Goal: Task Accomplishment & Management: Use online tool/utility

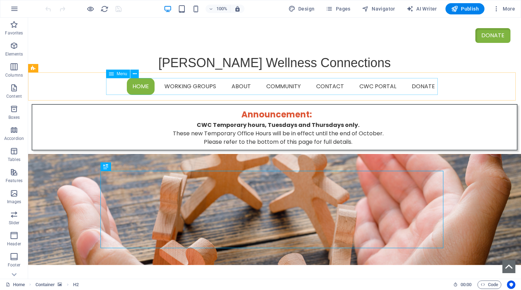
click at [116, 74] on div "Menu" at bounding box center [118, 74] width 24 height 8
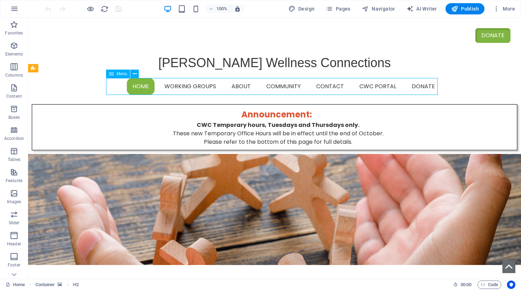
click at [116, 74] on div "Menu" at bounding box center [118, 74] width 24 height 8
select select
select select "2"
select select
select select "3"
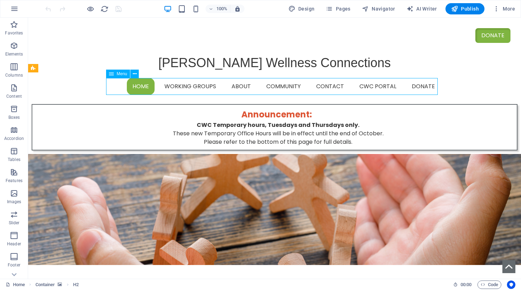
select select
select select "4"
select select
select select "5"
select select
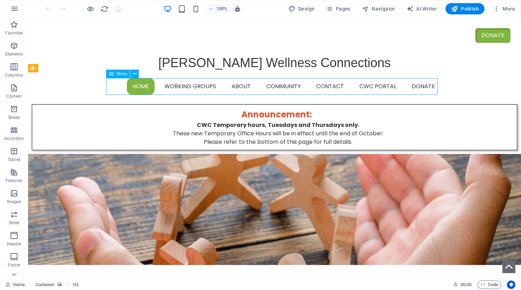
select select "6"
select select
select select "7"
select select
select select "9"
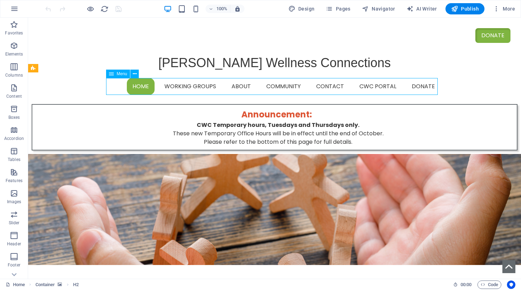
select select
select select "10"
select select
select select "11"
select select
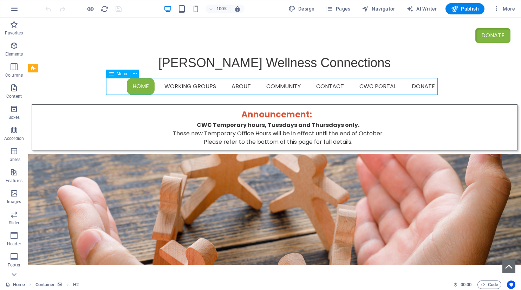
select select "12"
select select
select select "13"
select select
select select "15"
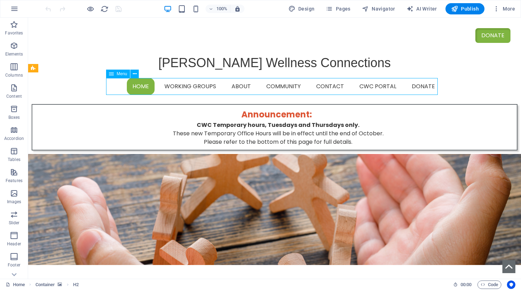
select select
select select "16"
select select
select select "17"
select select
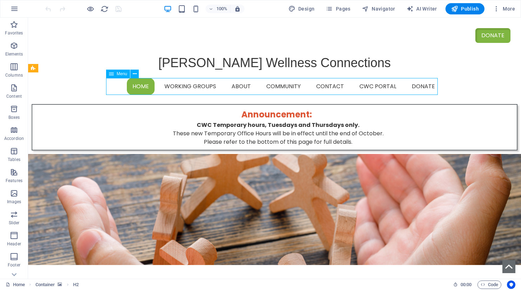
select select "18"
select select
select select "19"
select select
select select "20"
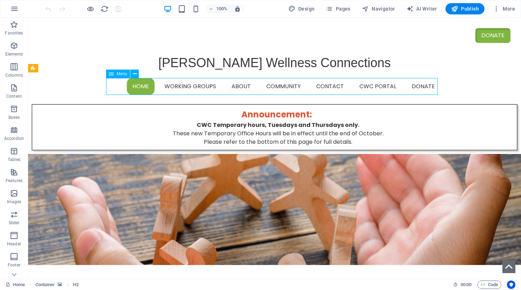
select select
select select "21"
select select
select select "30"
select select
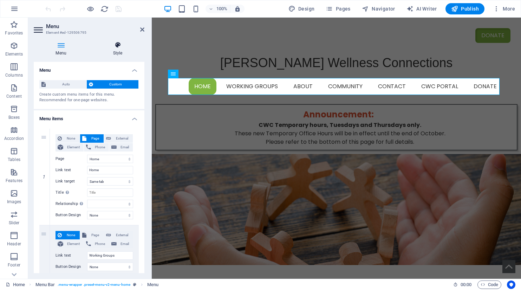
click at [117, 46] on icon at bounding box center [117, 44] width 53 height 7
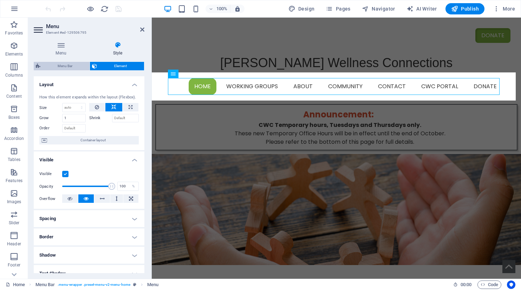
click at [71, 66] on span "Menu Bar" at bounding box center [64, 66] width 45 height 8
select select "rem"
select select "preset-menu-v2-menu-home"
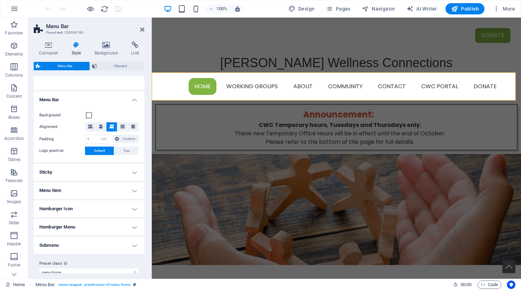
scroll to position [105, 0]
click at [132, 188] on h4 "Menu Item" at bounding box center [89, 189] width 111 height 17
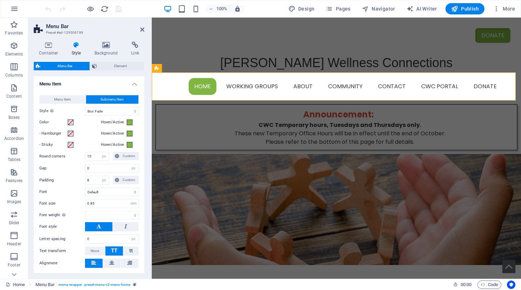
scroll to position [176, 0]
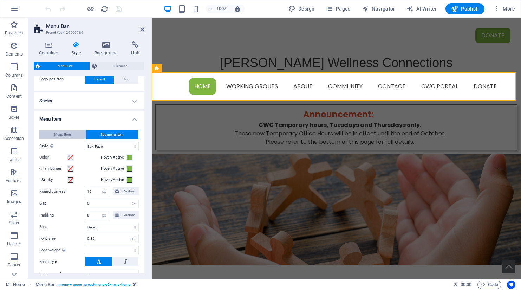
click at [66, 135] on span "Menu Item" at bounding box center [62, 134] width 17 height 8
select select
click at [110, 134] on span "Submenu Item" at bounding box center [111, 134] width 23 height 8
select select
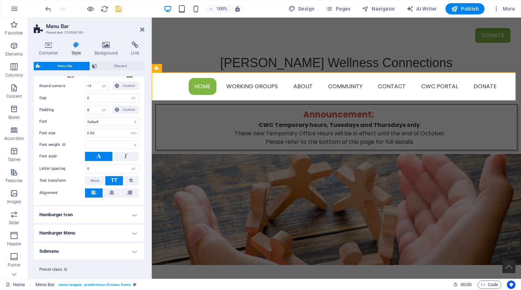
scroll to position [296, 0]
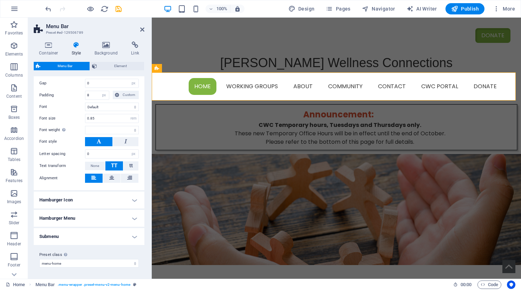
click at [134, 236] on h4 "Submenu" at bounding box center [89, 236] width 111 height 17
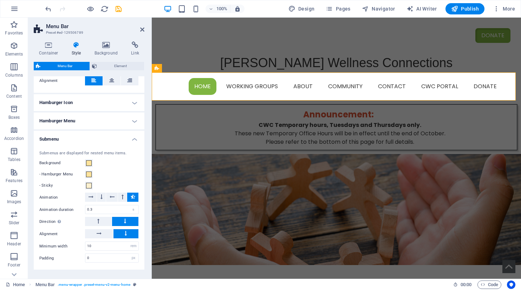
scroll to position [401, 0]
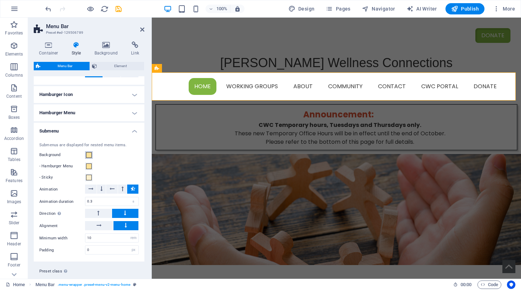
click at [90, 156] on span at bounding box center [89, 155] width 6 height 6
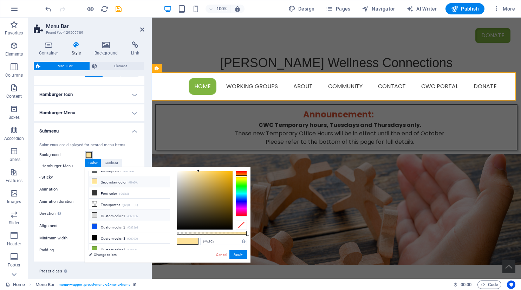
scroll to position [30, 0]
click at [97, 200] on icon at bounding box center [94, 202] width 5 height 5
type input "#dbdbdb"
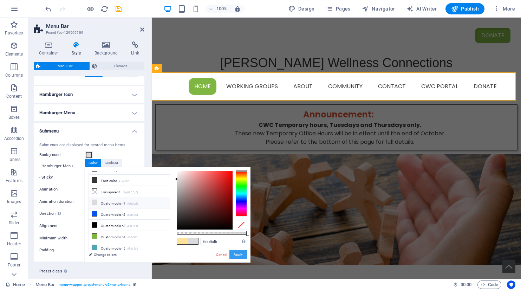
click at [241, 255] on button "Apply" at bounding box center [238, 254] width 18 height 8
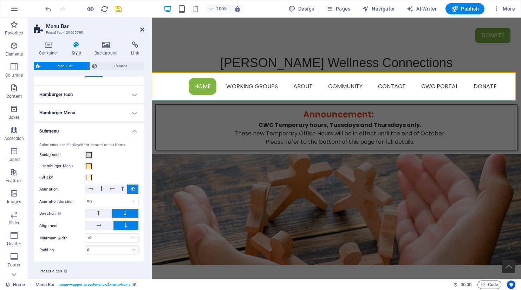
click at [142, 28] on icon at bounding box center [142, 30] width 4 height 6
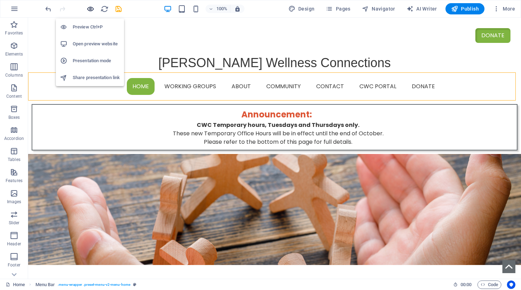
click at [91, 8] on icon "button" at bounding box center [90, 9] width 8 height 8
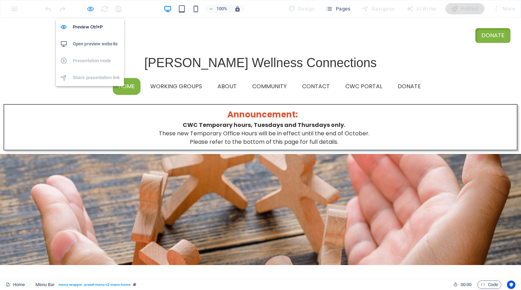
click at [91, 9] on icon "button" at bounding box center [90, 9] width 8 height 8
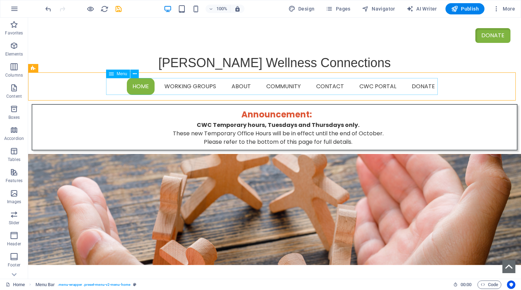
click at [116, 73] on div "Menu" at bounding box center [118, 74] width 24 height 8
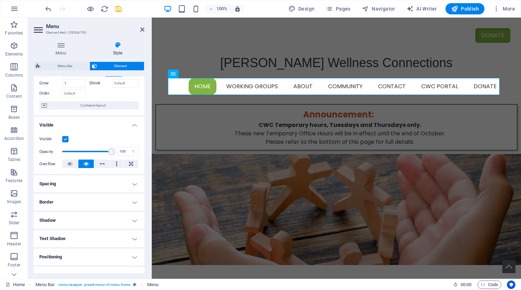
scroll to position [0, 0]
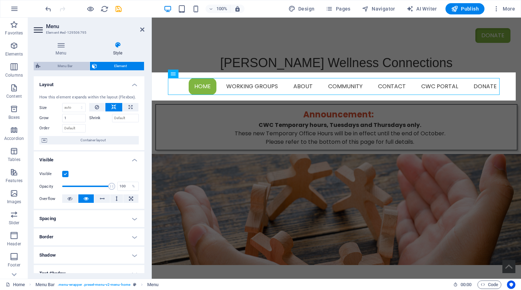
click at [61, 66] on span "Menu Bar" at bounding box center [64, 66] width 45 height 8
select select "rem"
select select "hover_box_fade"
select select "px"
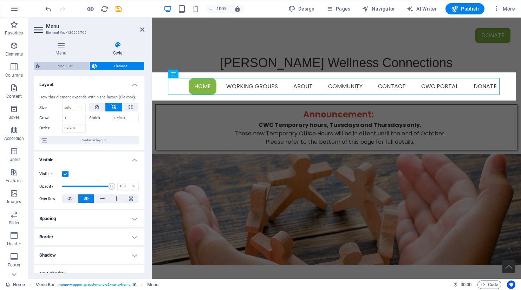
select select "px"
select select "rem"
select select
select select "px"
select select "rem"
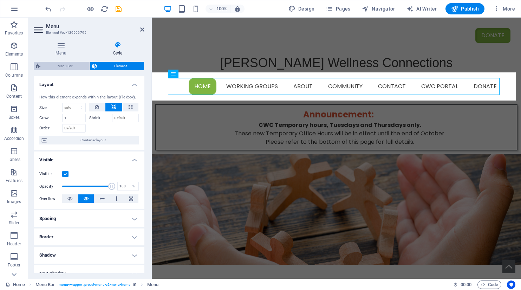
select select "px"
select select "preset-menu-v2-menu-home"
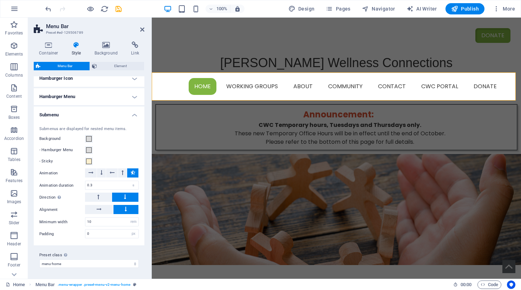
scroll to position [418, 0]
click at [88, 138] on span at bounding box center [89, 139] width 6 height 6
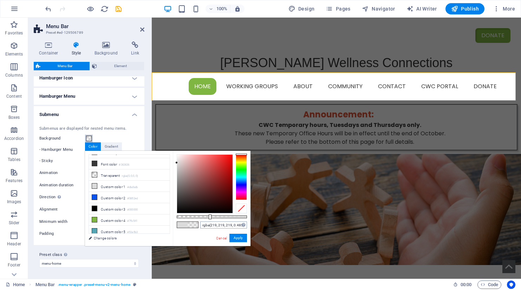
type input "rgba(219, 219, 219, 0.5)"
drag, startPoint x: 248, startPoint y: 218, endPoint x: 212, endPoint y: 223, distance: 36.5
click at [212, 223] on div "rgba(219, 219, 219, 0.5) Supported formats #0852ed rgb(8, 82, 237) rgba(8, 82, …" at bounding box center [212, 249] width 78 height 197
click at [240, 240] on button "Apply" at bounding box center [238, 238] width 18 height 8
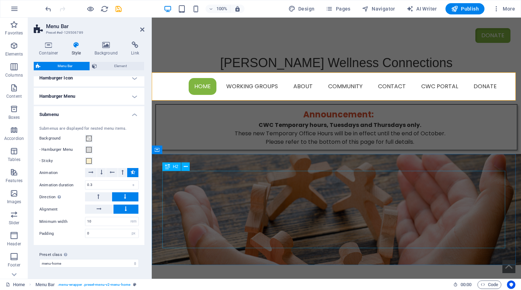
select select
click at [141, 29] on icon at bounding box center [142, 30] width 4 height 6
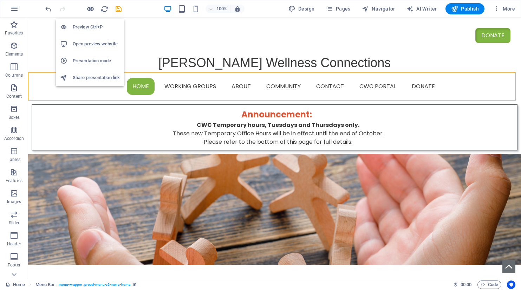
click at [91, 11] on icon "button" at bounding box center [90, 9] width 8 height 8
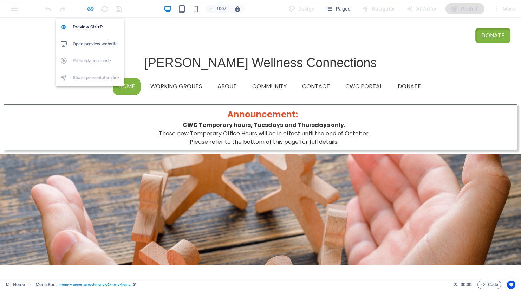
click at [90, 9] on icon "button" at bounding box center [90, 9] width 8 height 8
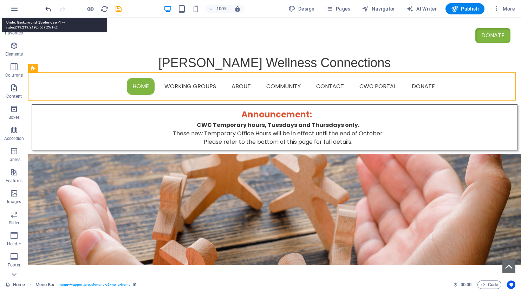
click at [47, 7] on icon "undo" at bounding box center [48, 9] width 8 height 8
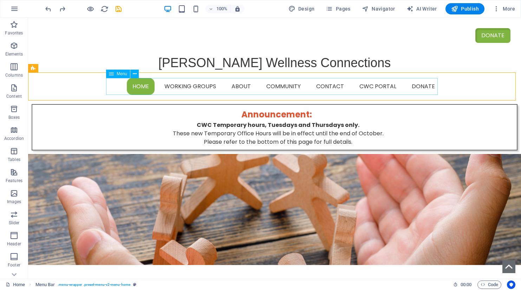
click at [118, 74] on span "Menu" at bounding box center [122, 74] width 11 height 4
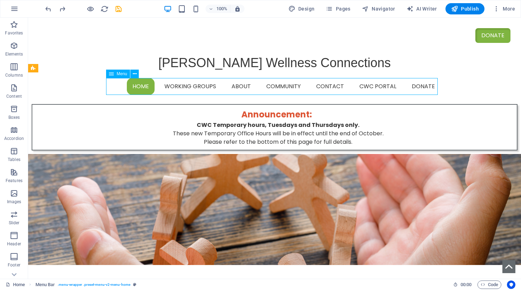
click at [118, 74] on span "Menu" at bounding box center [122, 74] width 11 height 4
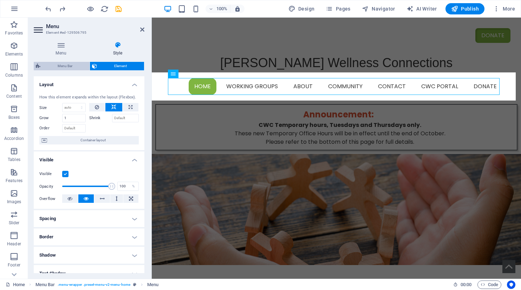
click at [67, 65] on span "Menu Bar" at bounding box center [64, 66] width 45 height 8
select select "rem"
select select "hover_box_fade"
select select "px"
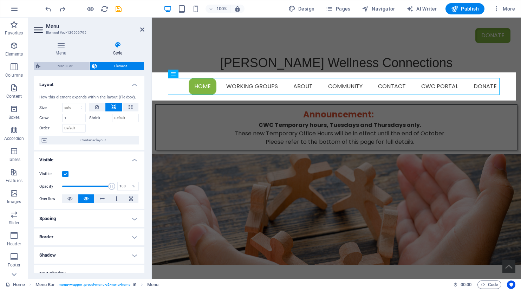
select select "px"
select select "rem"
select select
select select "px"
select select "rem"
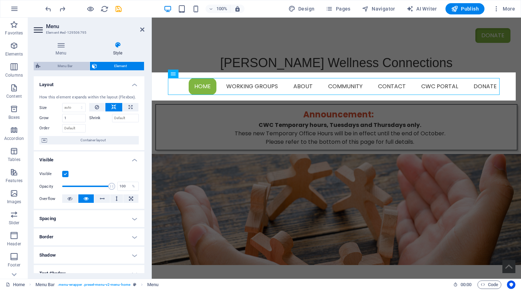
select select "px"
select select "preset-menu-v2-menu-home"
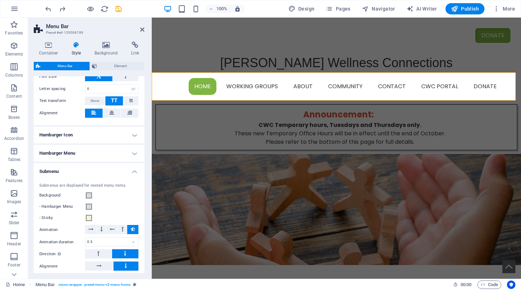
scroll to position [386, 0]
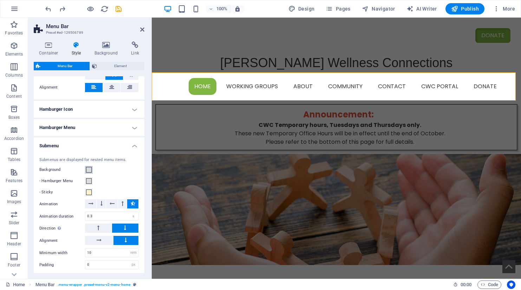
click at [90, 168] on span at bounding box center [89, 170] width 6 height 6
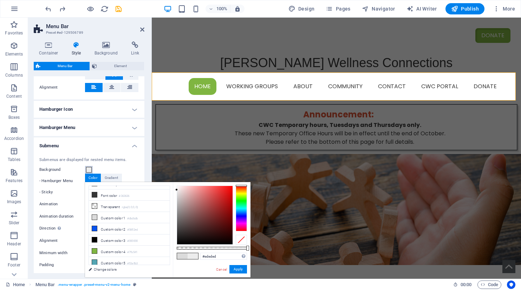
type input "#eeeeee"
drag, startPoint x: 176, startPoint y: 194, endPoint x: 171, endPoint y: 189, distance: 7.2
click at [171, 189] on div "less Background color #ffffff Primary color #646a6e Secondary color #ffe39b Fon…" at bounding box center [167, 229] width 165 height 95
click at [243, 269] on button "Apply" at bounding box center [238, 269] width 18 height 8
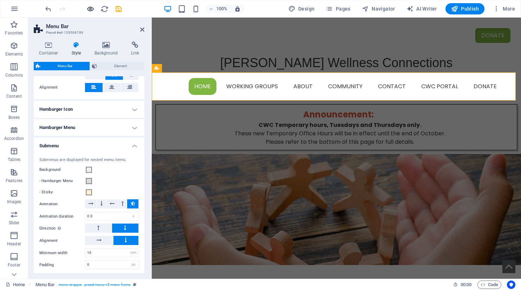
select select
click at [143, 28] on icon at bounding box center [142, 30] width 4 height 6
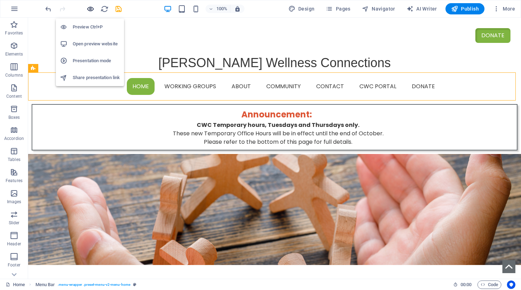
click at [90, 9] on icon "button" at bounding box center [90, 9] width 8 height 8
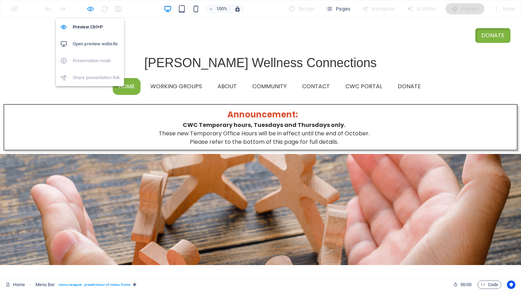
click at [89, 8] on icon "button" at bounding box center [90, 9] width 8 height 8
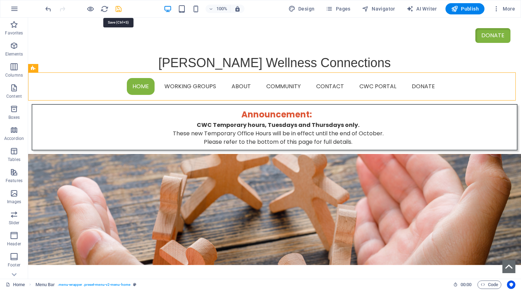
click at [117, 8] on icon "save" at bounding box center [118, 9] width 8 height 8
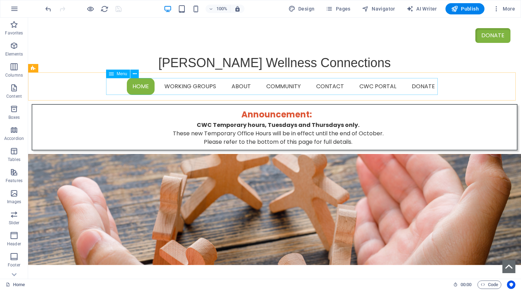
click at [119, 72] on span "Menu" at bounding box center [122, 74] width 11 height 4
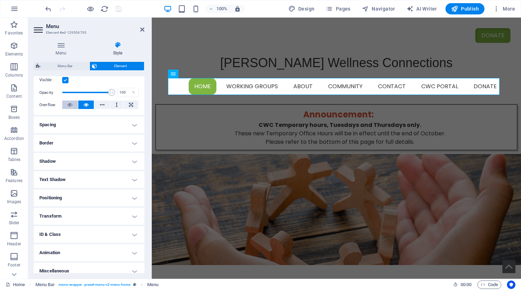
scroll to position [100, 0]
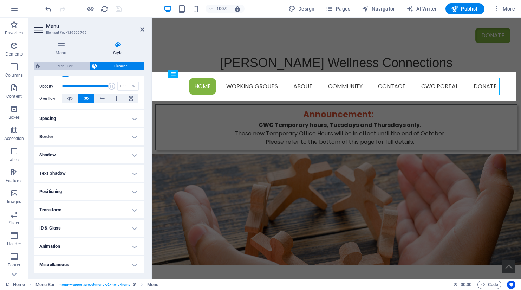
click at [62, 67] on span "Menu Bar" at bounding box center [64, 66] width 45 height 8
select select "rem"
select select "hover_box_fade"
select select "px"
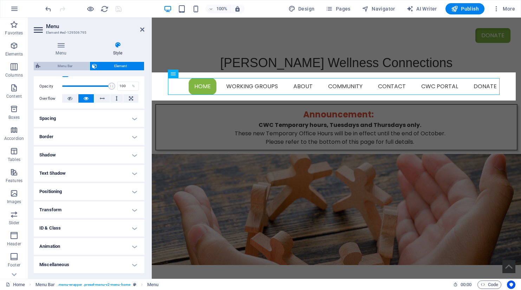
select select "px"
select select "rem"
select select
select select "px"
select select "rem"
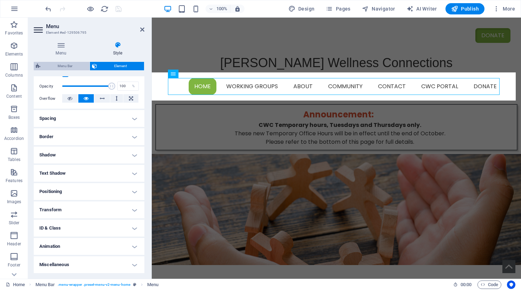
select select "px"
select select "preset-menu-v2-menu-home"
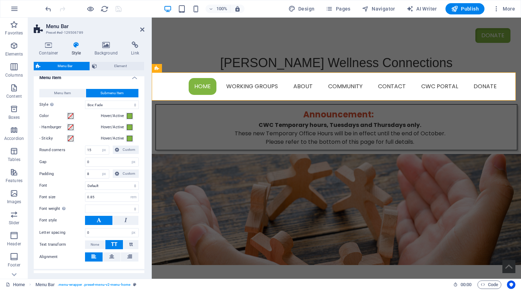
scroll to position [207, 0]
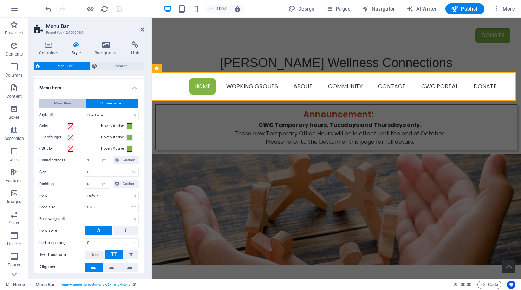
click at [58, 103] on span "Menu Item" at bounding box center [62, 103] width 17 height 8
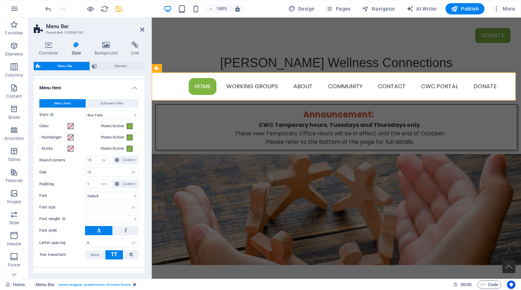
select select
click at [108, 104] on span "Submenu Item" at bounding box center [111, 103] width 23 height 8
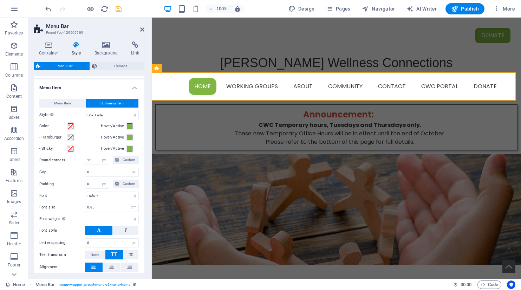
select select
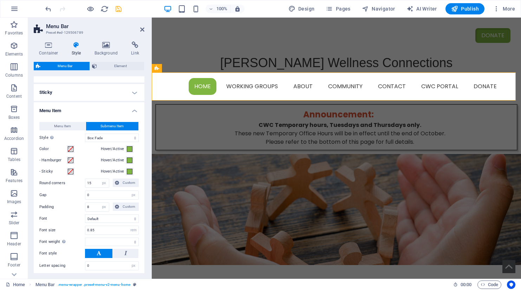
scroll to position [172, 0]
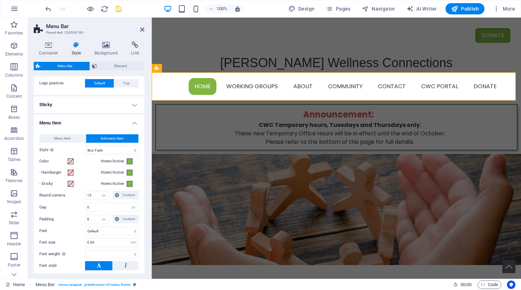
click at [132, 103] on h4 "Sticky" at bounding box center [89, 104] width 111 height 17
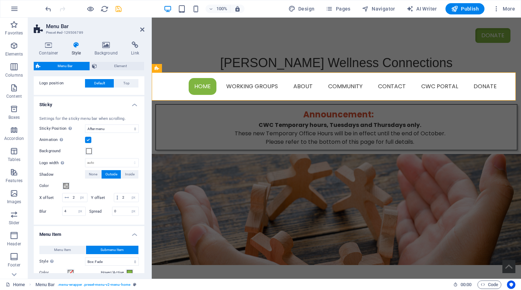
click at [134, 104] on h4 "Sticky" at bounding box center [89, 102] width 111 height 13
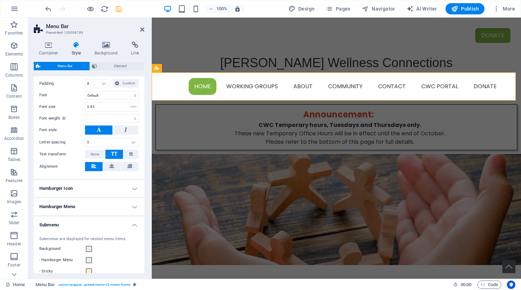
scroll to position [312, 0]
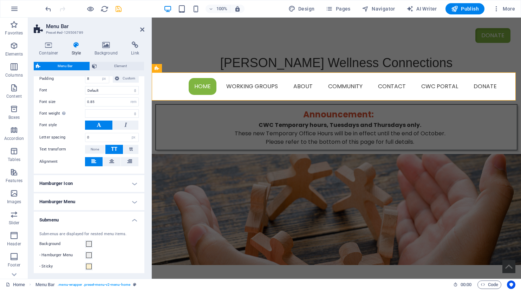
click at [132, 201] on h4 "Hamburger Menu" at bounding box center [89, 201] width 111 height 17
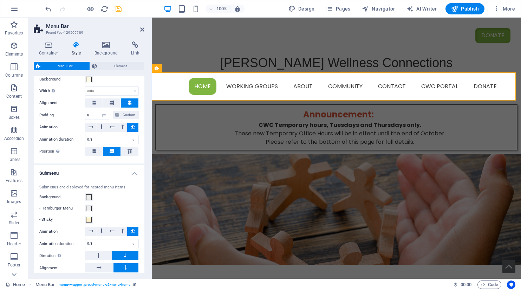
scroll to position [488, 0]
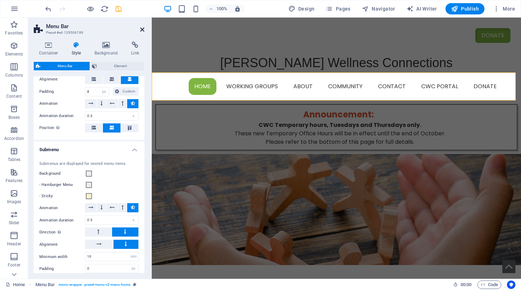
click at [141, 28] on icon at bounding box center [142, 30] width 4 height 6
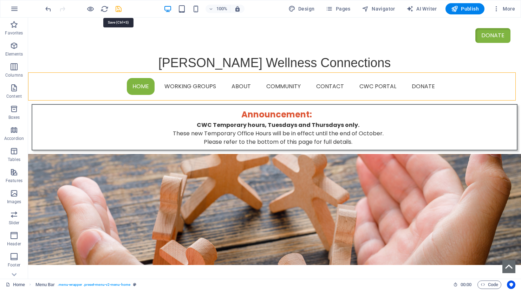
click at [121, 9] on icon "save" at bounding box center [118, 9] width 8 height 8
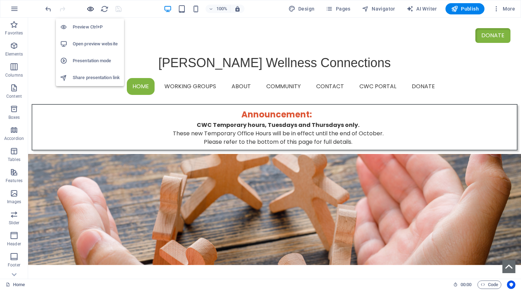
click at [90, 9] on icon "button" at bounding box center [90, 9] width 8 height 8
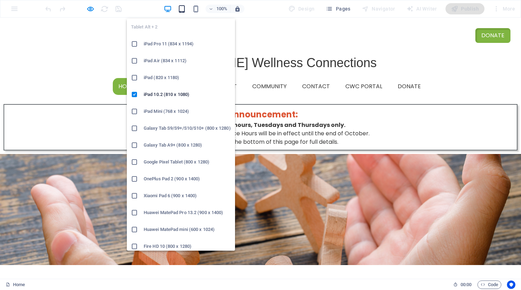
click at [184, 11] on icon "button" at bounding box center [182, 9] width 8 height 8
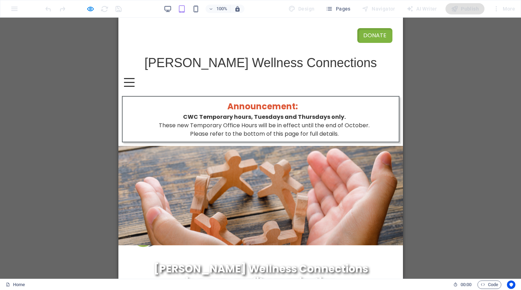
click at [134, 83] on div at bounding box center [129, 82] width 11 height 9
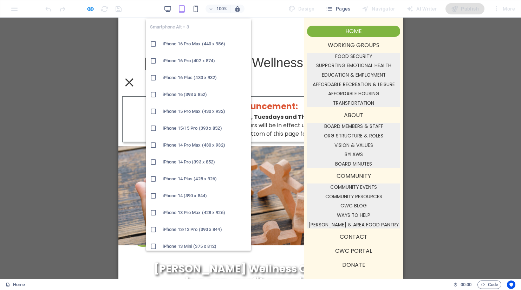
click at [194, 7] on icon "button" at bounding box center [196, 9] width 8 height 8
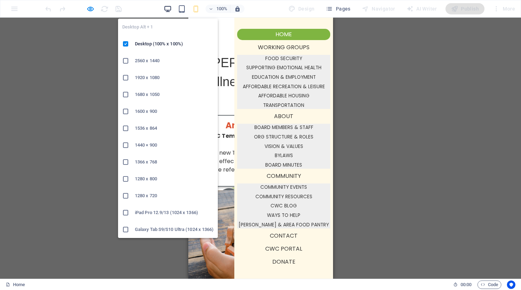
click at [166, 8] on icon "button" at bounding box center [168, 9] width 8 height 8
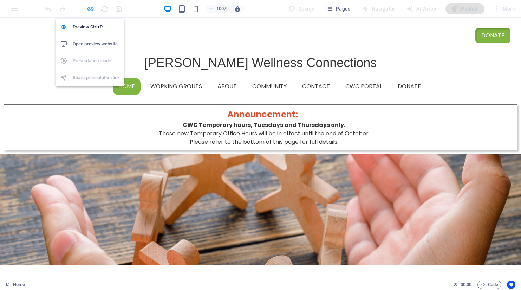
click at [90, 9] on icon "button" at bounding box center [90, 9] width 8 height 8
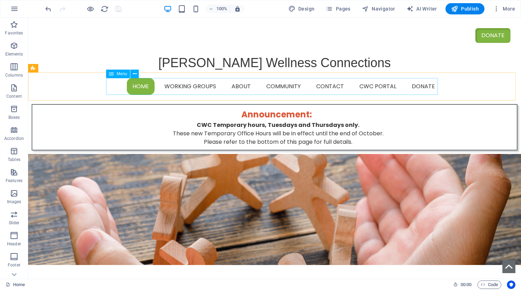
click at [122, 75] on span "Menu" at bounding box center [122, 74] width 11 height 4
click at [122, 74] on span "Menu" at bounding box center [122, 74] width 11 height 4
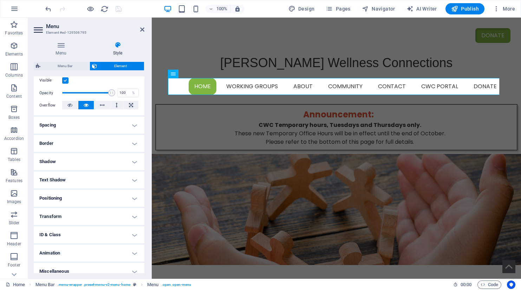
scroll to position [100, 0]
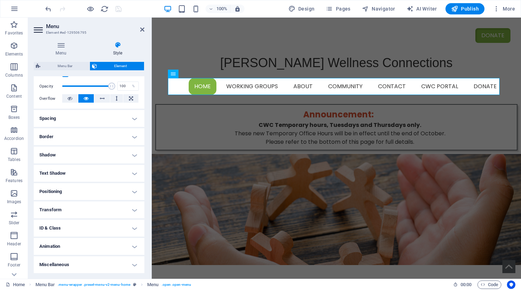
click at [134, 137] on h4 "Border" at bounding box center [89, 136] width 111 height 17
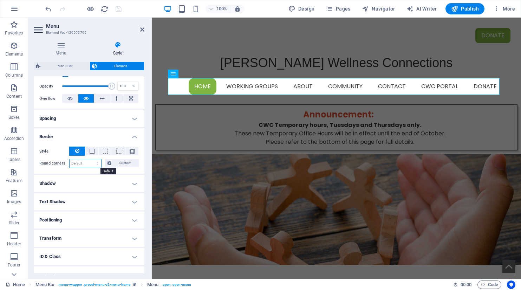
click at [79, 163] on select "Default px rem % vh vw Custom" at bounding box center [86, 163] width 32 height 8
select select "px"
click at [91, 159] on select "Default px rem % vh vw Custom" at bounding box center [86, 163] width 32 height 8
type input "15"
click at [96, 134] on h4 "Border" at bounding box center [89, 134] width 111 height 13
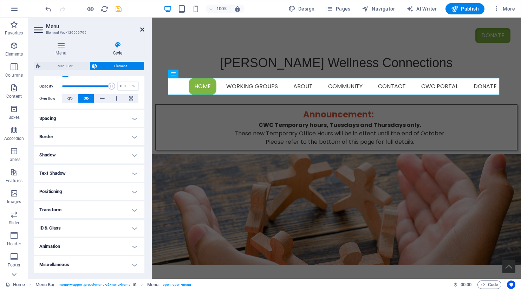
click at [142, 28] on icon at bounding box center [142, 30] width 4 height 6
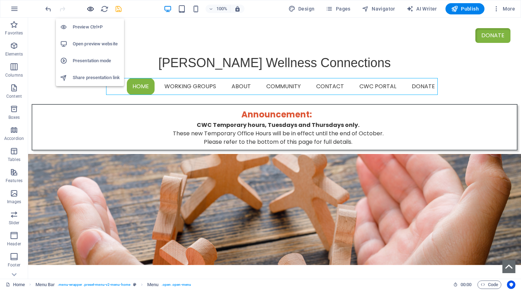
click at [88, 10] on icon "button" at bounding box center [90, 9] width 8 height 8
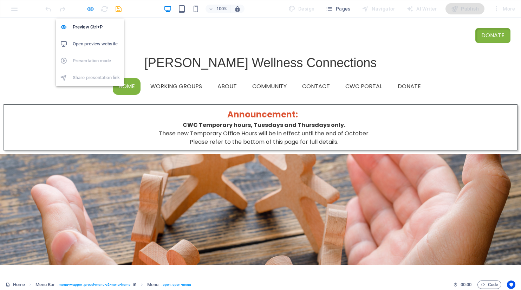
click at [92, 8] on icon "button" at bounding box center [90, 9] width 8 height 8
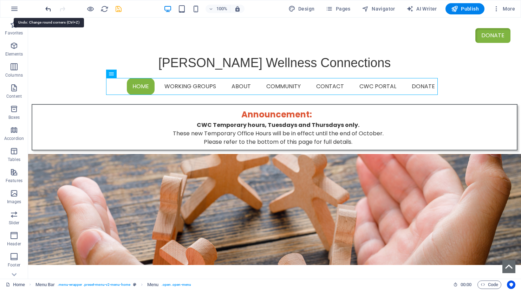
click at [47, 9] on icon "undo" at bounding box center [48, 9] width 8 height 8
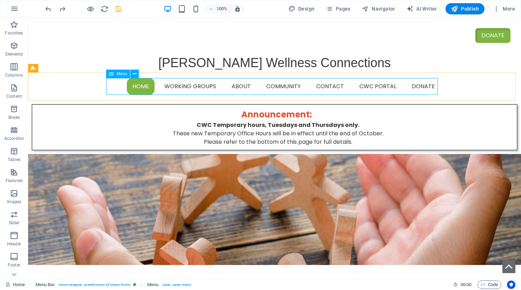
click at [118, 74] on span "Menu" at bounding box center [122, 74] width 11 height 4
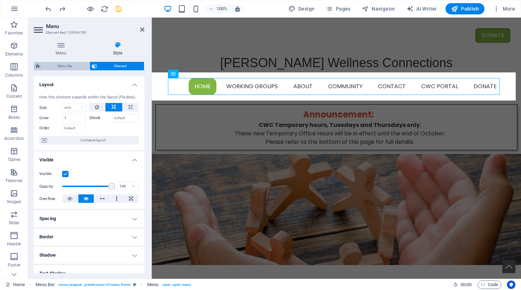
click at [60, 67] on span "Menu Bar" at bounding box center [64, 66] width 45 height 8
select select "rem"
select select "hover_box_fade"
select select "px"
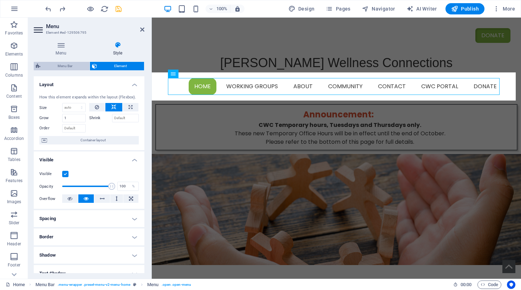
select select "px"
select select "rem"
select select
select select "px"
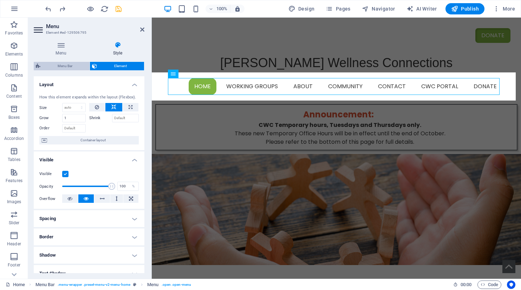
select select "rem"
select select "px"
select select "preset-menu-v2-menu-home"
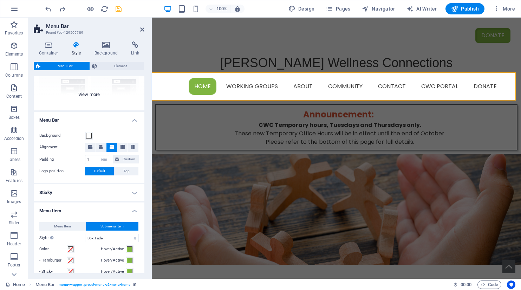
scroll to position [105, 0]
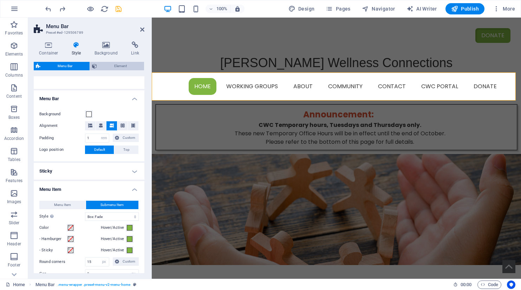
click at [113, 64] on span "Element" at bounding box center [120, 66] width 43 height 8
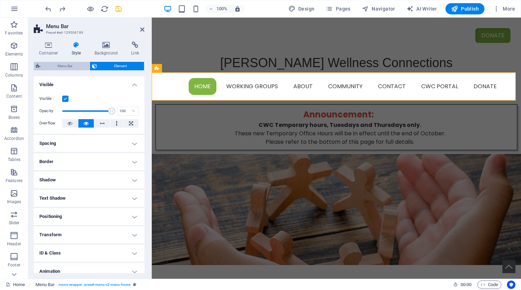
click at [67, 68] on span "Menu Bar" at bounding box center [64, 66] width 45 height 8
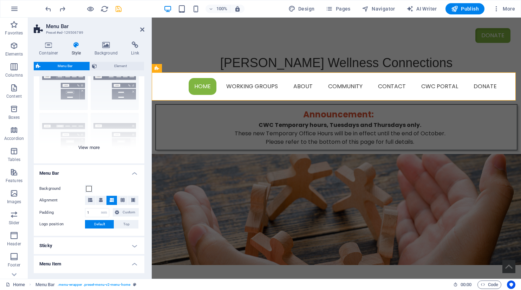
scroll to position [0, 0]
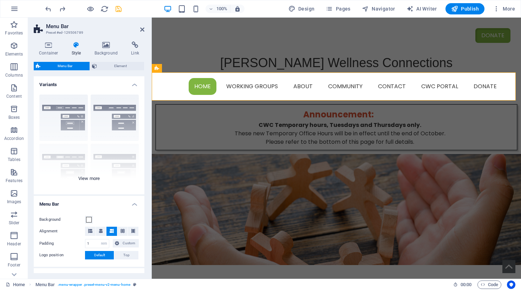
click at [91, 178] on div "Border Centered Default Fixed Loki Trigger Wide XXL" at bounding box center [89, 141] width 111 height 105
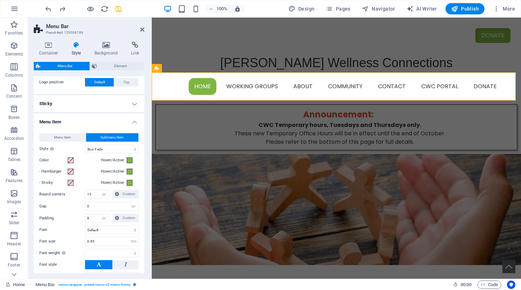
scroll to position [281, 0]
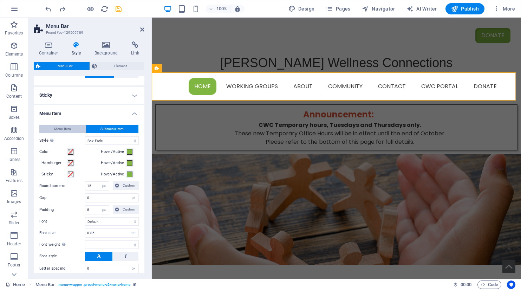
click at [57, 128] on span "Menu Item" at bounding box center [62, 129] width 17 height 8
select select
click at [107, 129] on span "Submenu Item" at bounding box center [111, 129] width 23 height 8
select select
click at [66, 127] on span "Menu Item" at bounding box center [62, 129] width 17 height 8
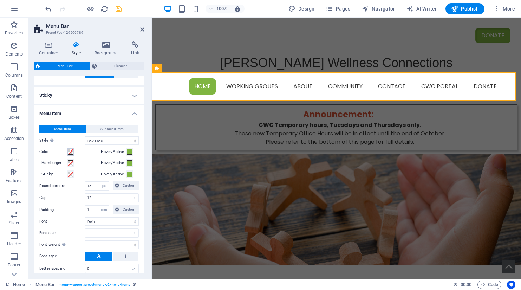
click at [71, 151] on span at bounding box center [71, 152] width 6 height 6
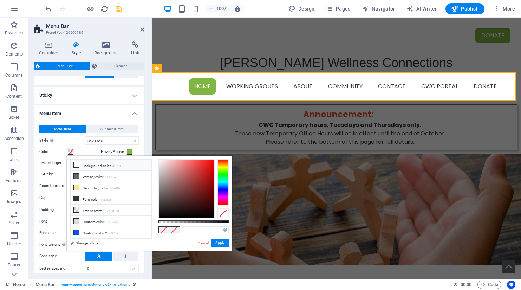
select select
click at [75, 219] on icon at bounding box center [76, 220] width 5 height 5
type input "#dbdbdb"
select select
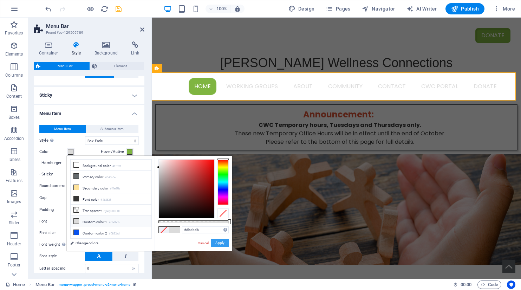
click at [217, 242] on button "Apply" at bounding box center [220, 242] width 18 height 8
select select
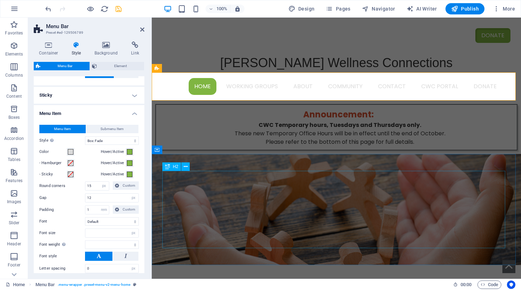
select select
click at [139, 29] on h2 "Menu Bar" at bounding box center [95, 26] width 98 height 6
click at [143, 27] on icon at bounding box center [142, 30] width 4 height 6
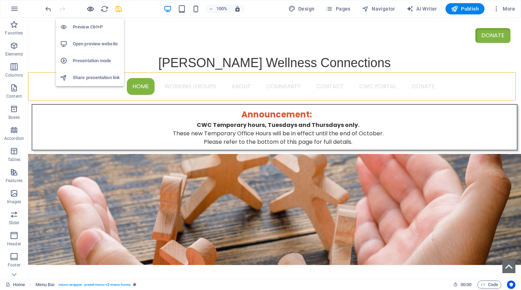
click at [88, 8] on icon "button" at bounding box center [90, 9] width 8 height 8
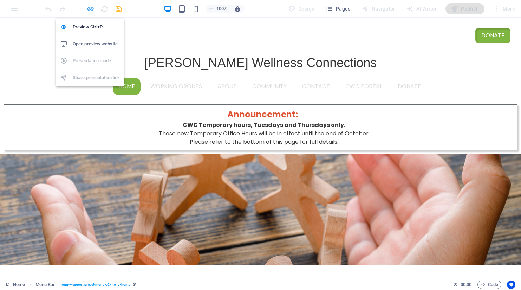
click at [91, 9] on icon "button" at bounding box center [90, 9] width 8 height 8
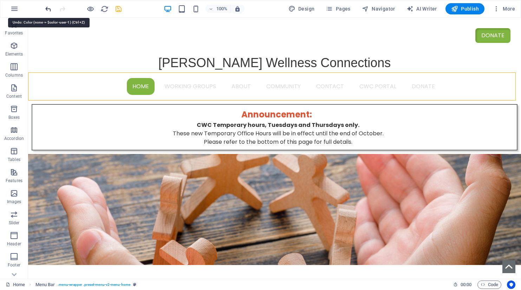
click at [47, 7] on icon "undo" at bounding box center [48, 9] width 8 height 8
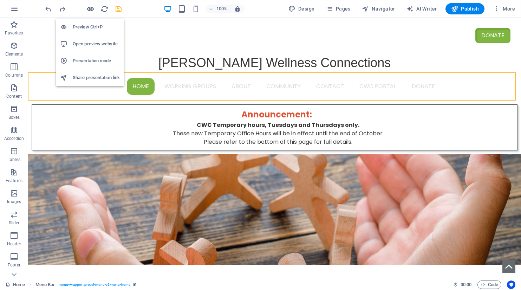
click at [88, 8] on icon "button" at bounding box center [90, 9] width 8 height 8
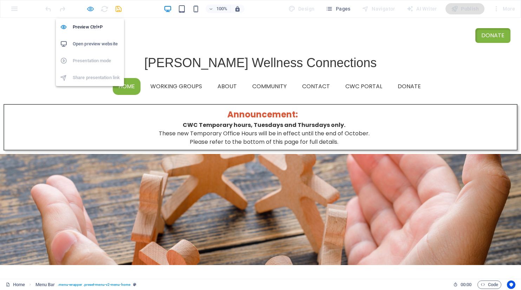
click at [91, 7] on icon "button" at bounding box center [90, 9] width 8 height 8
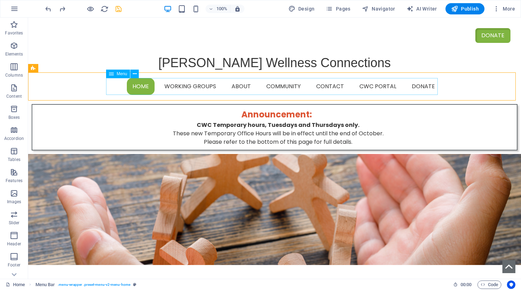
click at [116, 72] on div "Menu" at bounding box center [118, 74] width 24 height 8
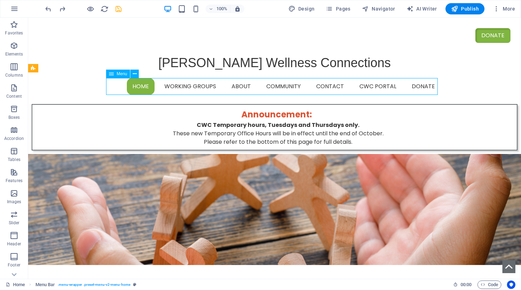
click at [116, 72] on div "Menu" at bounding box center [118, 74] width 24 height 8
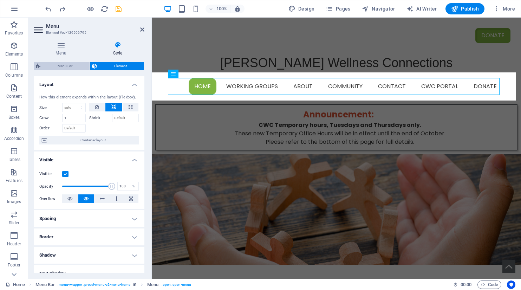
click at [70, 64] on span "Menu Bar" at bounding box center [64, 66] width 45 height 8
select select "rem"
select select "hover_box_fade"
select select "px"
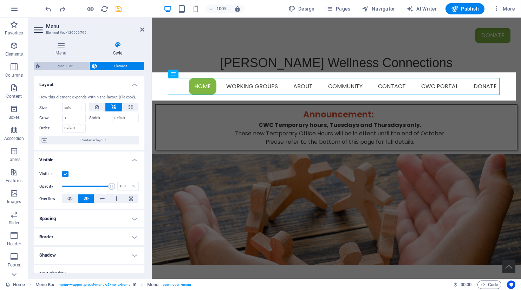
select select "rem"
select select "px"
select select
select select "px"
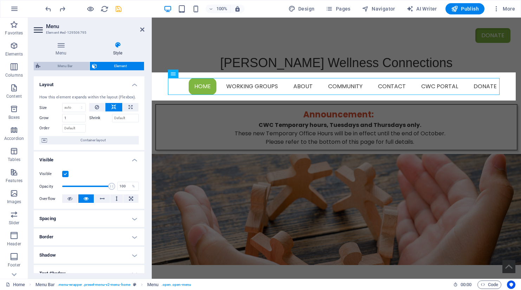
select select "rem"
select select "px"
select select "preset-menu-v2-menu-home"
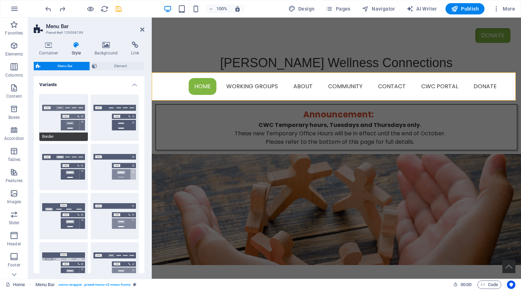
scroll to position [211, 0]
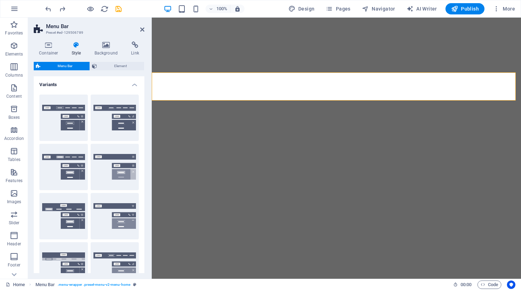
select select "rem"
select select "hover_box_fade"
select select "px"
select select "rem"
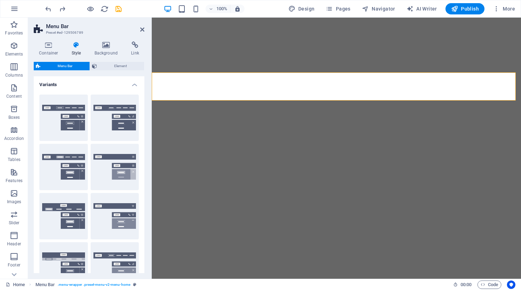
select select "px"
select select
select select "px"
select select "rem"
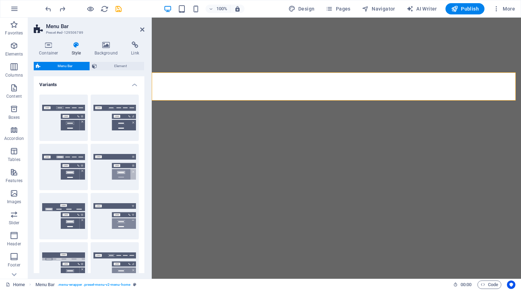
select select "px"
select select "preset-menu-v2-menu-home"
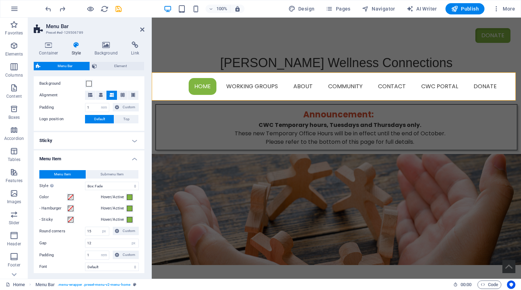
scroll to position [246, 0]
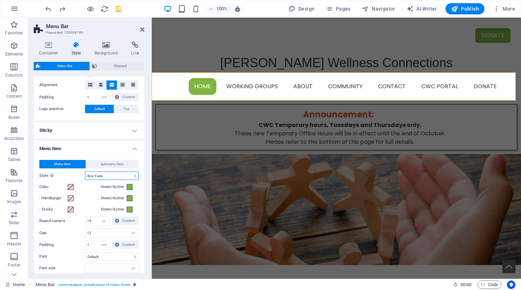
click at [111, 174] on select "Plain Text color Box: Fade Box: Flip vertical Box: Flip horizontal Box: Slide d…" at bounding box center [112, 175] width 54 height 8
select select "hover_box_top"
click at [85, 171] on select "Plain Text color Box: Fade Box: Flip vertical Box: Flip horizontal Box: Slide d…" at bounding box center [112, 175] width 54 height 8
select select
click at [113, 175] on select "Plain Text color Box: Fade Box: Flip vertical Box: Flip horizontal Box: Slide d…" at bounding box center [112, 175] width 54 height 8
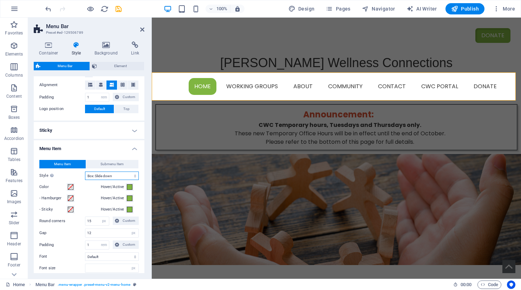
select select "hover_box_bottom"
click at [85, 171] on select "Plain Text color Box: Fade Box: Flip vertical Box: Flip horizontal Box: Slide d…" at bounding box center [112, 175] width 54 height 8
select select
click at [142, 26] on h2 "Menu Bar" at bounding box center [95, 26] width 98 height 6
click at [142, 29] on icon at bounding box center [142, 30] width 4 height 6
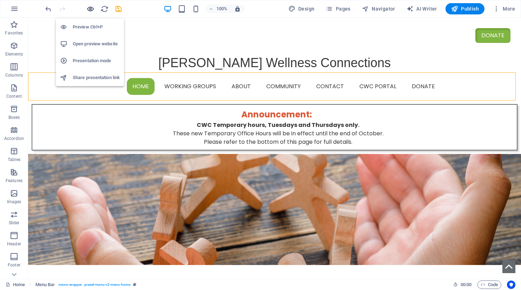
click at [90, 8] on icon "button" at bounding box center [90, 9] width 8 height 8
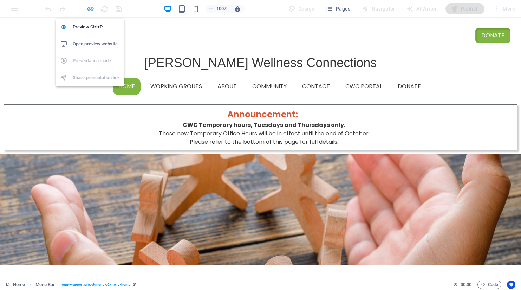
click at [90, 10] on icon "button" at bounding box center [90, 9] width 8 height 8
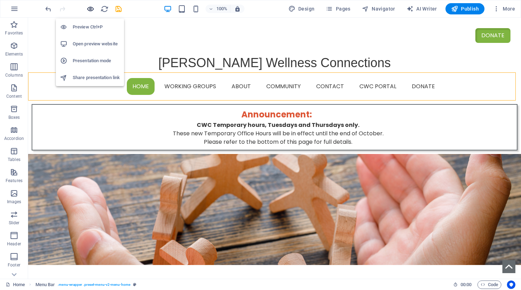
click at [92, 9] on icon "button" at bounding box center [90, 9] width 8 height 8
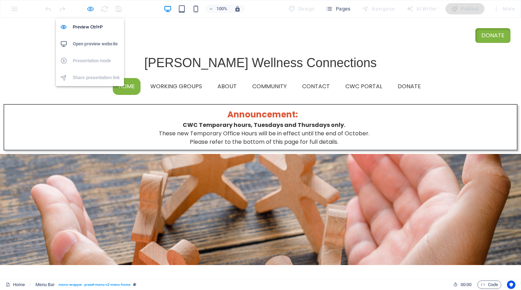
click at [92, 9] on icon "button" at bounding box center [90, 9] width 8 height 8
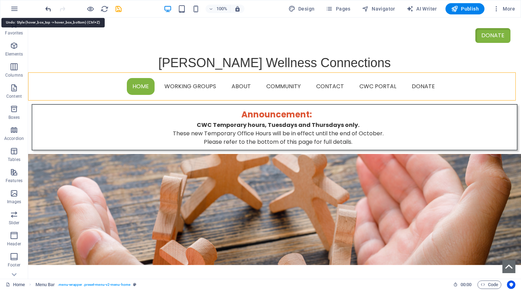
click at [48, 9] on icon "undo" at bounding box center [48, 9] width 8 height 8
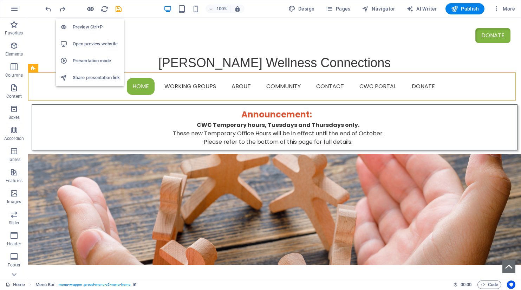
click at [90, 10] on icon "button" at bounding box center [90, 9] width 8 height 8
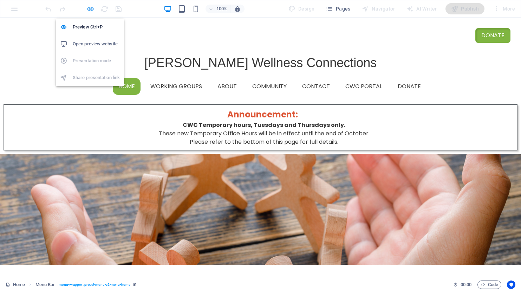
click at [91, 9] on icon "button" at bounding box center [90, 9] width 8 height 8
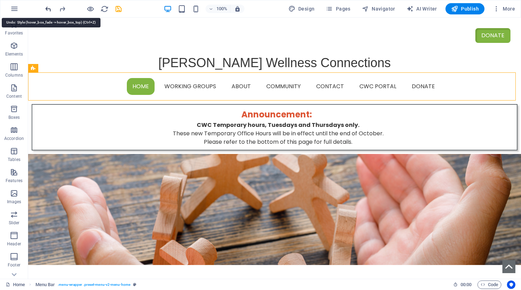
click at [48, 8] on icon "undo" at bounding box center [48, 9] width 8 height 8
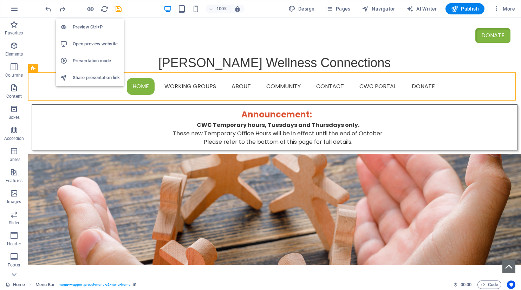
drag, startPoint x: 91, startPoint y: 8, endPoint x: 99, endPoint y: 23, distance: 16.8
click at [91, 8] on icon "button" at bounding box center [90, 9] width 8 height 8
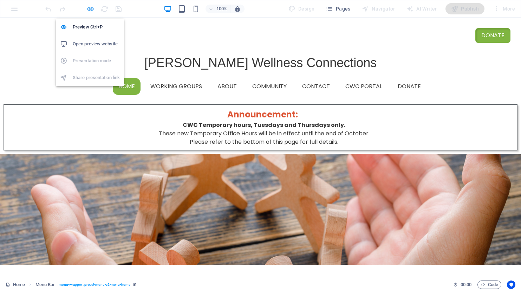
click at [90, 9] on icon "button" at bounding box center [90, 9] width 8 height 8
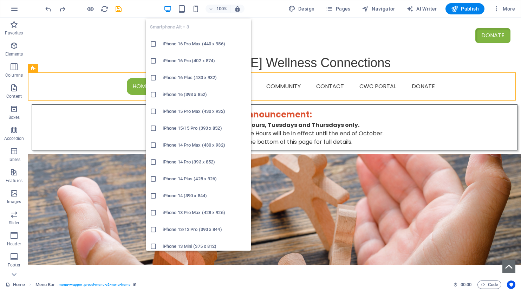
click at [195, 11] on icon "button" at bounding box center [196, 9] width 8 height 8
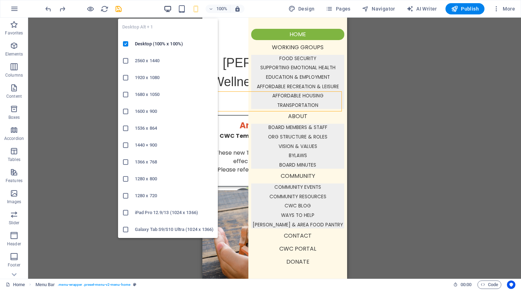
click at [168, 8] on icon "button" at bounding box center [168, 9] width 8 height 8
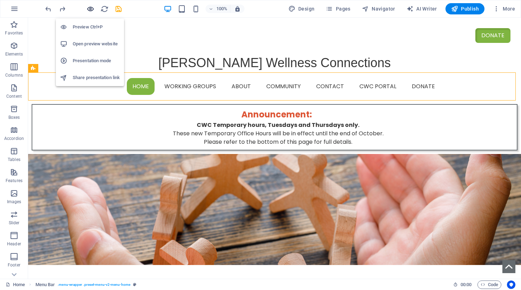
click at [90, 10] on icon "button" at bounding box center [90, 9] width 8 height 8
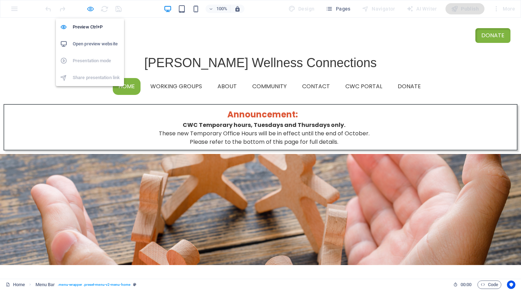
click at [90, 8] on icon "button" at bounding box center [90, 9] width 8 height 8
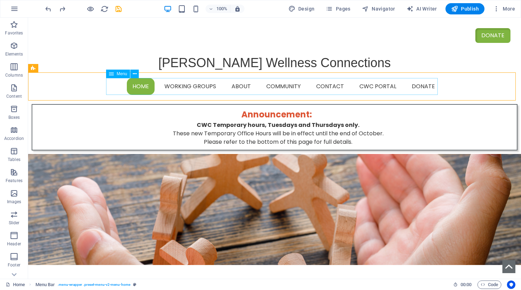
click at [117, 73] on span "Menu" at bounding box center [122, 74] width 11 height 4
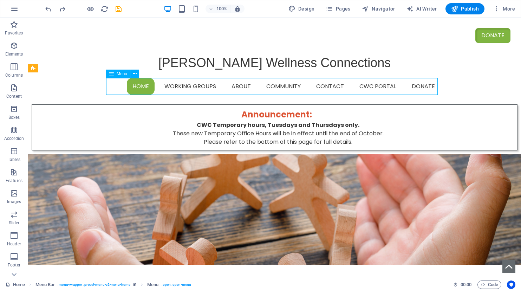
click at [117, 72] on span "Menu" at bounding box center [122, 74] width 11 height 4
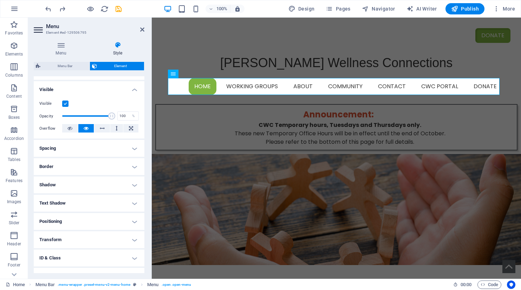
scroll to position [0, 0]
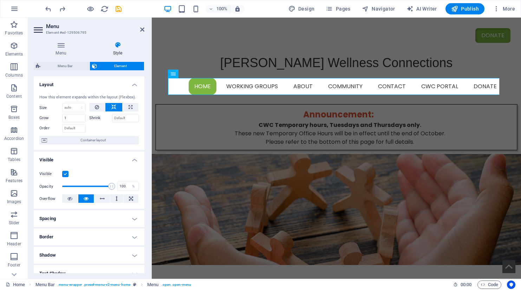
click at [66, 59] on div "Menu Style Menu Auto Custom Create custom menu items for this menu. Recommended…" at bounding box center [89, 156] width 111 height 231
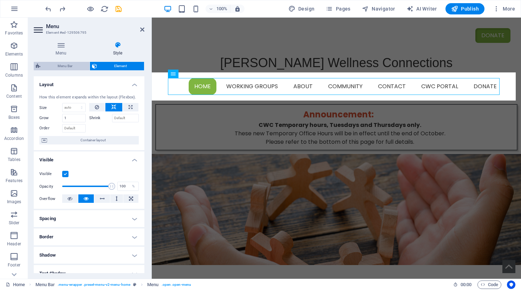
click at [65, 65] on span "Menu Bar" at bounding box center [64, 66] width 45 height 8
select select "rem"
select select "hover_box_fade"
select select "px"
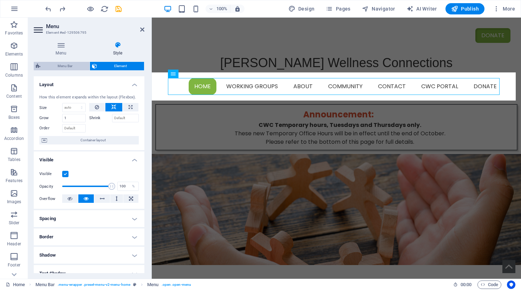
select select "rem"
select select "px"
select select
select select "px"
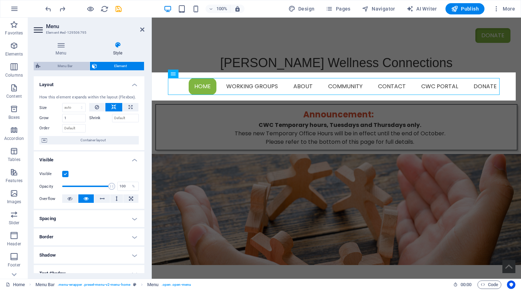
select select "rem"
select select "px"
select select "preset-menu-v2-menu-home"
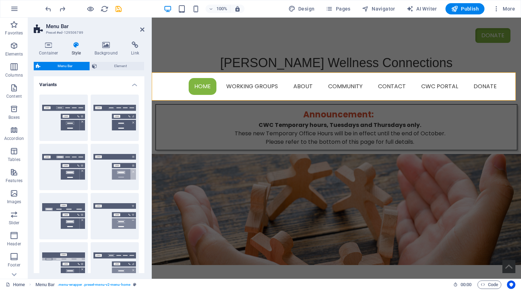
click at [133, 86] on h4 "Variants" at bounding box center [89, 82] width 111 height 13
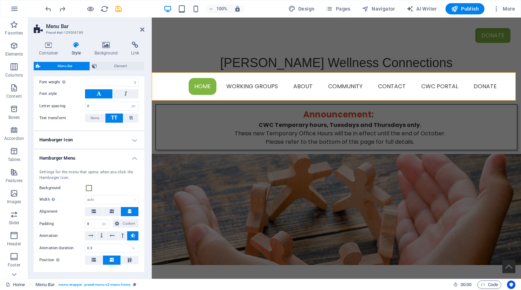
scroll to position [246, 0]
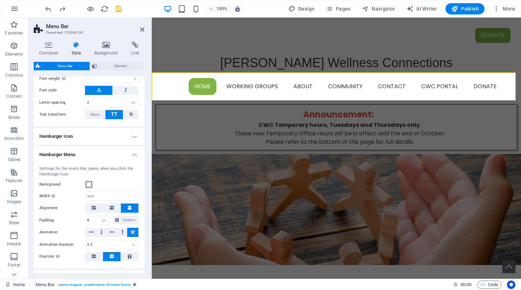
click at [88, 184] on span at bounding box center [89, 185] width 6 height 6
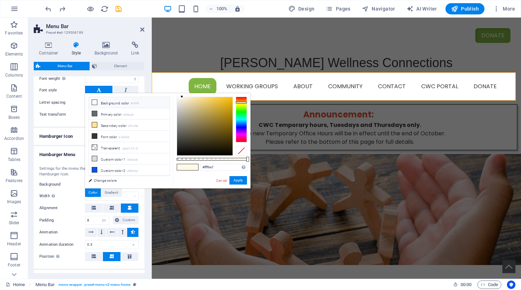
click at [95, 101] on icon at bounding box center [94, 102] width 5 height 5
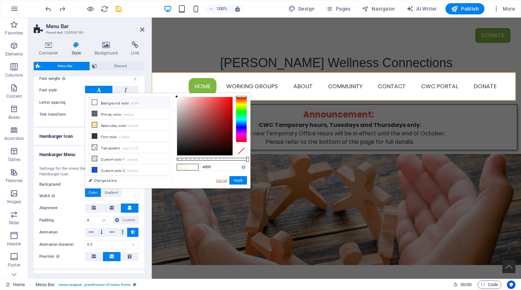
click at [221, 182] on link "Cancel" at bounding box center [221, 180] width 12 height 5
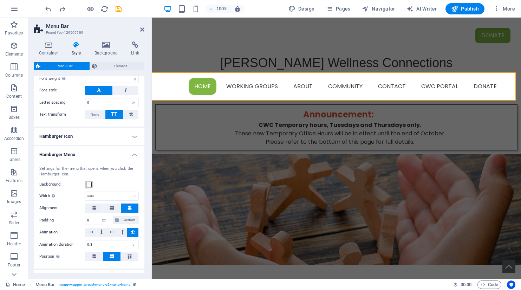
click at [88, 185] on span at bounding box center [89, 185] width 6 height 6
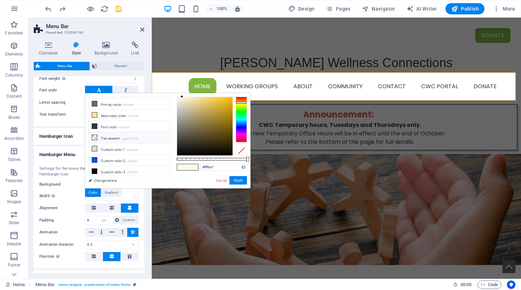
scroll to position [0, 0]
drag, startPoint x: 220, startPoint y: 166, endPoint x: 196, endPoint y: 166, distance: 24.6
click at [196, 166] on div "#fff9e7 Supported formats #0852ed rgb(8, 82, 237) rgba(8, 82, 237, 90%) hsv(221…" at bounding box center [212, 191] width 78 height 197
click at [95, 104] on icon at bounding box center [94, 102] width 5 height 5
type input "#ffffff"
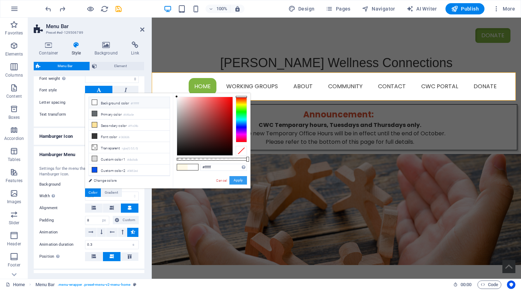
click at [241, 181] on button "Apply" at bounding box center [238, 180] width 18 height 8
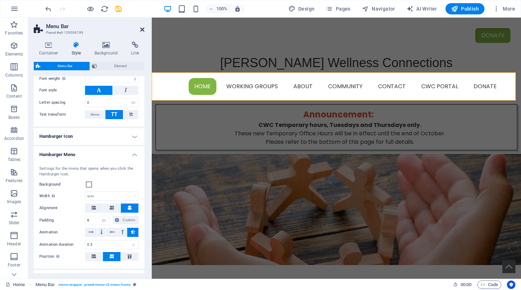
click at [143, 27] on icon at bounding box center [142, 30] width 4 height 6
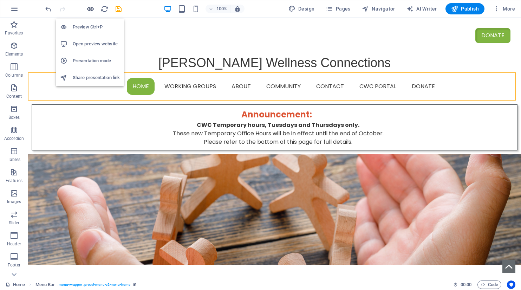
click at [89, 7] on icon "button" at bounding box center [90, 9] width 8 height 8
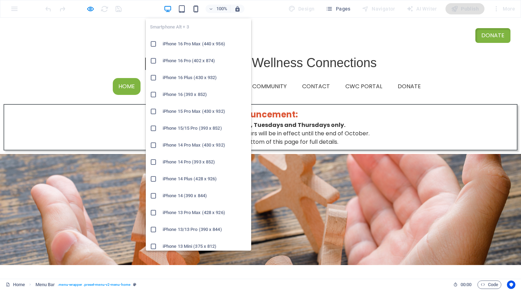
click at [197, 8] on icon "button" at bounding box center [196, 9] width 8 height 8
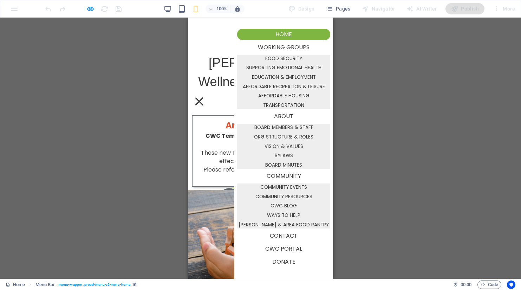
click at [203, 101] on div at bounding box center [199, 101] width 8 height 8
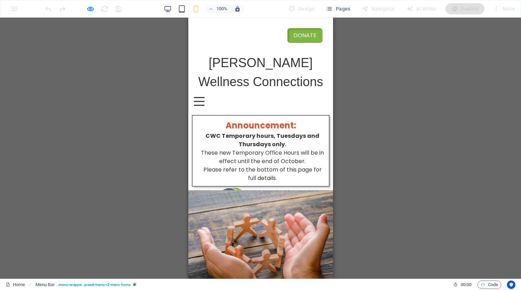
click at [204, 98] on div at bounding box center [198, 97] width 11 height 1
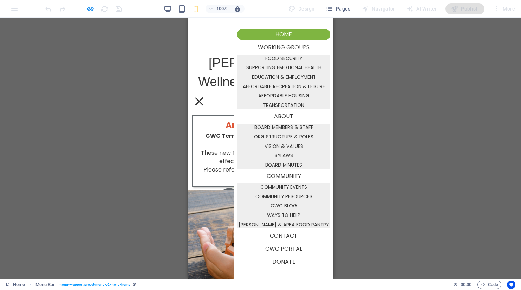
click at [203, 101] on div at bounding box center [199, 101] width 8 height 8
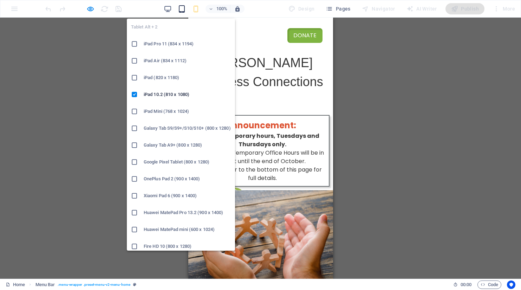
click at [183, 9] on icon "button" at bounding box center [182, 9] width 8 height 8
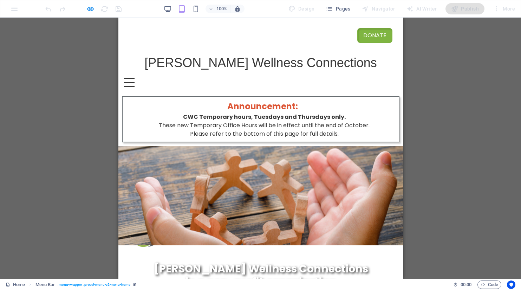
click at [134, 83] on div at bounding box center [129, 82] width 11 height 9
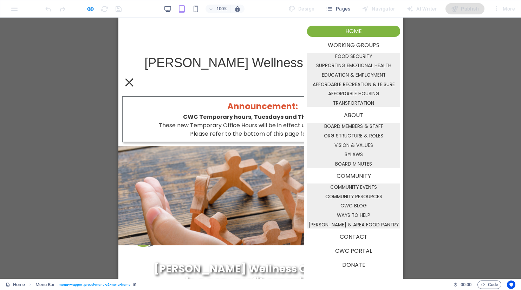
click at [133, 83] on div at bounding box center [129, 82] width 8 height 8
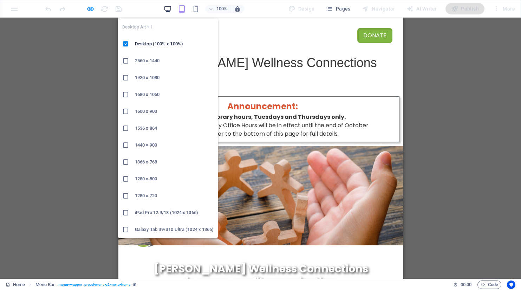
click at [171, 7] on icon "button" at bounding box center [168, 9] width 8 height 8
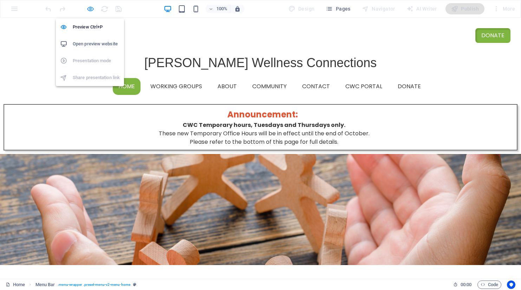
click at [91, 9] on icon "button" at bounding box center [90, 9] width 8 height 8
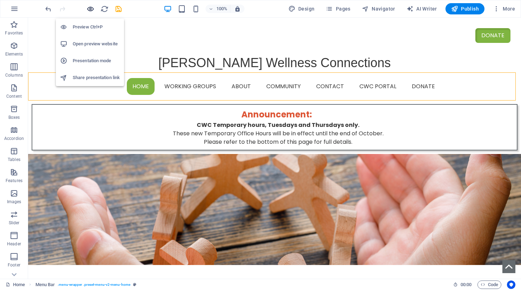
click at [91, 11] on icon "button" at bounding box center [90, 9] width 8 height 8
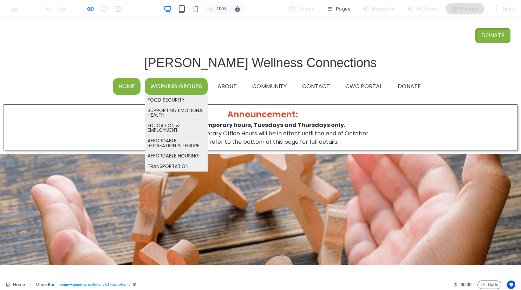
click at [183, 93] on link "Working Groups" at bounding box center [176, 86] width 63 height 17
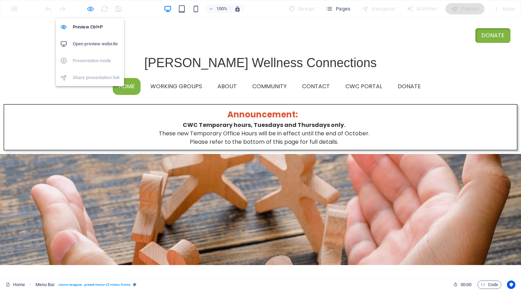
click at [90, 7] on icon "button" at bounding box center [90, 9] width 8 height 8
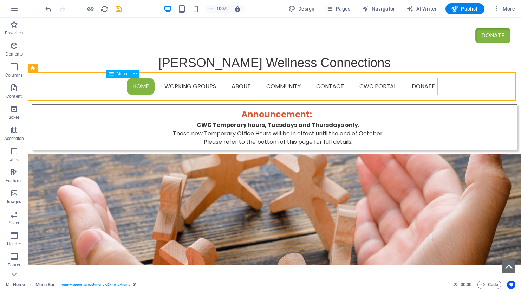
click at [114, 73] on div "Menu" at bounding box center [118, 74] width 24 height 8
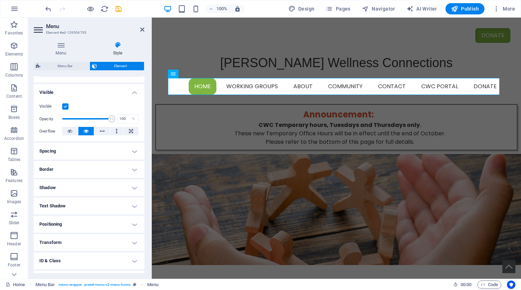
scroll to position [70, 0]
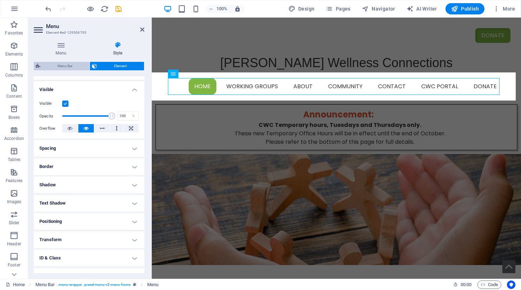
click at [59, 64] on span "Menu Bar" at bounding box center [64, 66] width 45 height 8
select select "rem"
select select "hover_box_fade"
select select "px"
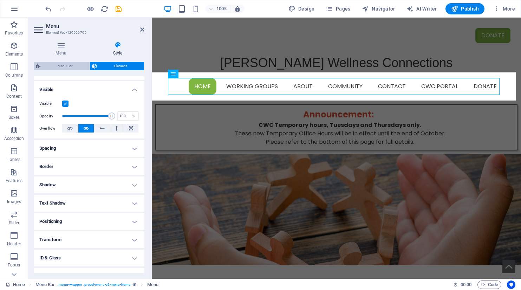
select select "rem"
select select "px"
select select
select select "px"
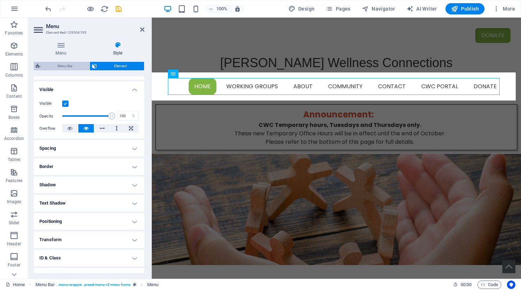
select select "rem"
select select "px"
select select "preset-menu-v2-menu-home"
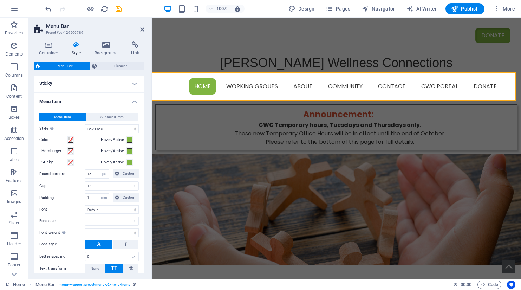
scroll to position [105, 0]
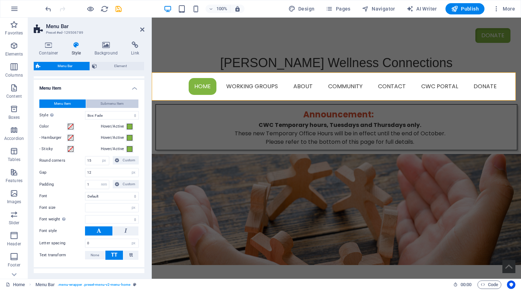
click at [112, 102] on span "Submenu Item" at bounding box center [111, 103] width 23 height 8
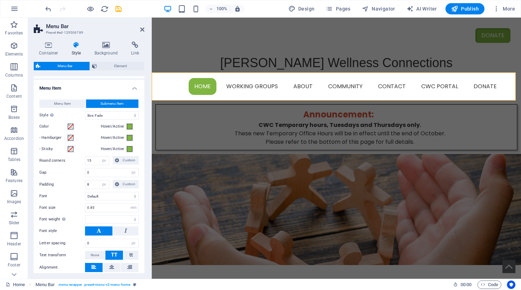
select select
click at [52, 104] on button "Menu Item" at bounding box center [62, 103] width 46 height 8
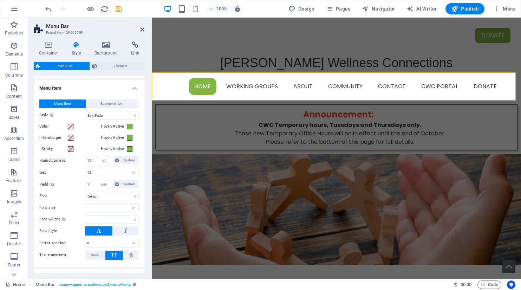
select select
click at [111, 103] on span "Submenu Item" at bounding box center [111, 103] width 23 height 8
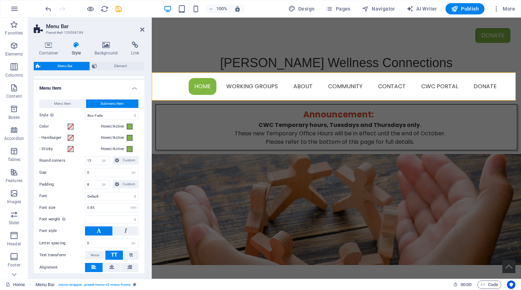
select select
click at [64, 104] on span "Menu Item" at bounding box center [62, 103] width 17 height 8
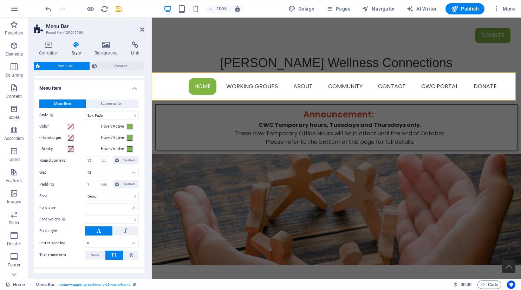
select select
click at [108, 100] on span "Submenu Item" at bounding box center [111, 103] width 23 height 8
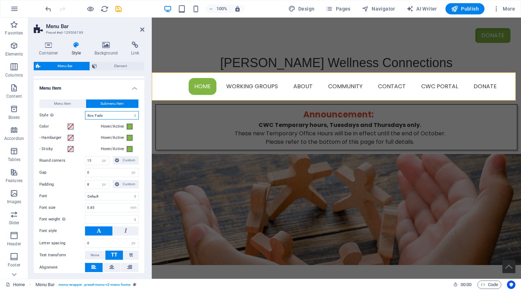
click at [105, 114] on select "Plain Text color Box: Fade Box: Flip vertical Box: Flip horizontal Box: Slide d…" at bounding box center [112, 115] width 54 height 8
select select
select select "hover_box_zoom"
click at [85, 111] on select "Plain Text color Box: Fade Box: Flip vertical Box: Flip horizontal Box: Slide d…" at bounding box center [112, 115] width 54 height 8
click at [142, 28] on icon at bounding box center [142, 30] width 4 height 6
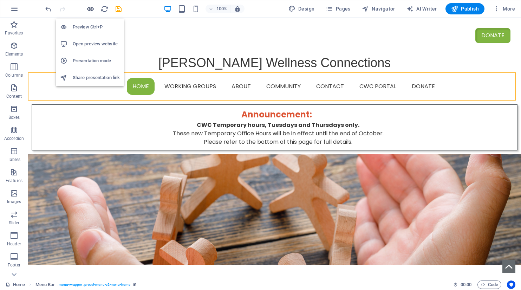
click at [90, 9] on icon "button" at bounding box center [90, 9] width 8 height 8
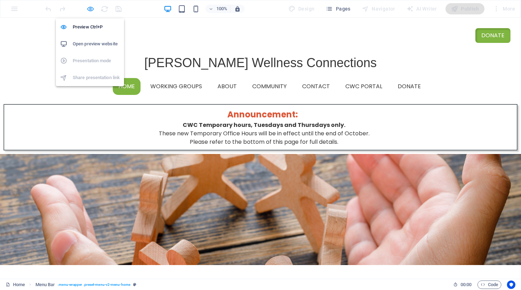
click at [91, 8] on icon "button" at bounding box center [90, 9] width 8 height 8
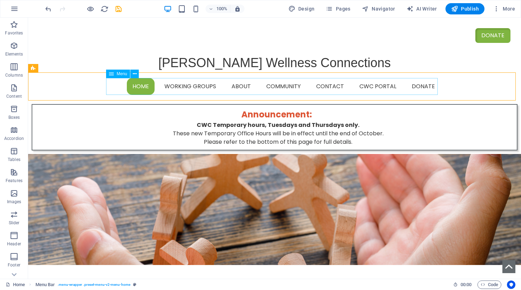
click at [115, 75] on div "Menu" at bounding box center [118, 74] width 24 height 8
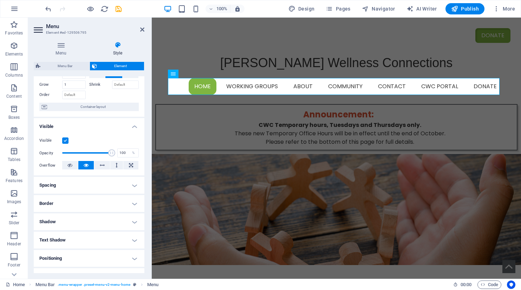
scroll to position [0, 0]
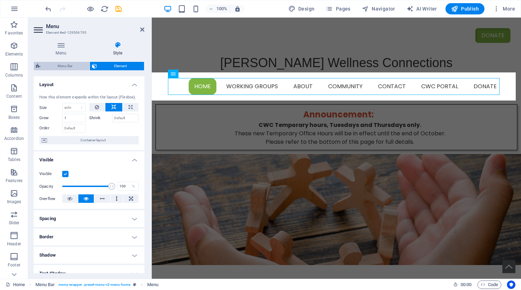
click at [53, 65] on span "Menu Bar" at bounding box center [64, 66] width 45 height 8
select select "rem"
select select "hover_box_zoom"
select select "px"
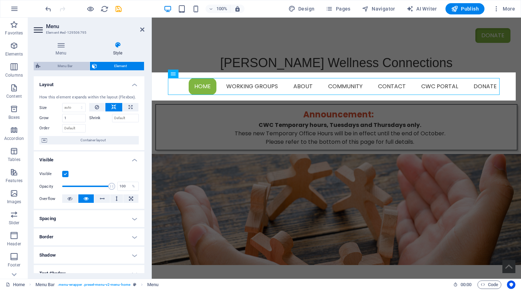
select select "px"
select select "rem"
select select
select select "px"
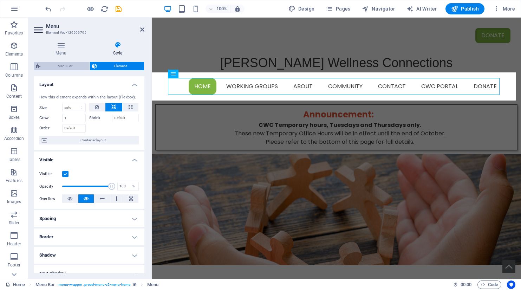
select select "rem"
select select "px"
select select "preset-menu-v2-menu-home"
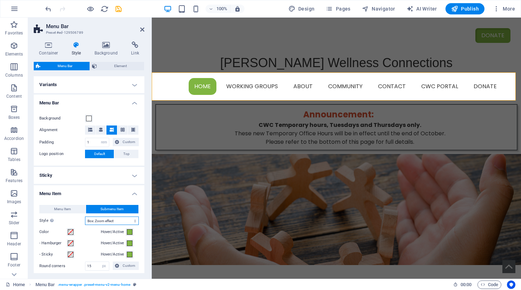
click at [120, 221] on select "Plain Text color Box: Fade Box: Flip vertical Box: Flip horizontal Box: Slide d…" at bounding box center [112, 220] width 54 height 8
select select "hover_border"
click at [85, 216] on select "Plain Text color Box: Fade Box: Flip vertical Box: Flip horizontal Box: Slide d…" at bounding box center [112, 220] width 54 height 8
select select
click at [142, 29] on icon at bounding box center [142, 30] width 4 height 6
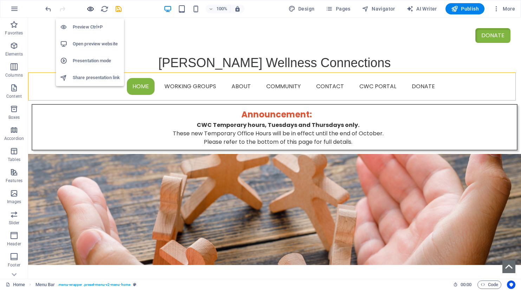
click at [90, 6] on icon "button" at bounding box center [90, 9] width 8 height 8
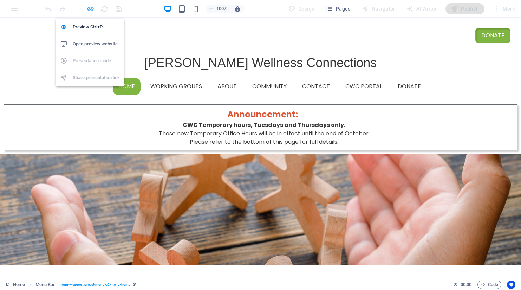
click at [90, 9] on icon "button" at bounding box center [90, 9] width 8 height 8
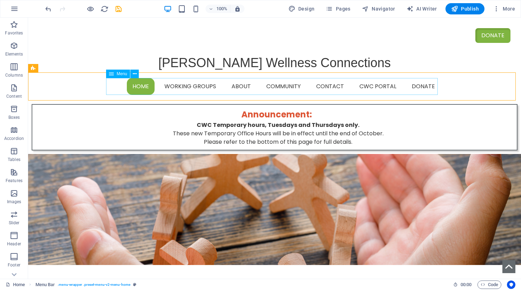
click at [121, 73] on span "Menu" at bounding box center [122, 74] width 11 height 4
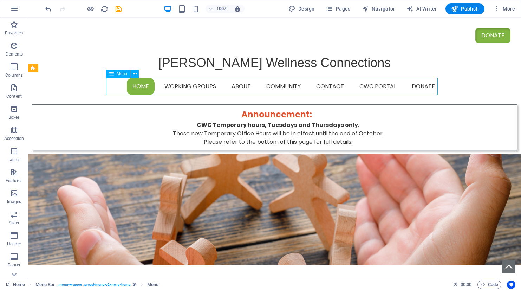
click at [121, 73] on span "Menu" at bounding box center [122, 74] width 11 height 4
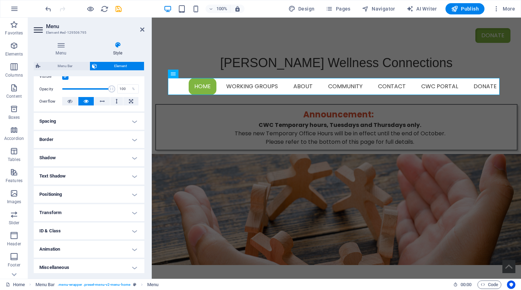
scroll to position [100, 0]
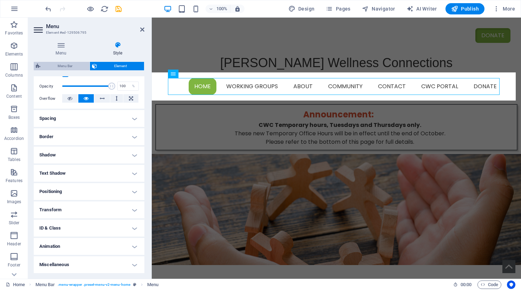
click at [66, 67] on span "Menu Bar" at bounding box center [64, 66] width 45 height 8
select select "rem"
select select "hover_border"
select select "px"
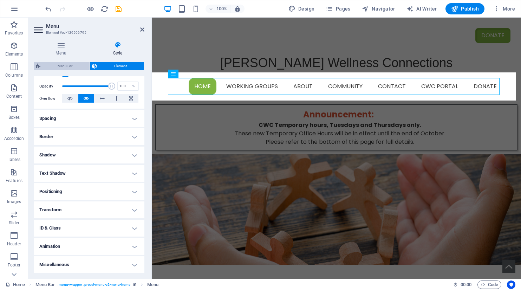
select select "px"
select select "rem"
select select
select select "px"
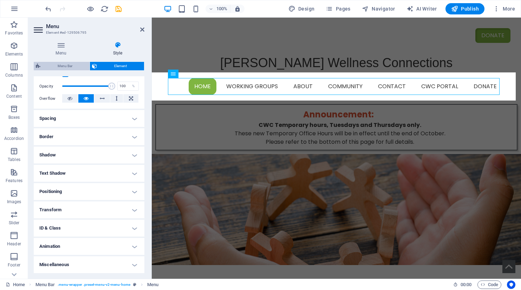
select select "px"
select select "rem"
select select "px"
select select "preset-menu-v2-menu-home"
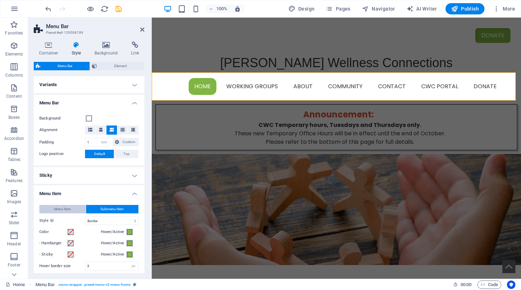
click at [67, 208] on span "Menu Item" at bounding box center [62, 209] width 17 height 8
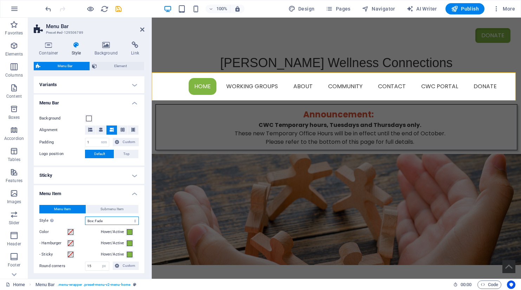
click at [108, 222] on select "Plain Text color Box: Fade Box: Flip vertical Box: Flip horizontal Box: Slide d…" at bounding box center [112, 220] width 54 height 8
select select
select select "hover_border"
click at [85, 216] on select "Plain Text color Box: Fade Box: Flip vertical Box: Flip horizontal Box: Slide d…" at bounding box center [112, 220] width 54 height 8
select select
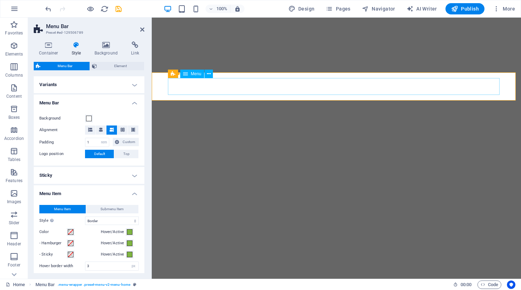
select select "rem"
select select "hover_border"
select select "px"
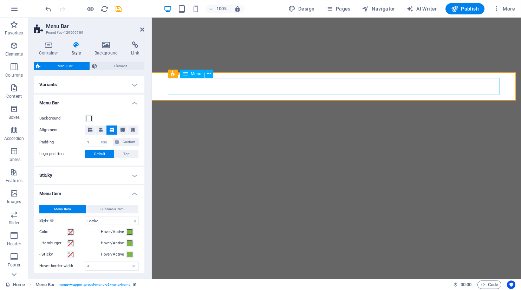
select select "rem"
select select "px"
select select
select select "px"
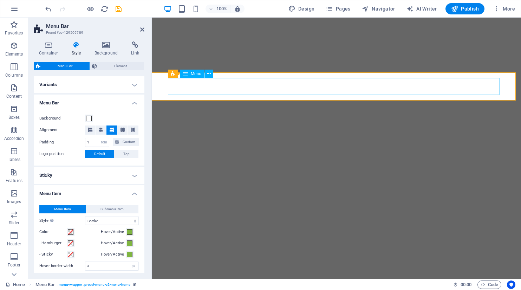
select select "rem"
select select "px"
select select "preset-menu-v2-menu-home"
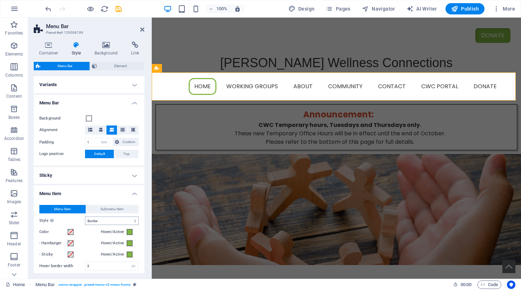
click at [103, 219] on select "Plain Text color Box: Fade Box: Flip vertical Box: Flip horizontal Box: Slide d…" at bounding box center [112, 220] width 54 height 8
select select "hover_box_zoom"
click at [85, 216] on select "Plain Text color Box: Fade Box: Flip vertical Box: Flip horizontal Box: Slide d…" at bounding box center [112, 220] width 54 height 8
click at [114, 210] on span "Submenu Item" at bounding box center [111, 209] width 23 height 8
click at [110, 221] on select "Plain Text color Box: Fade Box: Flip vertical Box: Flip horizontal Box: Slide d…" at bounding box center [112, 220] width 54 height 8
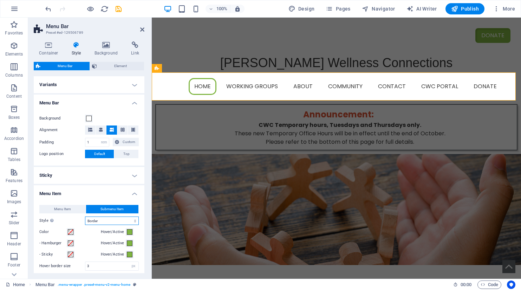
select select
click at [66, 208] on span "Menu Item" at bounding box center [62, 209] width 17 height 8
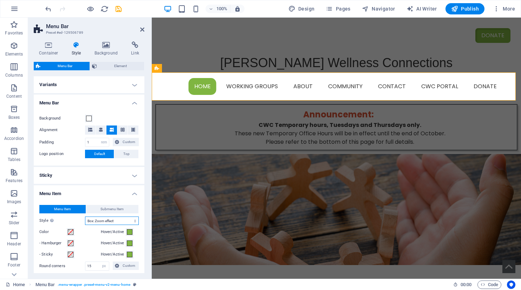
click at [108, 221] on select "Plain Text color Box: Fade Box: Flip vertical Box: Flip horizontal Box: Slide d…" at bounding box center [112, 220] width 54 height 8
select select
select select "hover_box_right"
click at [85, 216] on select "Plain Text color Box: Fade Box: Flip vertical Box: Flip horizontal Box: Slide d…" at bounding box center [112, 220] width 54 height 8
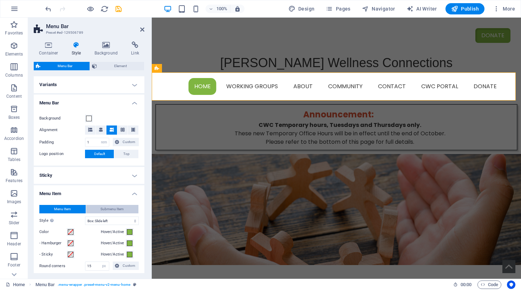
click at [100, 208] on span "Submenu Item" at bounding box center [111, 209] width 23 height 8
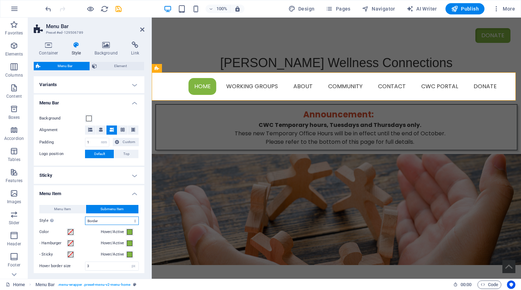
click at [104, 222] on select "Plain Text color Box: Fade Box: Flip vertical Box: Flip horizontal Box: Slide d…" at bounding box center [112, 220] width 54 height 8
select select
click at [104, 222] on select "Plain Text color Box: Fade Box: Flip vertical Box: Flip horizontal Box: Slide d…" at bounding box center [112, 220] width 54 height 8
click at [64, 207] on span "Menu Item" at bounding box center [62, 209] width 17 height 8
click at [103, 222] on select "Plain Text color Box: Fade Box: Flip vertical Box: Flip horizontal Box: Slide d…" at bounding box center [112, 220] width 54 height 8
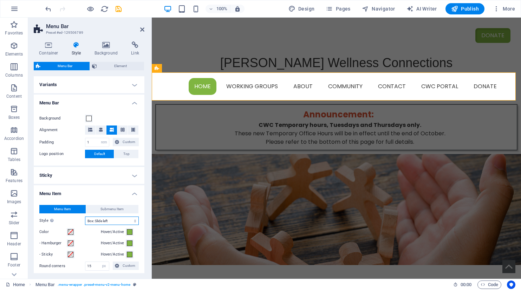
select select
select select "hover_box_horizontal"
click at [85, 216] on select "Plain Text color Box: Fade Box: Flip vertical Box: Flip horizontal Box: Slide d…" at bounding box center [112, 220] width 54 height 8
click at [105, 209] on span "Submenu Item" at bounding box center [111, 209] width 23 height 8
click at [102, 219] on select "Plain Text color Box: Fade Box: Flip vertical Box: Flip horizontal Box: Slide d…" at bounding box center [112, 220] width 54 height 8
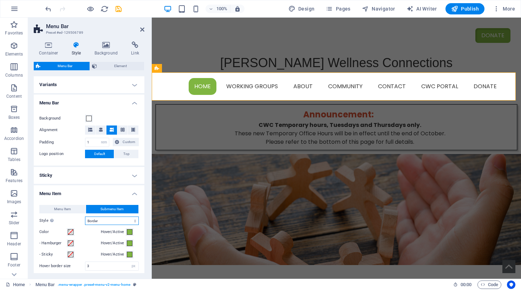
select select
select select "hover_box_top"
click at [85, 216] on select "Plain Text color Box: Fade Box: Flip vertical Box: Flip horizontal Box: Slide d…" at bounding box center [112, 220] width 54 height 8
drag, startPoint x: 110, startPoint y: 7, endPoint x: 117, endPoint y: 9, distance: 6.9
click at [143, 28] on icon at bounding box center [142, 30] width 4 height 6
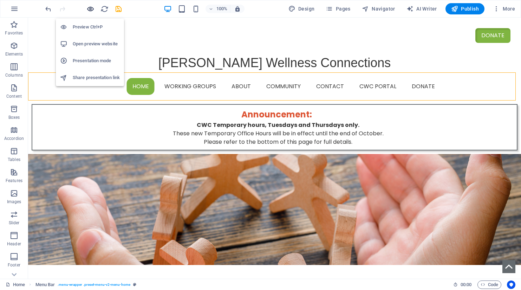
click at [93, 7] on icon "button" at bounding box center [90, 9] width 8 height 8
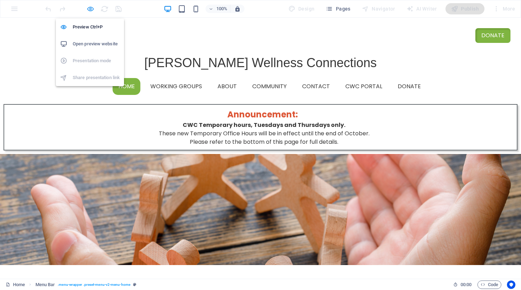
click at [90, 9] on icon "button" at bounding box center [90, 9] width 8 height 8
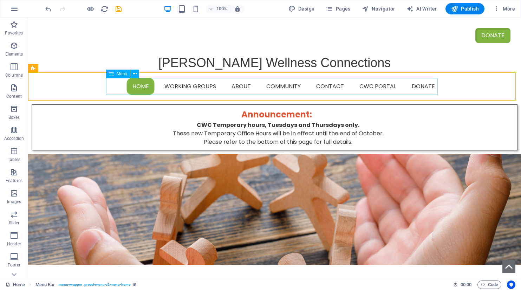
click at [115, 72] on div "Menu" at bounding box center [118, 74] width 24 height 8
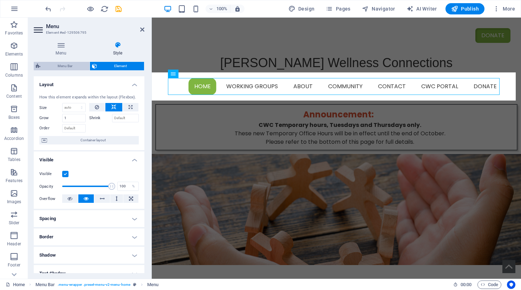
click at [59, 63] on span "Menu Bar" at bounding box center [64, 66] width 45 height 8
select select "rem"
select select "hover_box_top"
select select "px"
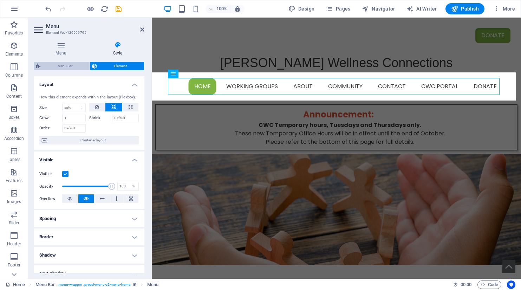
select select "px"
select select "rem"
select select
select select "px"
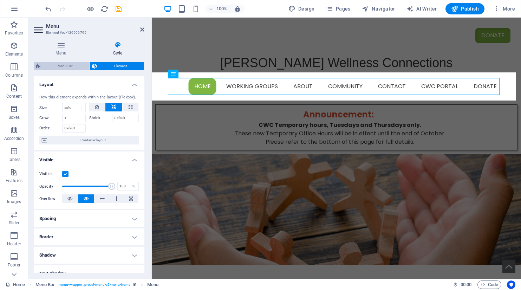
select select "rem"
select select "px"
select select "preset-menu-v2-menu-home"
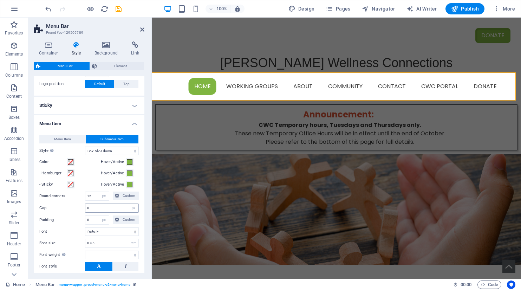
scroll to position [70, 0]
click at [60, 137] on span "Menu Item" at bounding box center [62, 138] width 17 height 8
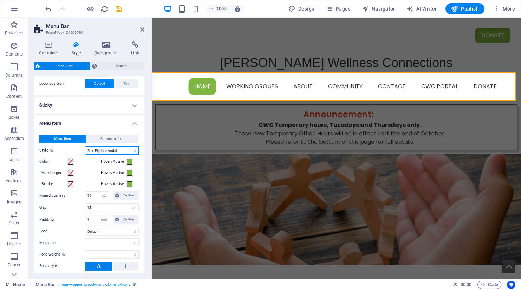
click at [108, 149] on select "Plain Text color Box: Fade Box: Flip vertical Box: Flip horizontal Box: Slide d…" at bounding box center [112, 150] width 54 height 8
select select "hover_box_top"
click at [85, 146] on select "Plain Text color Box: Fade Box: Flip vertical Box: Flip horizontal Box: Slide d…" at bounding box center [112, 150] width 54 height 8
click at [106, 138] on span "Submenu Item" at bounding box center [111, 138] width 23 height 8
click at [102, 152] on select "Plain Text color Box: Fade Box: Flip vertical Box: Flip horizontal Box: Slide d…" at bounding box center [112, 150] width 54 height 8
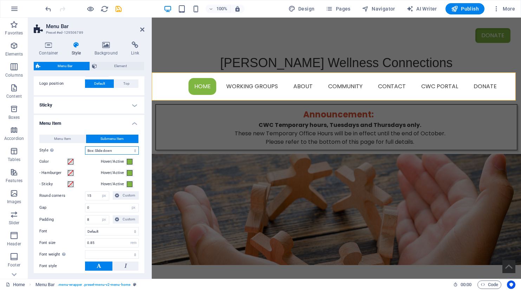
select select
select select "hover_box_horizontal"
click at [85, 146] on select "Plain Text color Box: Fade Box: Flip vertical Box: Flip horizontal Box: Slide d…" at bounding box center [112, 150] width 54 height 8
click at [63, 139] on span "Menu Item" at bounding box center [62, 138] width 17 height 8
click at [144, 30] on icon at bounding box center [142, 30] width 4 height 6
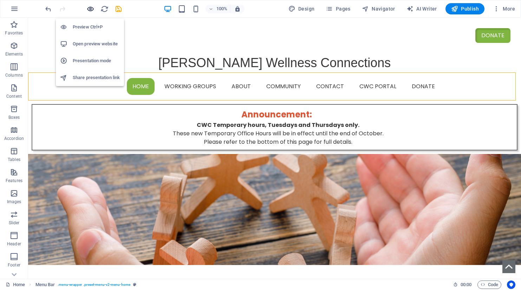
click at [89, 8] on icon "button" at bounding box center [90, 9] width 8 height 8
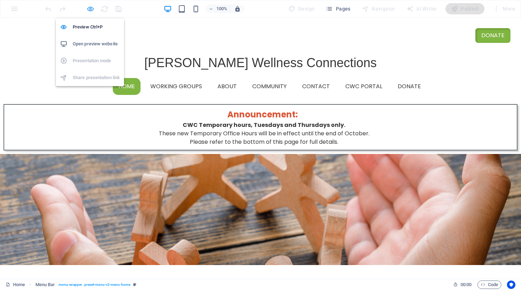
click at [90, 10] on icon "button" at bounding box center [90, 9] width 8 height 8
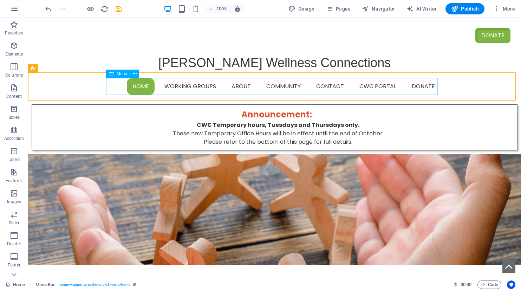
click at [123, 75] on span "Menu" at bounding box center [122, 74] width 11 height 4
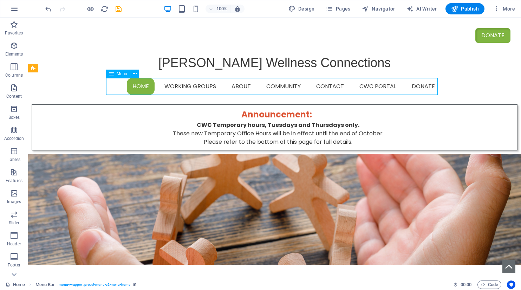
click at [123, 75] on span "Menu" at bounding box center [122, 74] width 11 height 4
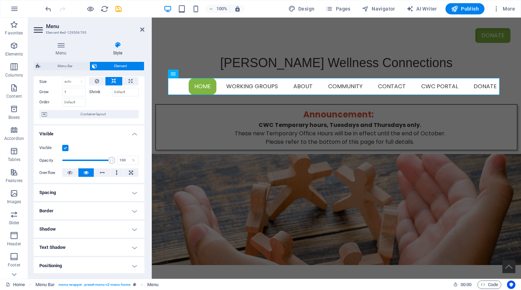
scroll to position [35, 0]
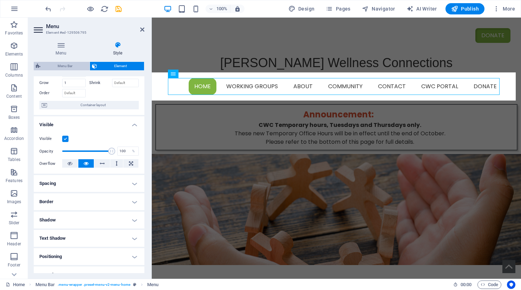
click at [58, 63] on span "Menu Bar" at bounding box center [64, 66] width 45 height 8
select select "rem"
select select "hover_box_top"
select select "px"
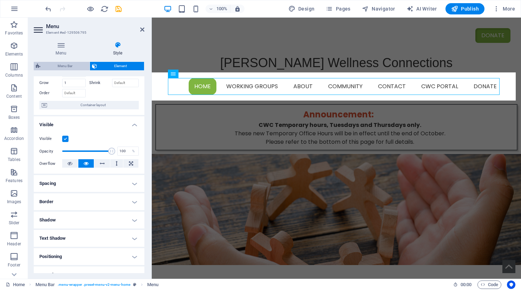
select select "rem"
select select "px"
select select
select select "px"
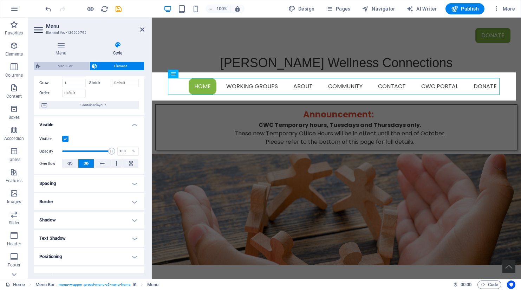
select select "rem"
select select "px"
select select "preset-menu-v2-menu-home"
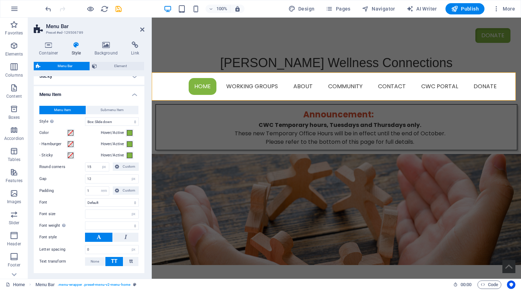
scroll to position [105, 0]
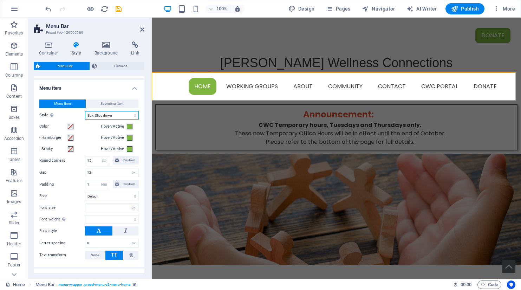
click at [101, 117] on select "Plain Text color Box: Fade Box: Flip vertical Box: Flip horizontal Box: Slide d…" at bounding box center [112, 115] width 54 height 8
select select "hover_text_color"
click at [85, 111] on select "Plain Text color Box: Fade Box: Flip vertical Box: Flip horizontal Box: Slide d…" at bounding box center [112, 115] width 54 height 8
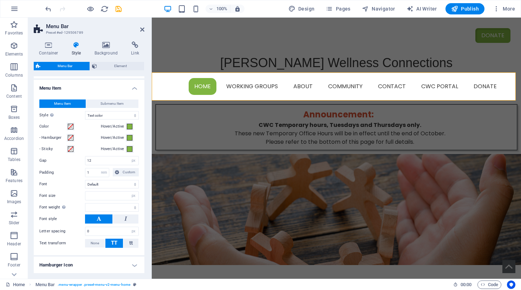
drag, startPoint x: 115, startPoint y: 101, endPoint x: 111, endPoint y: 112, distance: 11.2
click at [116, 101] on span "Submenu Item" at bounding box center [111, 103] width 23 height 8
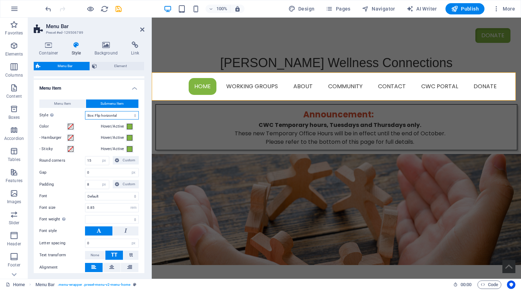
click at [110, 117] on select "Plain Text color Box: Fade Box: Flip vertical Box: Flip horizontal Box: Slide d…" at bounding box center [112, 115] width 54 height 8
select select "hover_box_fade"
click at [85, 111] on select "Plain Text color Box: Fade Box: Flip vertical Box: Flip horizontal Box: Slide d…" at bounding box center [112, 115] width 54 height 8
click at [108, 114] on select "Plain Text color Box: Fade Box: Flip vertical Box: Flip horizontal Box: Slide d…" at bounding box center [112, 115] width 54 height 8
select select
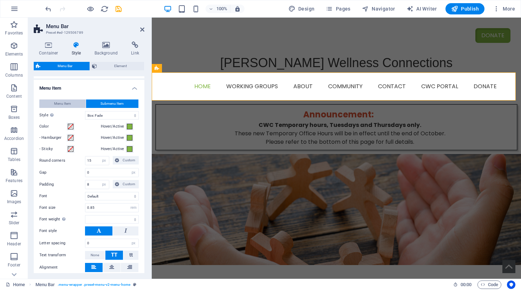
click at [66, 101] on span "Menu Item" at bounding box center [62, 103] width 17 height 8
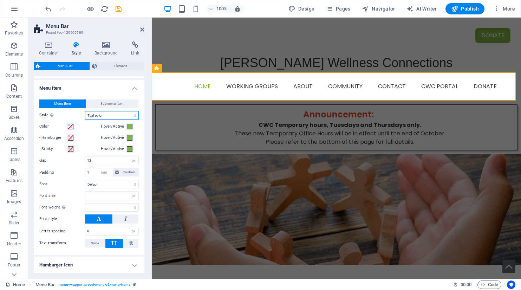
click at [99, 114] on select "Plain Text color Box: Fade Box: Flip vertical Box: Flip horizontal Box: Slide d…" at bounding box center [112, 115] width 54 height 8
select select "hover_none"
click at [85, 111] on select "Plain Text color Box: Fade Box: Flip vertical Box: Flip horizontal Box: Slide d…" at bounding box center [112, 115] width 54 height 8
click at [116, 103] on span "Submenu Item" at bounding box center [111, 103] width 23 height 8
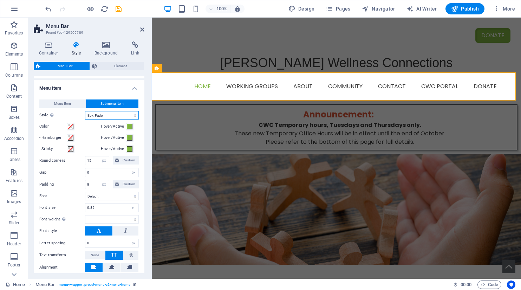
click at [111, 118] on select "Plain Text color Box: Fade Box: Flip vertical Box: Flip horizontal Box: Slide d…" at bounding box center [112, 115] width 54 height 8
select select
click at [85, 111] on select "Plain Text color Box: Fade Box: Flip vertical Box: Flip horizontal Box: Slide d…" at bounding box center [112, 115] width 54 height 8
click at [68, 102] on span "Menu Item" at bounding box center [62, 103] width 17 height 8
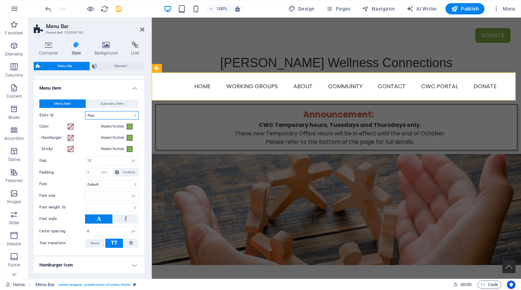
click at [107, 116] on select "Plain Text color Box: Fade Box: Flip vertical Box: Flip horizontal Box: Slide d…" at bounding box center [112, 115] width 54 height 8
select select "hover_box_fade"
click at [85, 111] on select "Plain Text color Box: Fade Box: Flip vertical Box: Flip horizontal Box: Slide d…" at bounding box center [112, 115] width 54 height 8
select select
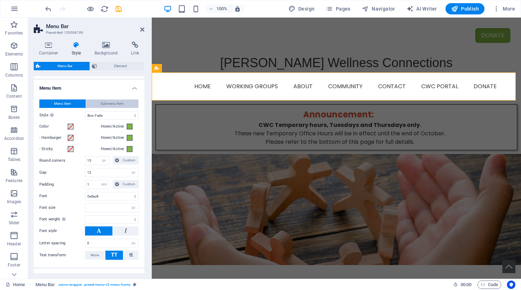
click at [116, 103] on span "Submenu Item" at bounding box center [111, 103] width 23 height 8
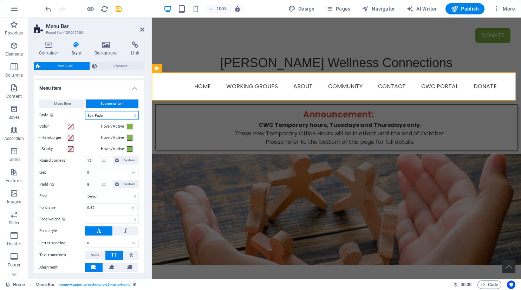
click at [112, 114] on select "Plain Text color Box: Fade Box: Flip vertical Box: Flip horizontal Box: Slide d…" at bounding box center [112, 115] width 54 height 8
select select
click at [106, 114] on select "Plain Text color Box: Fade Box: Flip vertical Box: Flip horizontal Box: Slide d…" at bounding box center [112, 115] width 54 height 8
click at [75, 103] on button "Menu Item" at bounding box center [62, 103] width 46 height 8
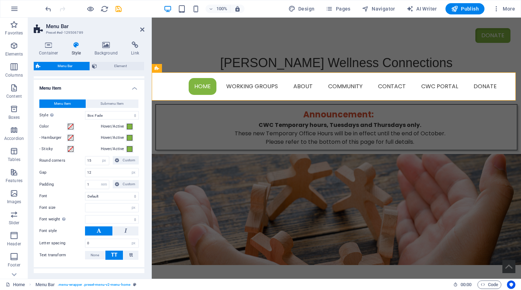
select select
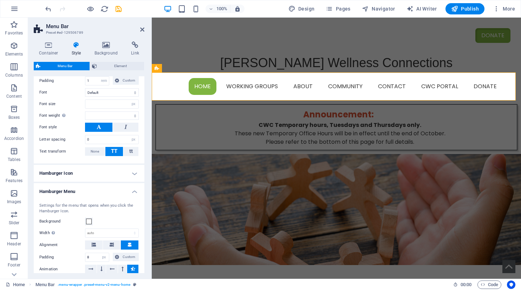
scroll to position [246, 0]
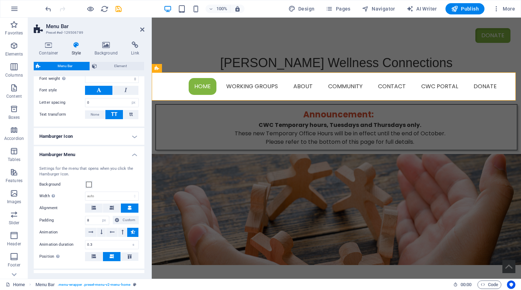
click at [134, 137] on h4 "Hamburger Icon" at bounding box center [89, 136] width 111 height 17
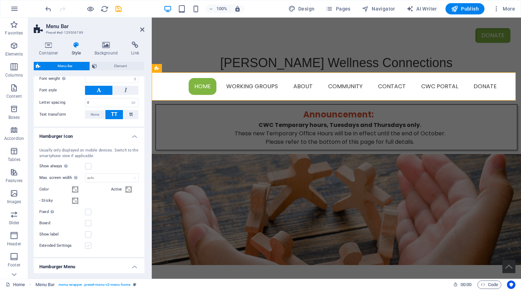
click at [88, 247] on label at bounding box center [88, 245] width 6 height 6
click at [0, 0] on input "Extended Settings" at bounding box center [0, 0] width 0 height 0
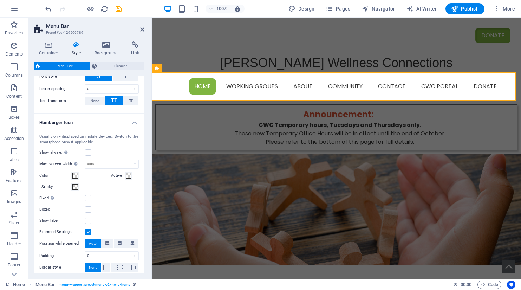
scroll to position [281, 0]
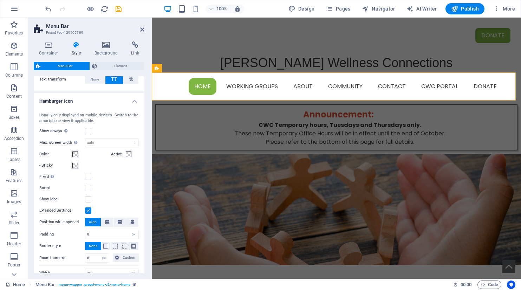
select select
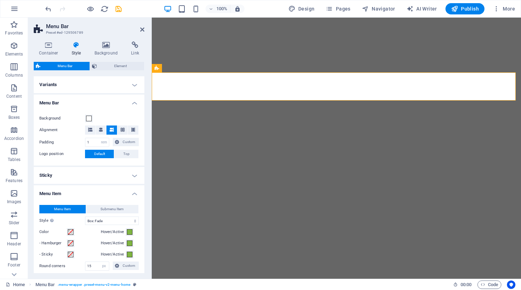
select select "rem"
select select "hover_box_fade"
select select "px"
select select "rem"
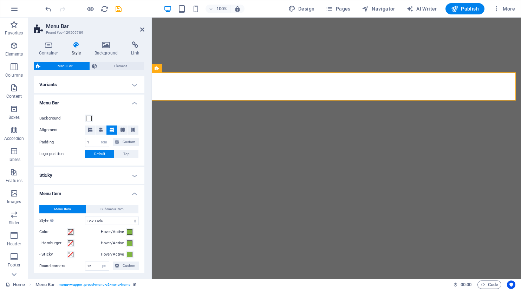
select select "px"
select select
select select "px"
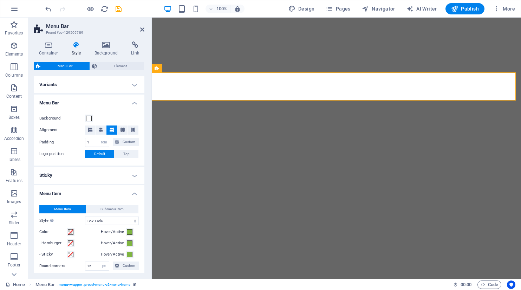
select select "px"
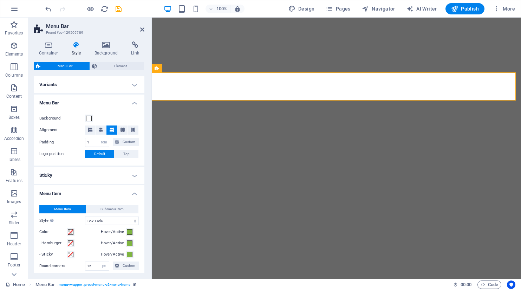
select select "rem"
select select "px"
select select "preset-menu-v2-menu-home"
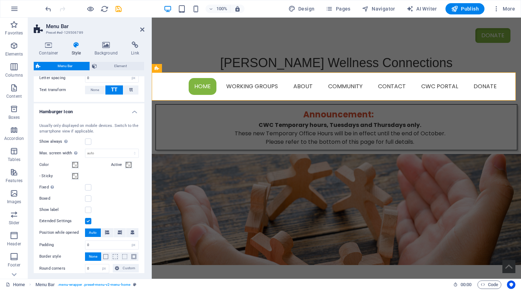
scroll to position [281, 0]
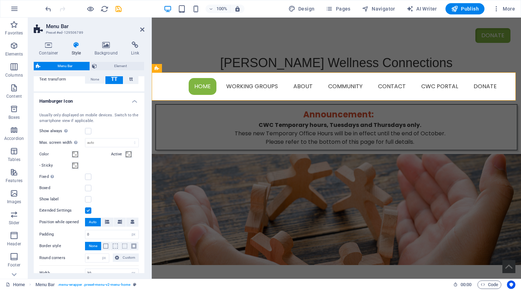
click at [87, 210] on label at bounding box center [88, 210] width 6 height 6
click at [0, 0] on input "Extended Settings" at bounding box center [0, 0] width 0 height 0
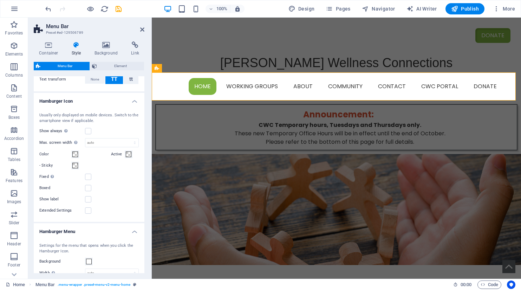
select select
click at [134, 103] on h4 "Hamburger Icon" at bounding box center [89, 99] width 111 height 13
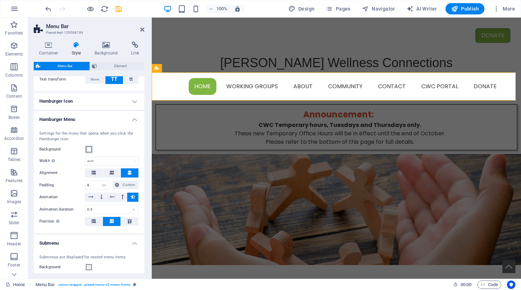
click at [88, 150] on span at bounding box center [89, 149] width 6 height 6
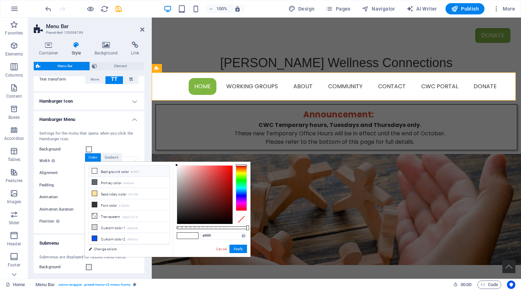
click at [178, 164] on div "#ffffff Supported formats #0852ed rgb(8, 82, 237) rgba(8, 82, 237, 90%) hsv(221…" at bounding box center [212, 260] width 78 height 197
click at [178, 165] on div at bounding box center [204, 194] width 55 height 58
type input "#fff9f9"
click at [178, 165] on div at bounding box center [178, 165] width 2 height 2
click at [242, 248] on button "Apply" at bounding box center [238, 248] width 18 height 8
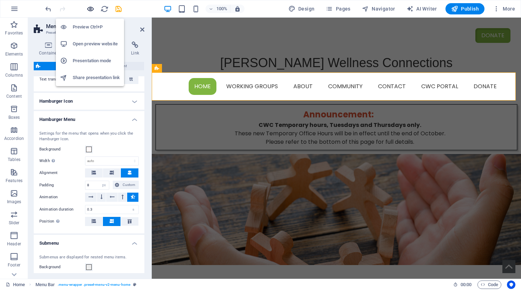
click at [92, 9] on icon "button" at bounding box center [90, 9] width 8 height 8
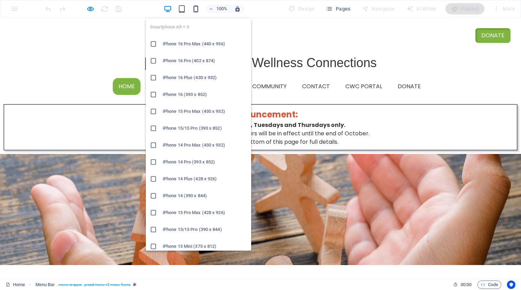
click at [198, 8] on icon "button" at bounding box center [196, 9] width 8 height 8
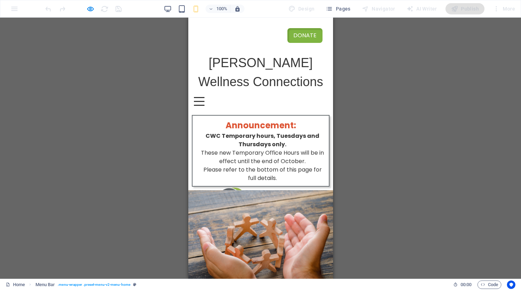
click at [315, 106] on div "Home Working Groups Food Security Supporting Emotional Health Education & Emplo…" at bounding box center [260, 101] width 145 height 20
click at [204, 102] on div at bounding box center [198, 101] width 11 height 9
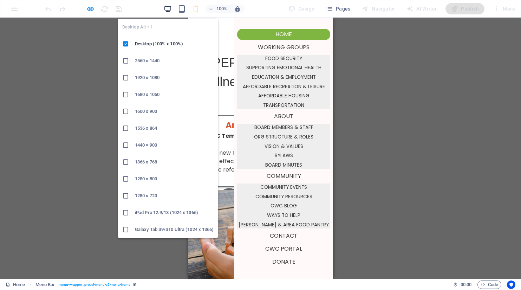
click at [170, 6] on icon "button" at bounding box center [168, 9] width 8 height 8
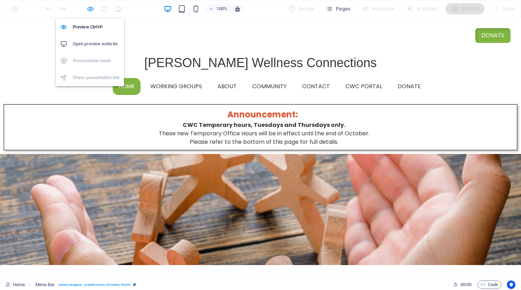
click at [89, 9] on icon "button" at bounding box center [90, 9] width 8 height 8
select select "rem"
select select "hover_box_fade"
select select "px"
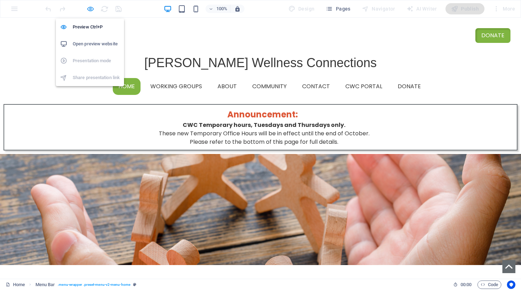
select select "rem"
select select "px"
select select
select select "px"
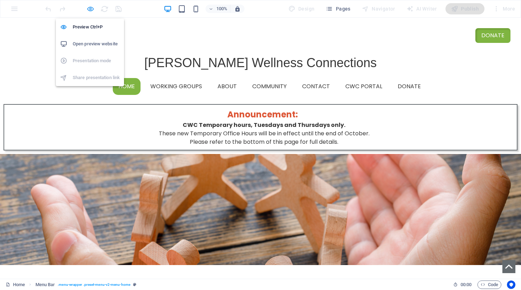
select select "rem"
select select "px"
select select "preset-menu-v2-menu-home"
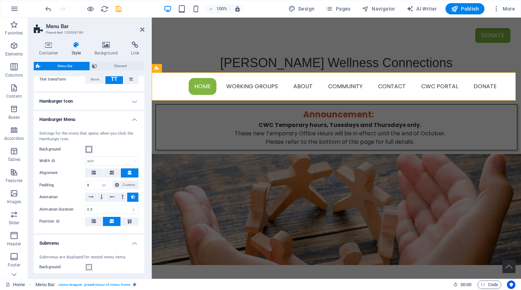
click at [90, 149] on span at bounding box center [89, 149] width 6 height 6
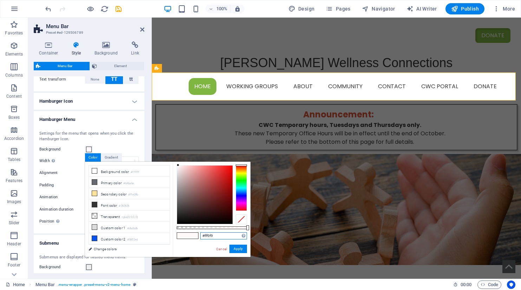
click at [219, 234] on input "#fff9f9" at bounding box center [223, 235] width 47 height 7
type input "#fff999"
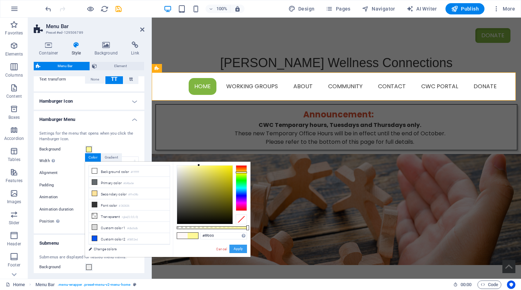
click at [242, 248] on button "Apply" at bounding box center [238, 248] width 18 height 8
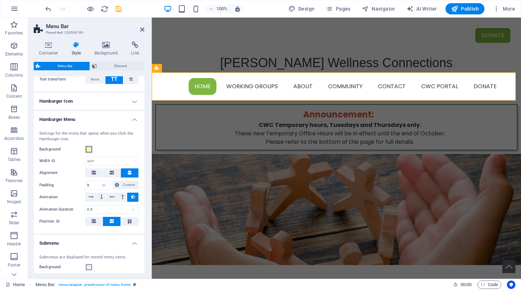
click at [88, 150] on span at bounding box center [89, 149] width 6 height 6
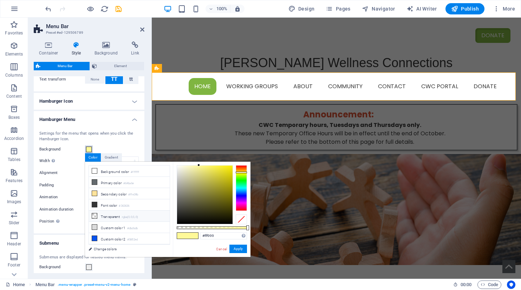
select select
drag, startPoint x: 209, startPoint y: 236, endPoint x: 215, endPoint y: 236, distance: 5.6
click at [215, 236] on input "#fff999" at bounding box center [223, 235] width 47 height 7
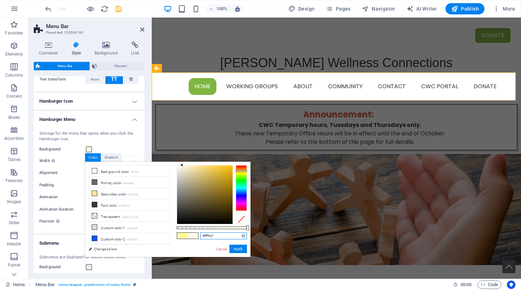
drag, startPoint x: 209, startPoint y: 237, endPoint x: 216, endPoint y: 239, distance: 7.7
click at [216, 239] on div "#fff9e7 Supported formats #0852ed rgb(8, 82, 237) rgba(8, 82, 237, 90%) hsv(221…" at bounding box center [212, 260] width 78 height 197
click at [213, 234] on input "#fff9e7" at bounding box center [223, 235] width 47 height 7
click at [209, 236] on input "#fff9e7" at bounding box center [223, 235] width 47 height 7
drag, startPoint x: 211, startPoint y: 234, endPoint x: 215, endPoint y: 237, distance: 4.6
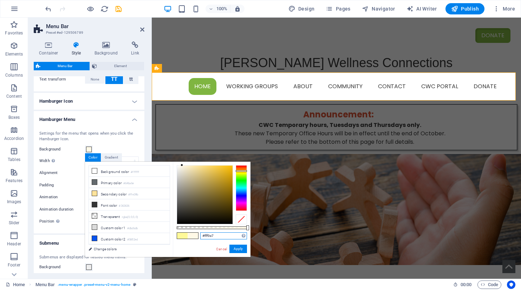
click at [215, 237] on input "#fff9e7" at bounding box center [223, 235] width 47 height 7
type input "#fff9f9"
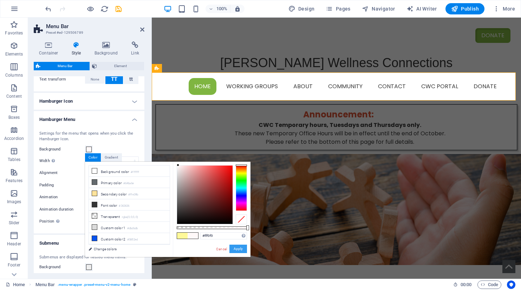
click at [238, 249] on button "Apply" at bounding box center [238, 248] width 18 height 8
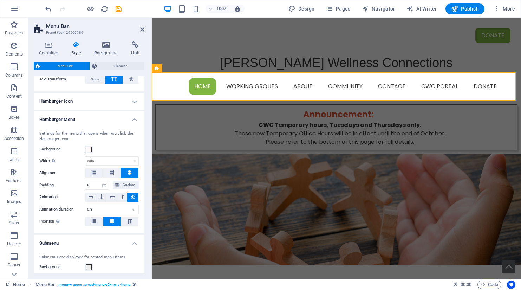
select select
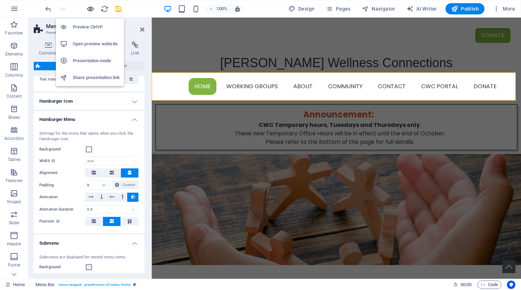
click at [90, 9] on icon "button" at bounding box center [90, 9] width 8 height 8
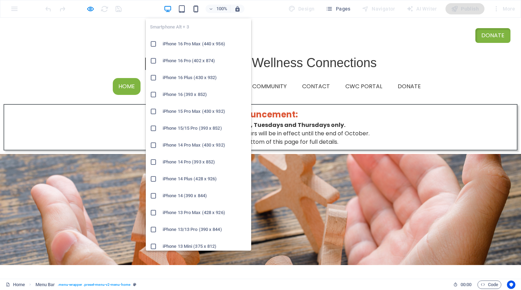
click at [198, 7] on icon "button" at bounding box center [196, 9] width 8 height 8
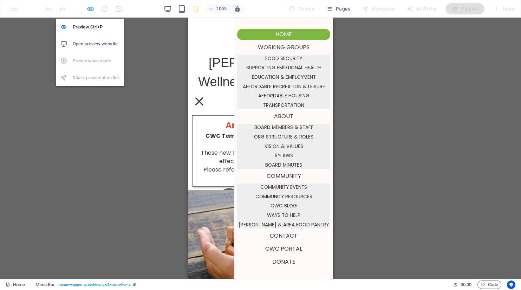
click at [91, 8] on icon "button" at bounding box center [90, 9] width 8 height 8
select select "rem"
select select "hover_box_fade"
select select "px"
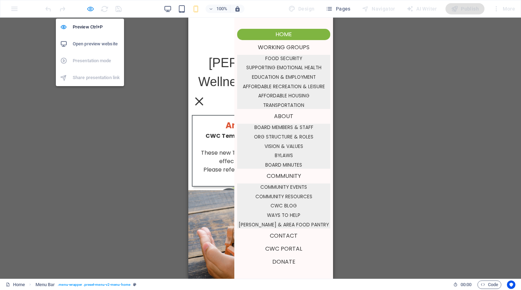
select select "rem"
select select "px"
select select
select select "px"
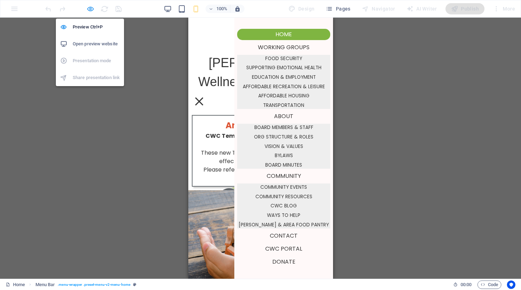
select select "rem"
select select "px"
select select "preset-menu-v2-menu-home"
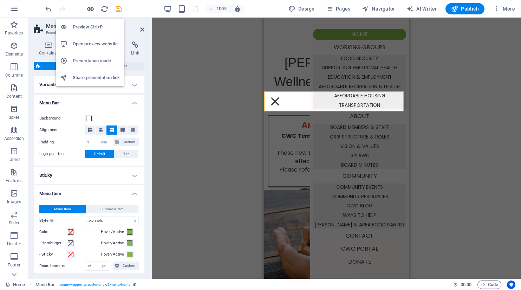
type input "0"
type input "8"
select select "px"
select select
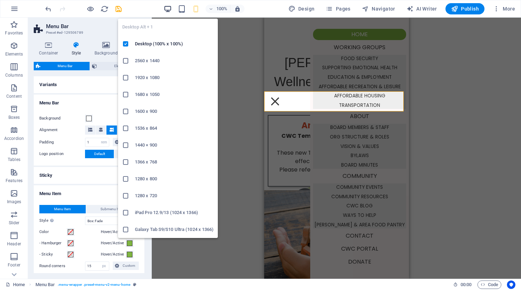
click at [165, 11] on icon "button" at bounding box center [168, 9] width 8 height 8
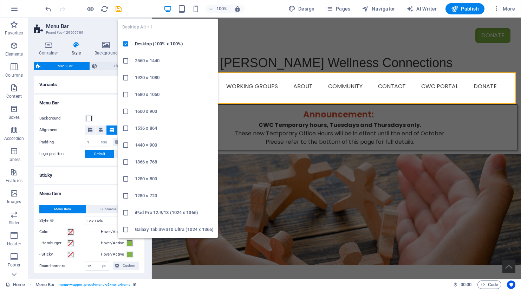
type input "12"
type input "1"
select select "rem"
select select
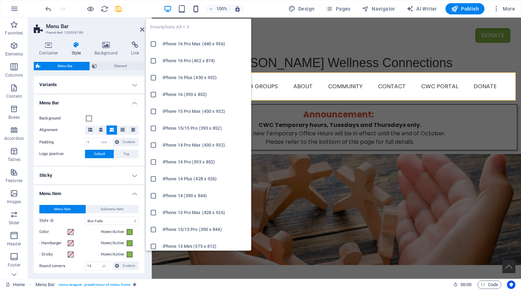
click at [196, 7] on icon "button" at bounding box center [196, 9] width 8 height 8
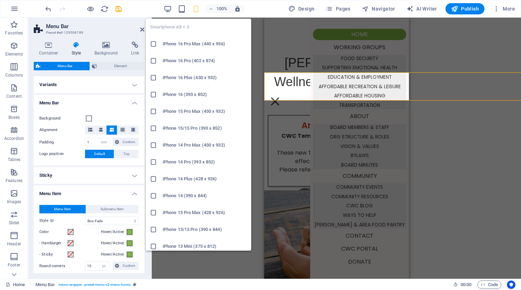
type input "0"
type input "8"
select select "px"
select select
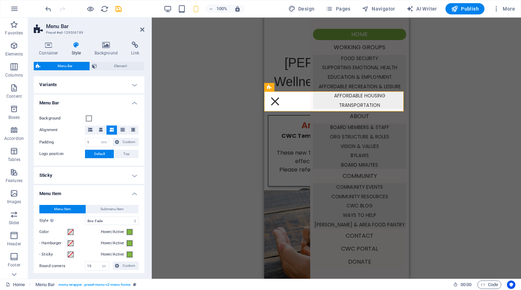
click at [83, 242] on div "- Hamburger" at bounding box center [68, 243] width 59 height 8
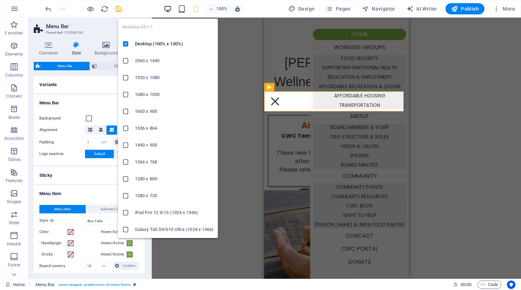
click at [169, 8] on icon "button" at bounding box center [168, 9] width 8 height 8
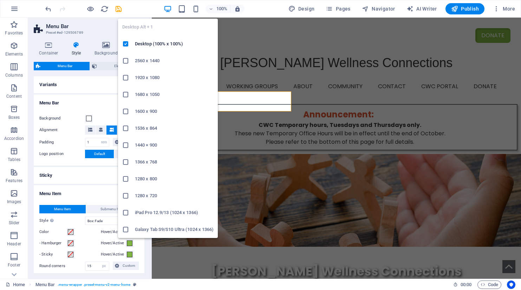
type input "12"
type input "1"
select select "rem"
select select
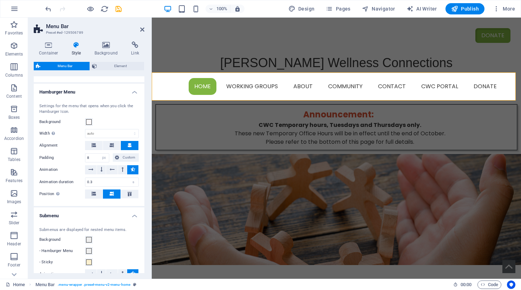
scroll to position [316, 0]
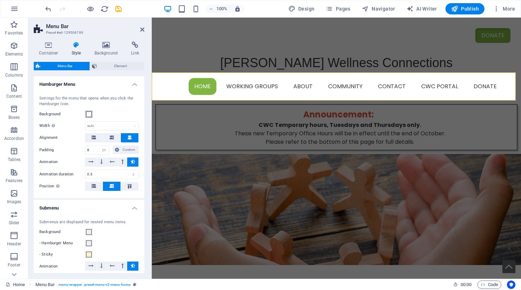
click at [90, 116] on span at bounding box center [89, 114] width 6 height 6
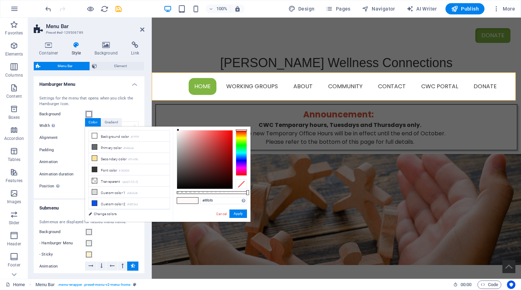
click at [90, 116] on span at bounding box center [89, 114] width 6 height 6
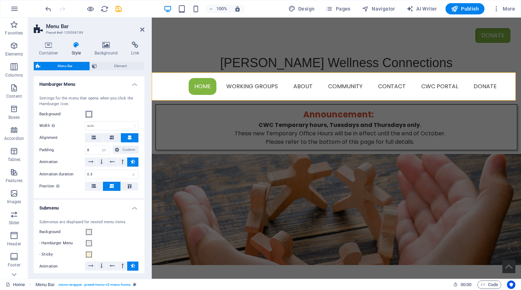
click at [90, 116] on span at bounding box center [89, 114] width 6 height 6
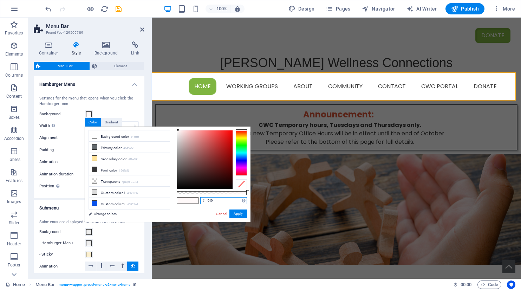
click at [211, 200] on input "#fff9f9" at bounding box center [223, 200] width 47 height 7
drag, startPoint x: 210, startPoint y: 201, endPoint x: 214, endPoint y: 202, distance: 4.3
click at [214, 202] on input "#fff9f9" at bounding box center [223, 200] width 47 height 7
type input "#fff9e7"
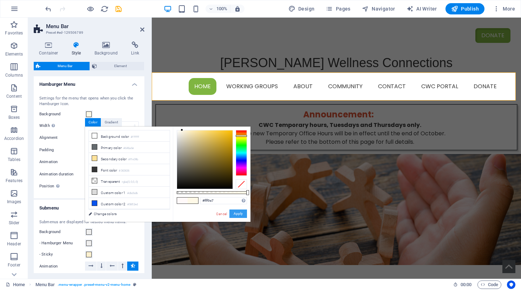
click at [234, 215] on button "Apply" at bounding box center [238, 213] width 18 height 8
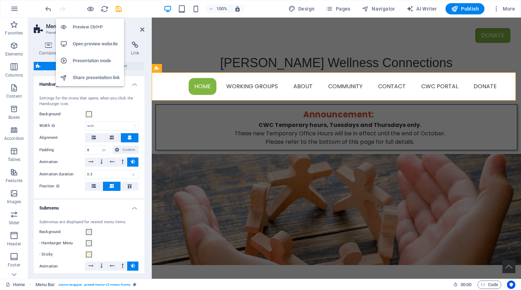
select select
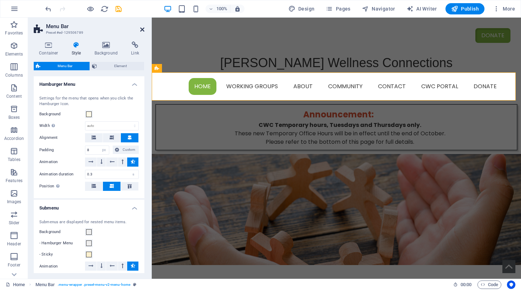
click at [141, 30] on icon at bounding box center [142, 30] width 4 height 6
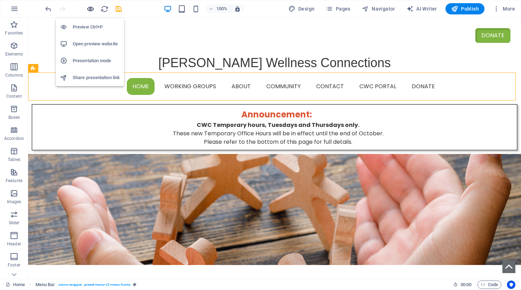
click at [88, 8] on icon "button" at bounding box center [90, 9] width 8 height 8
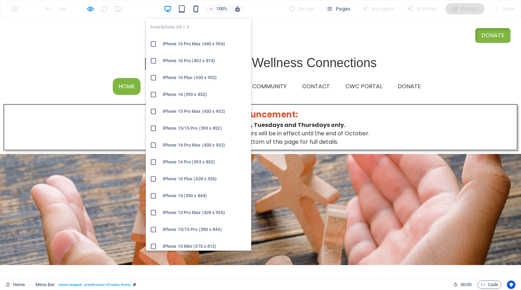
click at [196, 11] on icon "button" at bounding box center [196, 9] width 8 height 8
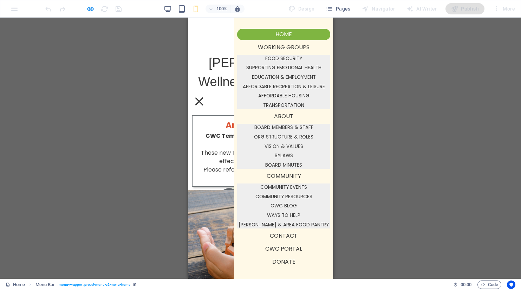
click at [203, 101] on div at bounding box center [199, 101] width 8 height 8
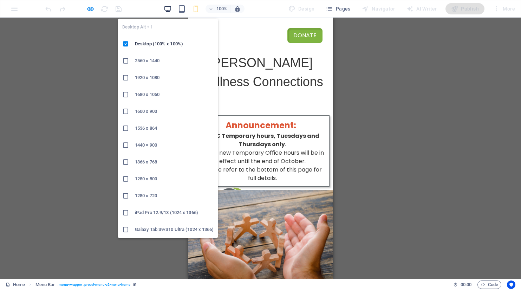
click at [168, 8] on icon "button" at bounding box center [168, 9] width 8 height 8
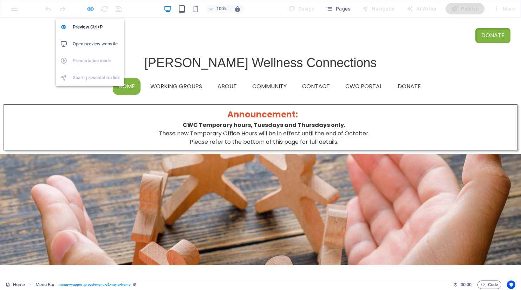
click at [91, 10] on icon "button" at bounding box center [90, 9] width 8 height 8
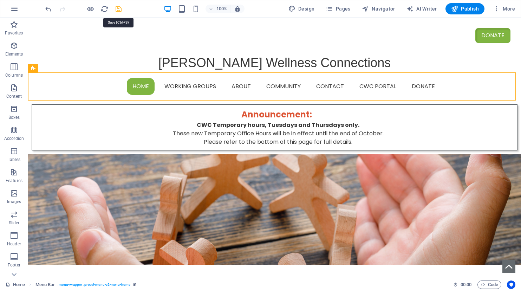
click at [119, 10] on icon "save" at bounding box center [118, 9] width 8 height 8
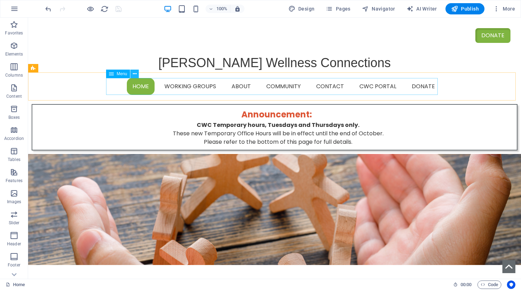
click at [136, 73] on icon at bounding box center [135, 73] width 4 height 7
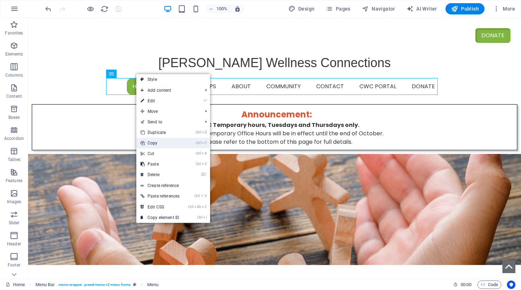
click at [154, 143] on link "Ctrl C Copy" at bounding box center [159, 143] width 47 height 11
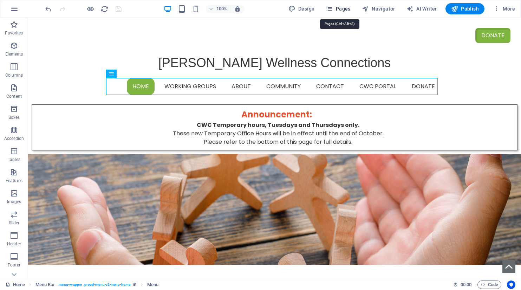
click at [339, 11] on span "Pages" at bounding box center [338, 8] width 25 height 7
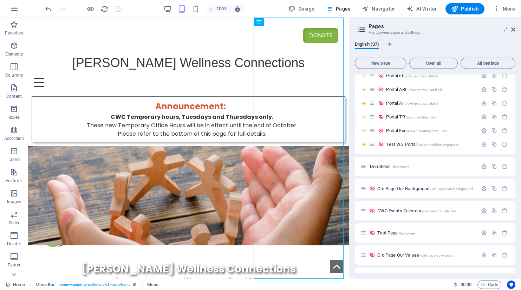
scroll to position [418, 0]
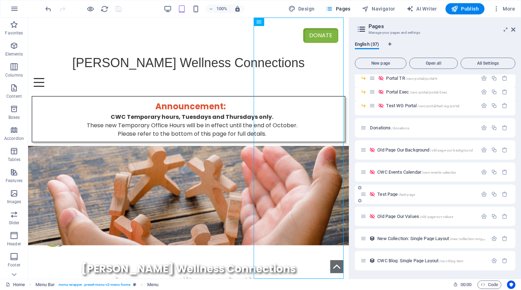
click at [392, 196] on div "Test Page /test-page" at bounding box center [418, 194] width 117 height 8
click at [392, 193] on span "Test Page /test-page" at bounding box center [396, 193] width 38 height 5
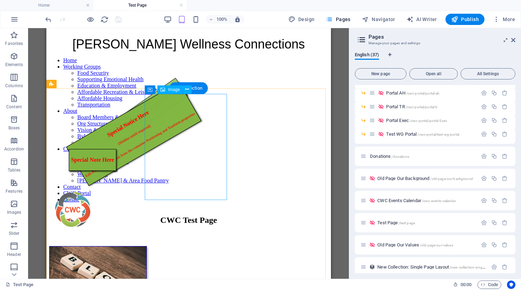
scroll to position [0, 0]
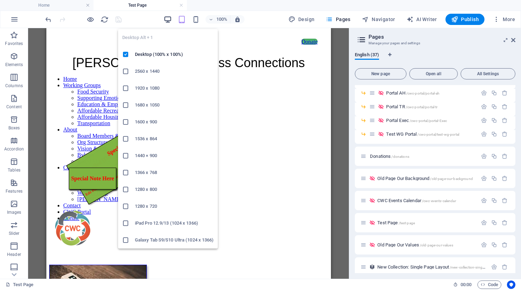
click at [168, 18] on icon "button" at bounding box center [168, 19] width 8 height 8
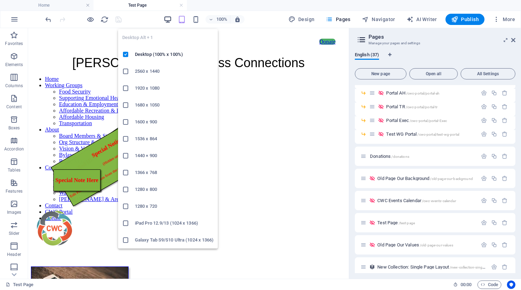
click at [169, 19] on icon "button" at bounding box center [168, 19] width 8 height 8
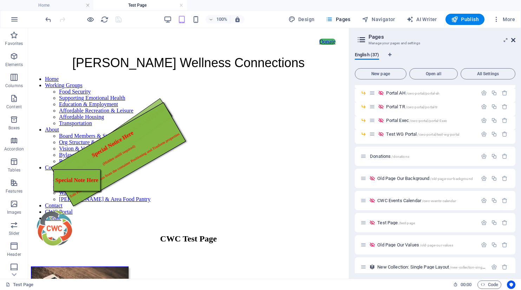
click at [513, 40] on icon at bounding box center [513, 40] width 4 height 6
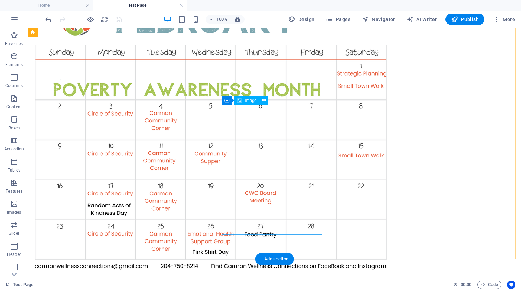
scroll to position [667, 0]
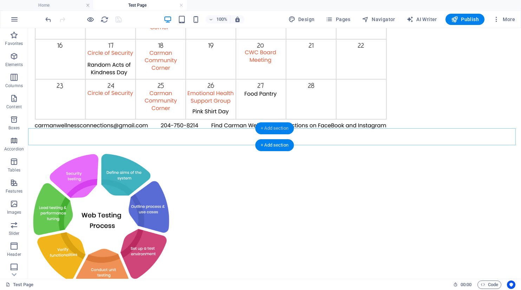
click at [282, 128] on div "+ Add section" at bounding box center [274, 128] width 39 height 12
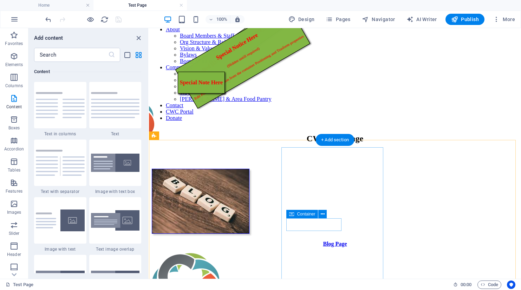
scroll to position [35, 0]
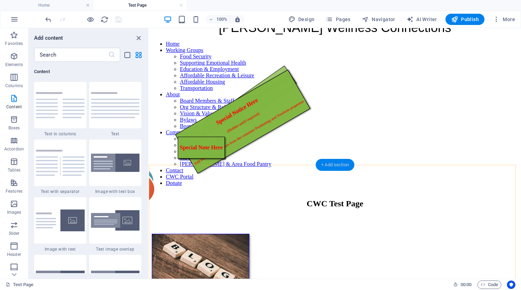
click at [336, 164] on div "+ Add section" at bounding box center [334, 165] width 39 height 12
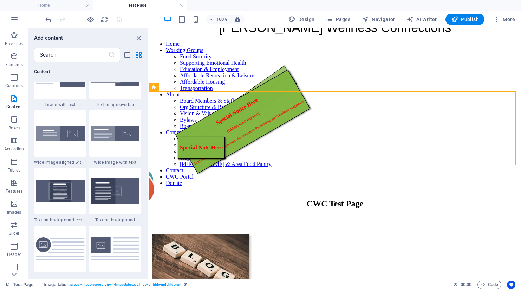
scroll to position [1158, 0]
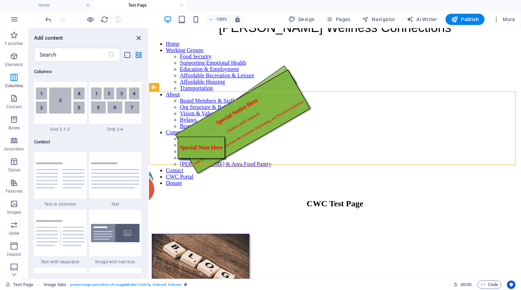
click at [140, 37] on icon "close panel" at bounding box center [138, 38] width 8 height 8
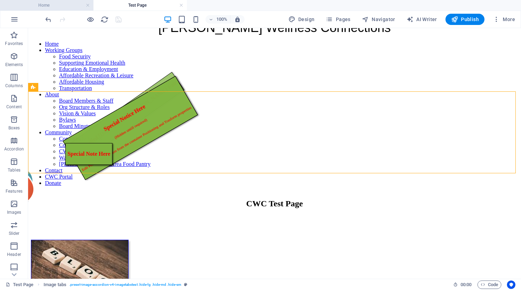
click at [43, 6] on h4 "Home" at bounding box center [46, 5] width 93 height 8
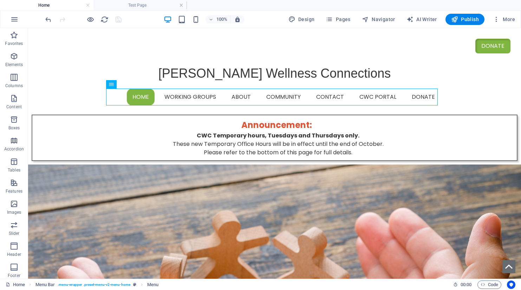
scroll to position [0, 0]
click at [47, 77] on span "Menu Bar" at bounding box center [47, 79] width 18 height 4
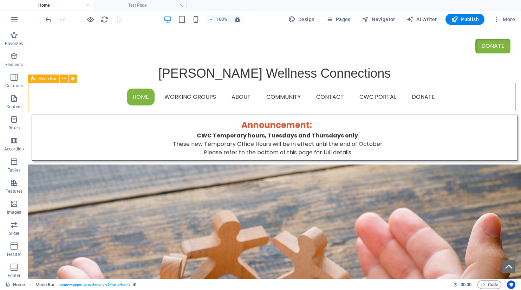
click at [50, 80] on span "Menu Bar" at bounding box center [47, 79] width 18 height 4
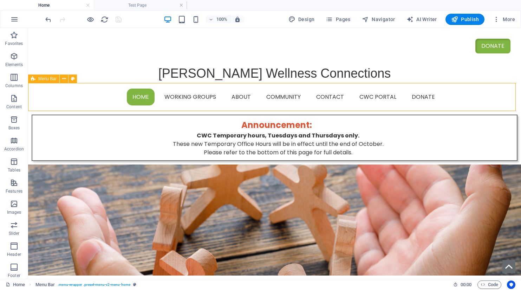
select select "rem"
select select "hover_box_fade"
select select "px"
select select "rem"
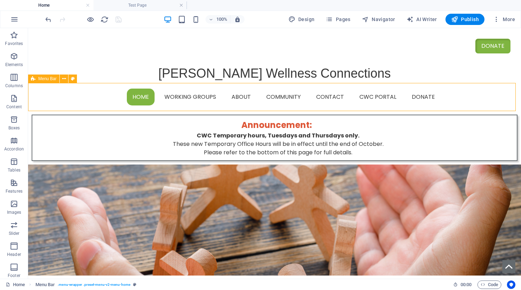
select select "px"
select select
select select "px"
select select "rem"
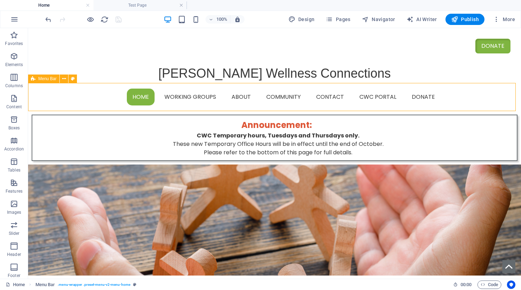
select select "px"
select select "preset-menu-v2-menu-home"
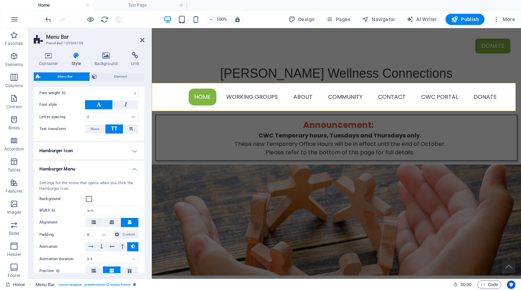
scroll to position [246, 0]
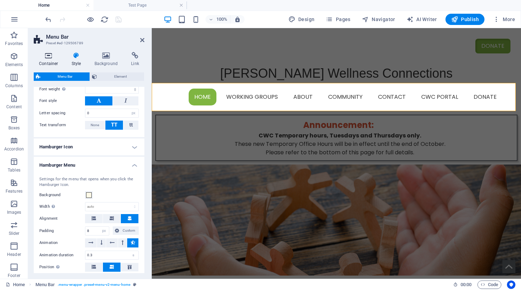
click at [47, 58] on icon at bounding box center [49, 55] width 30 height 7
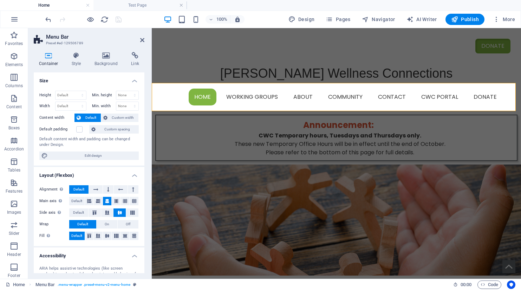
scroll to position [72, 0]
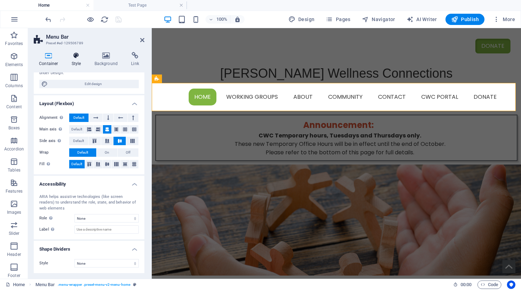
click at [78, 57] on icon at bounding box center [76, 55] width 20 height 7
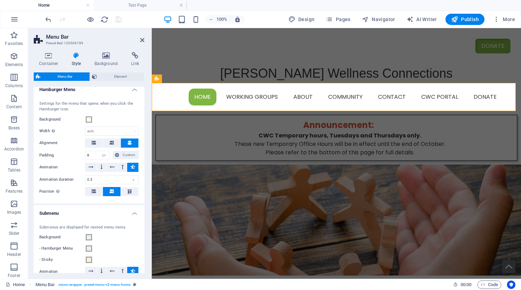
scroll to position [420, 0]
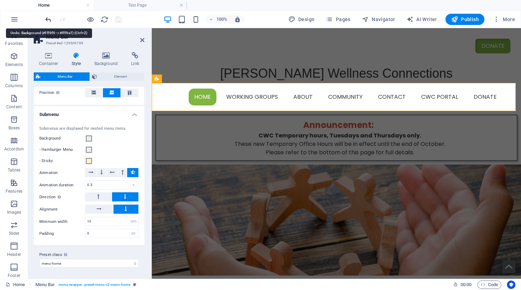
click at [49, 21] on icon "undo" at bounding box center [48, 19] width 8 height 8
click at [59, 19] on icon "redo" at bounding box center [62, 19] width 8 height 8
select select
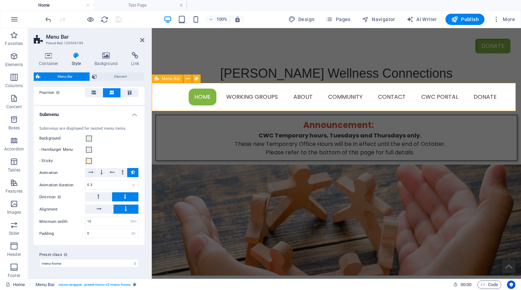
click at [165, 80] on span "Menu Bar" at bounding box center [171, 79] width 18 height 4
click at [186, 79] on icon at bounding box center [188, 78] width 4 height 7
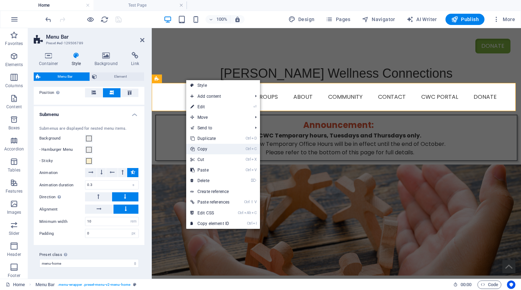
click at [202, 149] on link "Ctrl C Copy" at bounding box center [209, 149] width 47 height 11
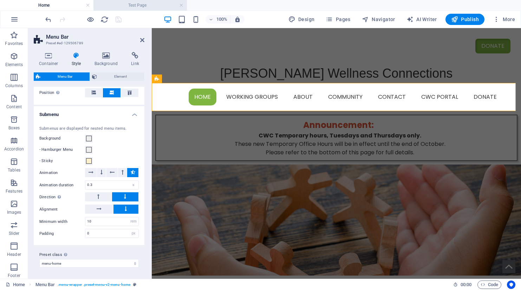
click at [140, 6] on h4 "Test Page" at bounding box center [139, 5] width 93 height 8
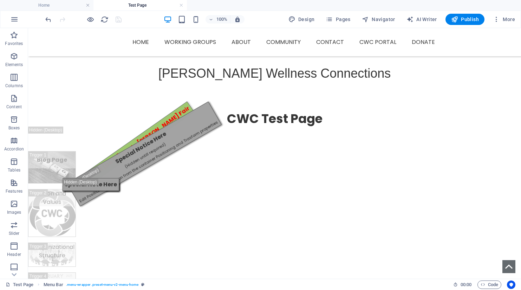
scroll to position [35, 0]
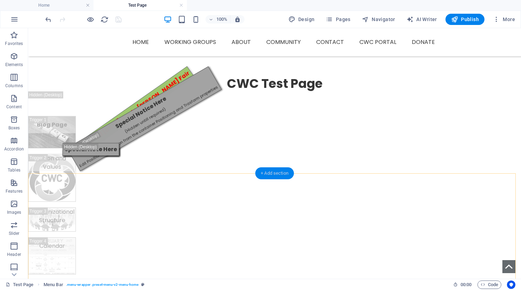
click at [265, 173] on div "+ Add section" at bounding box center [274, 173] width 39 height 12
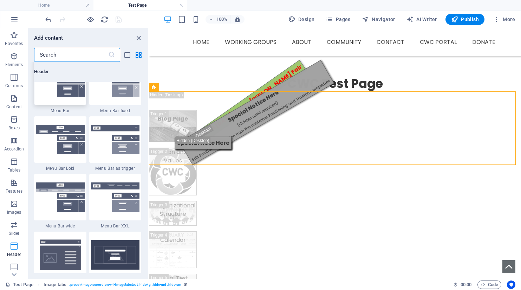
scroll to position [4319, 0]
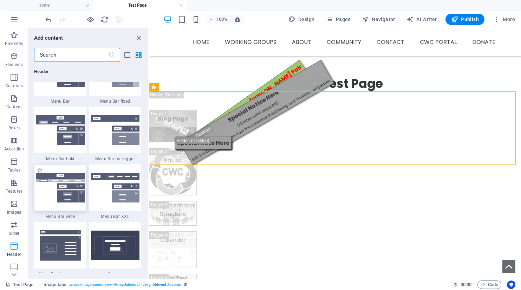
click at [63, 179] on img at bounding box center [60, 187] width 49 height 29
click at [149, 192] on div "Drag here to replace the existing content. Press “Ctrl” if you want to create a…" at bounding box center [335, 153] width 372 height 250
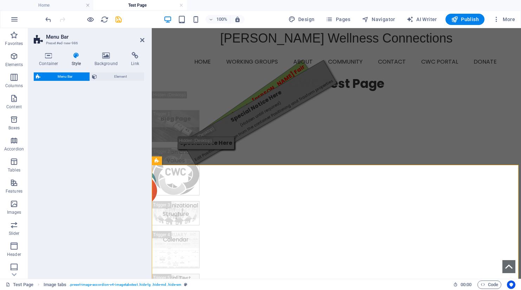
select select "rem"
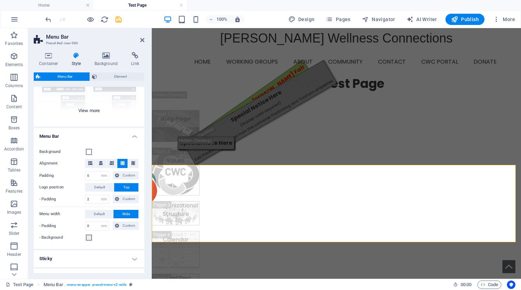
scroll to position [173, 0]
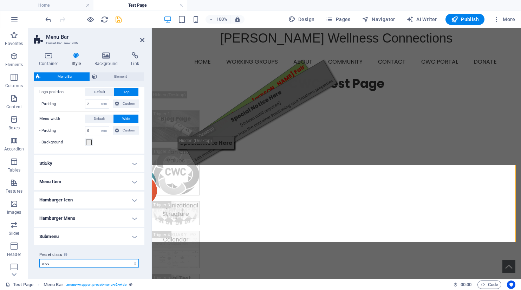
click at [68, 264] on select "default fixed menu-home border menu-test-bordered centered menu-test-centered m…" at bounding box center [88, 263] width 99 height 8
click at [44, 264] on select "default fixed menu-home border menu-test-bordered centered menu-test-centered m…" at bounding box center [88, 263] width 99 height 8
click at [51, 265] on select "default fixed menu-home border menu-test-bordered centered menu-test-centered m…" at bounding box center [88, 263] width 99 height 8
click at [39, 259] on select "default fixed menu-home border menu-test-bordered centered menu-test-centered m…" at bounding box center [88, 263] width 99 height 8
select select "preset-menu-v2-menu-test-bordered"
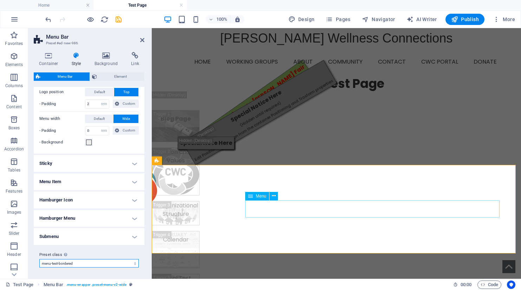
click at [259, 197] on span "Menu" at bounding box center [261, 196] width 11 height 4
select select
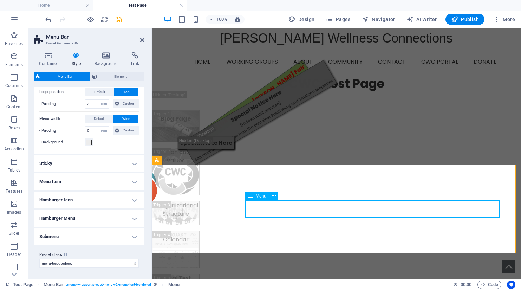
select select
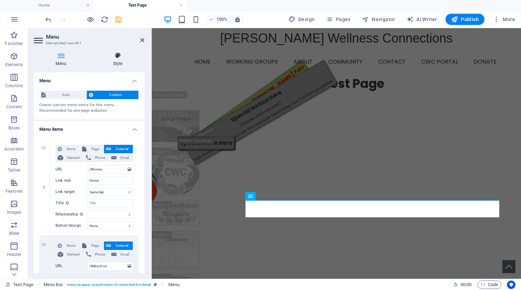
click at [117, 58] on icon at bounding box center [117, 55] width 53 height 7
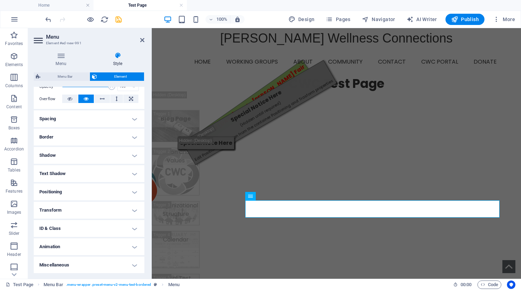
scroll to position [111, 0]
click at [134, 264] on h4 "Miscellaneous" at bounding box center [89, 264] width 111 height 17
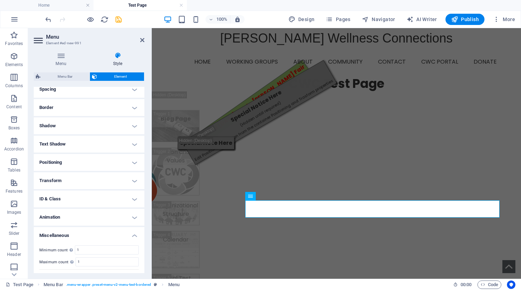
scroll to position [154, 0]
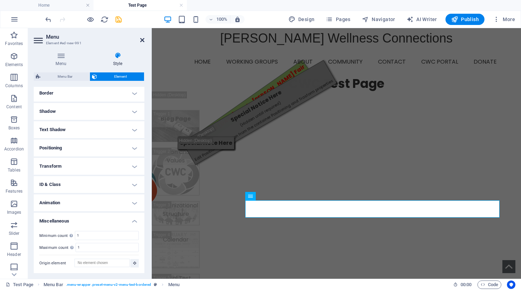
click at [143, 39] on icon at bounding box center [142, 40] width 4 height 6
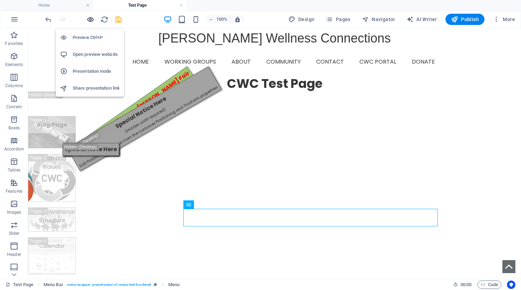
click at [88, 20] on icon "button" at bounding box center [90, 19] width 8 height 8
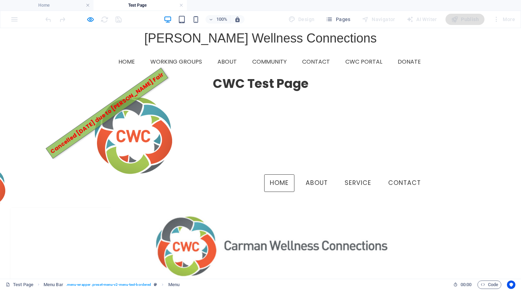
click at [283, 174] on link "Home" at bounding box center [279, 183] width 30 height 18
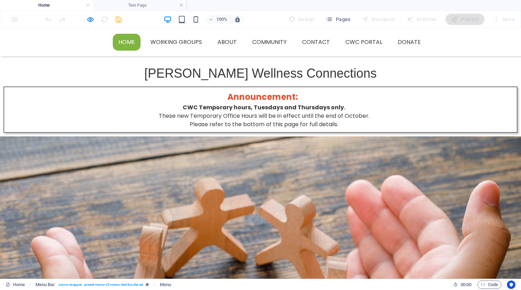
scroll to position [0, 0]
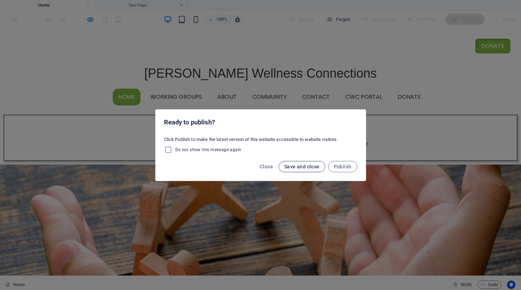
click at [289, 165] on span "Save and close" at bounding box center [301, 167] width 35 height 6
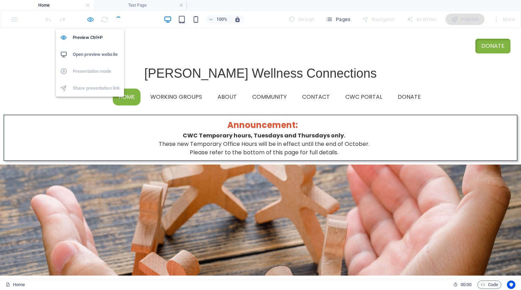
click at [91, 19] on icon "button" at bounding box center [90, 19] width 8 height 8
select select "rem"
select select "hover_box_fade"
select select "px"
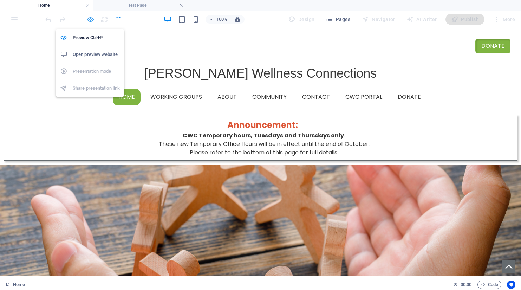
select select "rem"
select select "px"
select select
select select "px"
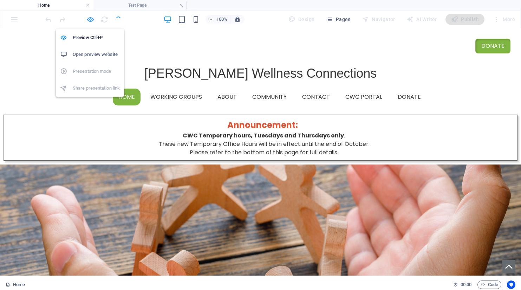
select select "rem"
select select "px"
select select "preset-menu-v2-menu-home"
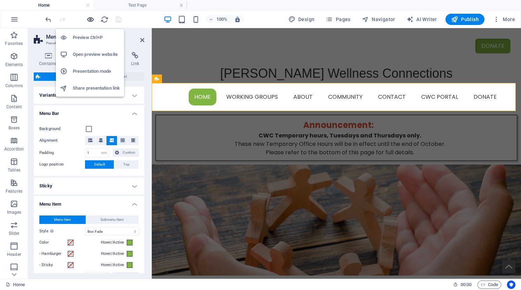
click at [91, 19] on icon "button" at bounding box center [90, 19] width 8 height 8
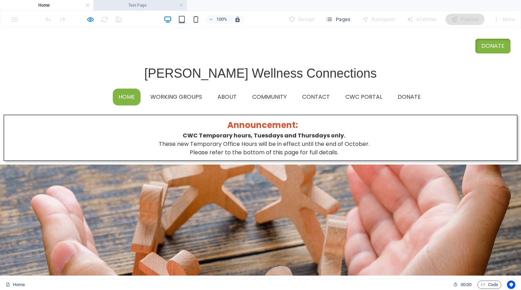
click at [129, 7] on h4 "Test Page" at bounding box center [139, 5] width 93 height 8
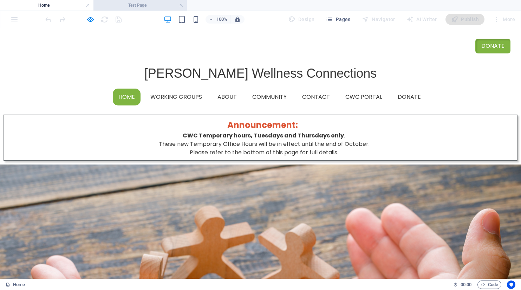
scroll to position [35, 0]
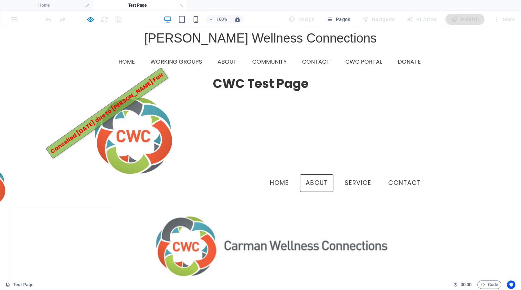
click at [312, 174] on link "About" at bounding box center [316, 183] width 33 height 18
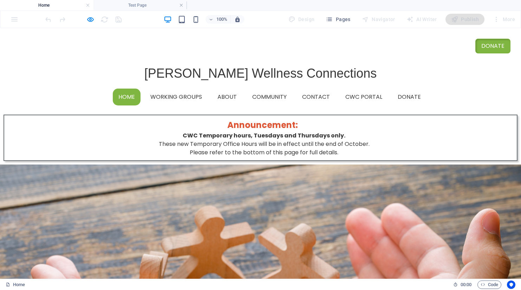
scroll to position [0, 0]
click at [140, 7] on h4 "Test Page" at bounding box center [139, 5] width 93 height 8
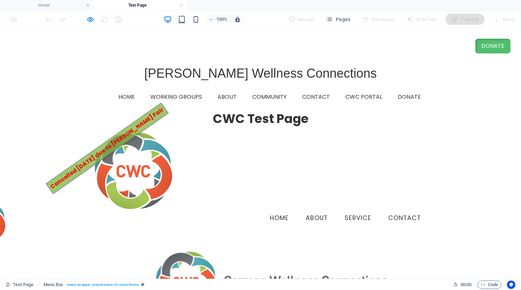
scroll to position [35, 0]
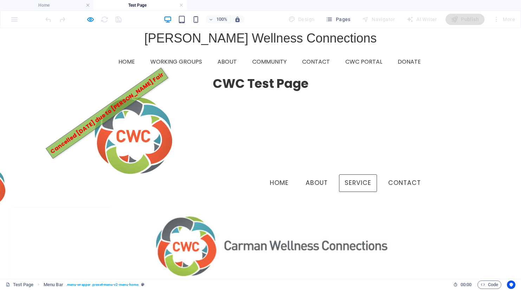
click at [354, 174] on link "Service" at bounding box center [358, 183] width 38 height 18
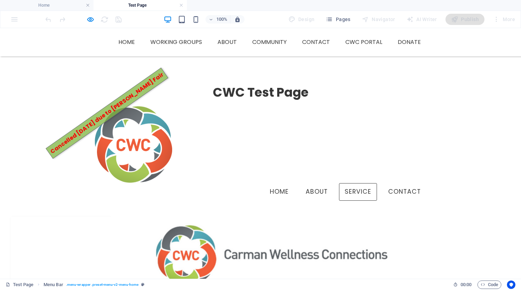
scroll to position [0, 0]
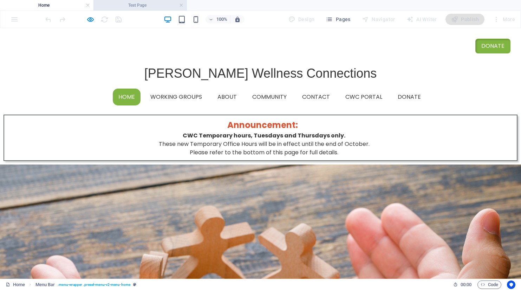
click at [139, 7] on h4 "Test Page" at bounding box center [139, 5] width 93 height 8
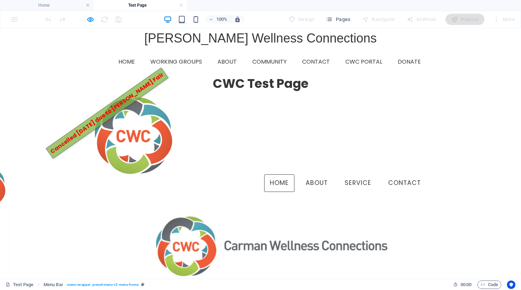
click at [279, 174] on link "Home" at bounding box center [279, 183] width 30 height 18
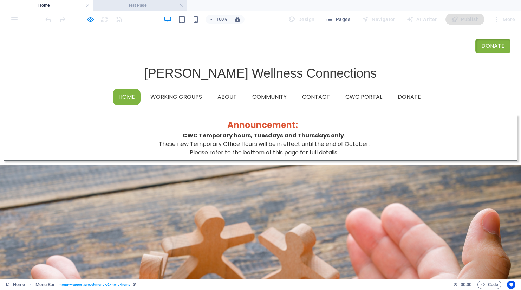
click at [128, 6] on h4 "Test Page" at bounding box center [139, 5] width 93 height 8
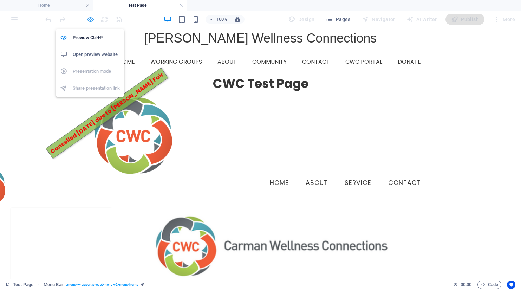
click at [90, 18] on icon "button" at bounding box center [90, 19] width 8 height 8
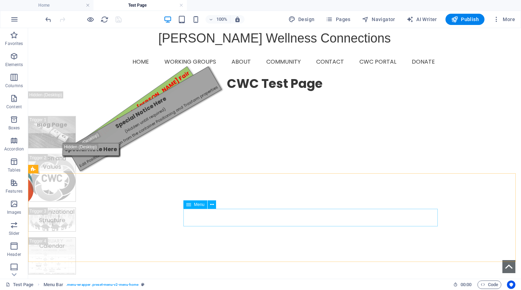
click at [197, 204] on span "Menu" at bounding box center [199, 204] width 11 height 4
click at [46, 171] on span "Menu Bar" at bounding box center [47, 169] width 18 height 4
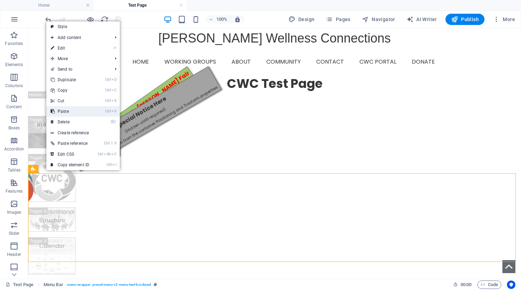
click at [65, 114] on link "Ctrl V Paste" at bounding box center [69, 111] width 47 height 11
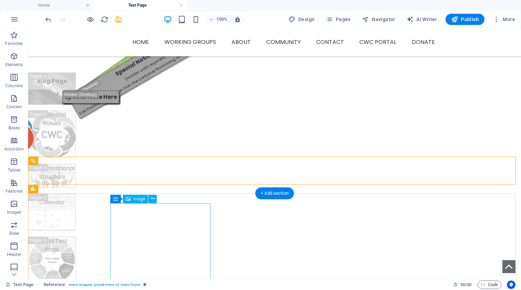
scroll to position [140, 0]
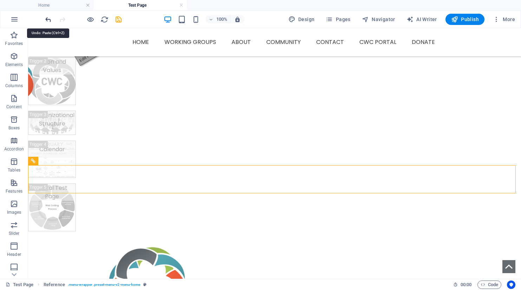
click at [46, 19] on icon "undo" at bounding box center [48, 19] width 8 height 8
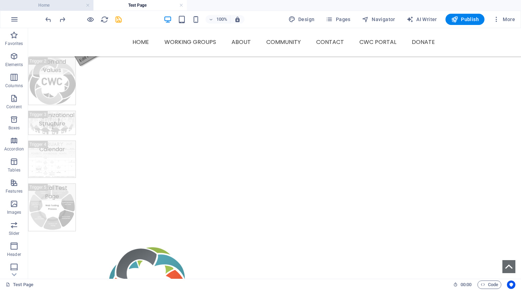
click at [65, 6] on h4 "Home" at bounding box center [46, 5] width 93 height 8
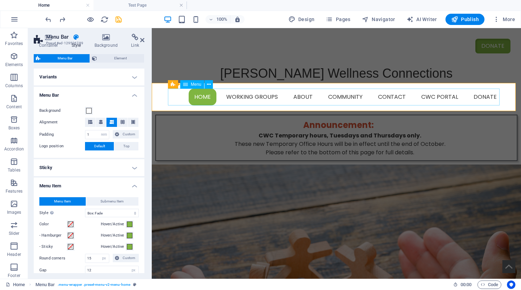
click at [191, 84] on span "Menu" at bounding box center [196, 84] width 11 height 4
click at [209, 84] on icon at bounding box center [209, 84] width 4 height 7
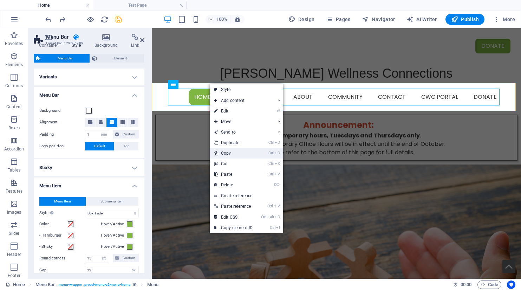
click at [228, 152] on link "Ctrl C Copy" at bounding box center [233, 153] width 47 height 11
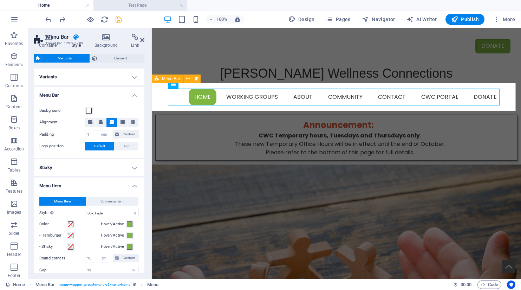
click at [134, 6] on h4 "Test Page" at bounding box center [139, 5] width 93 height 8
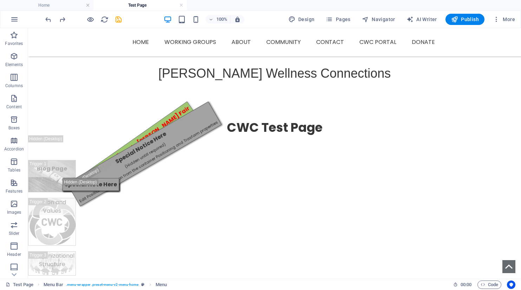
scroll to position [149, 0]
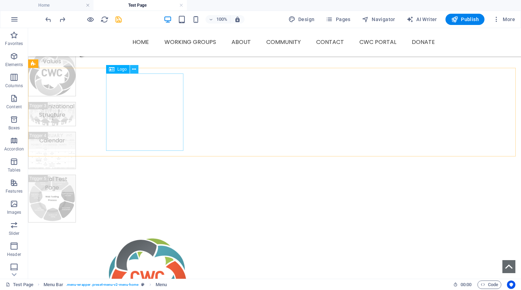
click at [136, 71] on icon at bounding box center [134, 69] width 4 height 7
click at [117, 238] on div at bounding box center [274, 276] width 331 height 77
click at [196, 101] on span "Menu" at bounding box center [199, 99] width 11 height 4
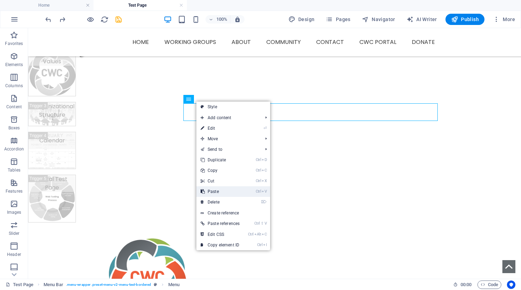
click at [214, 189] on link "Ctrl V Paste" at bounding box center [219, 191] width 47 height 11
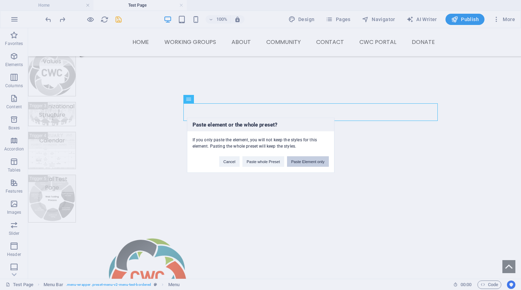
click at [308, 160] on button "Paste Element only" at bounding box center [308, 161] width 42 height 11
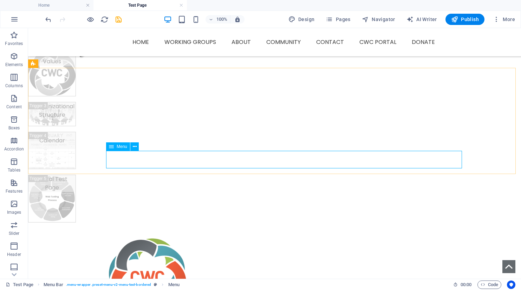
click at [122, 147] on span "Menu" at bounding box center [122, 146] width 11 height 4
click at [119, 145] on span "Menu" at bounding box center [122, 146] width 11 height 4
click at [134, 147] on icon at bounding box center [135, 146] width 4 height 7
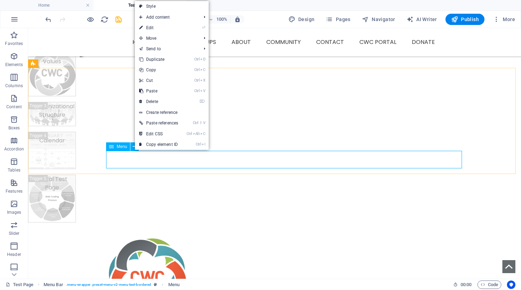
click at [119, 149] on span "Menu" at bounding box center [122, 146] width 11 height 4
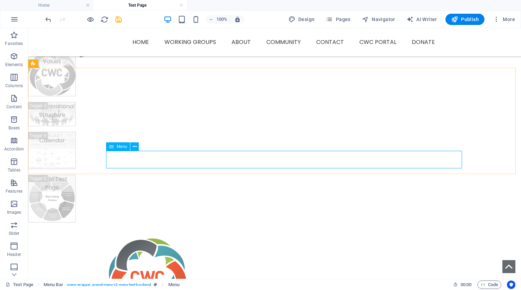
click at [119, 149] on span "Menu" at bounding box center [122, 146] width 11 height 4
select select
select select "2"
select select
select select "3"
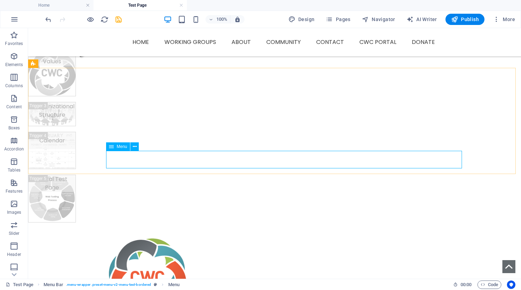
select select
select select "4"
select select
select select "5"
select select
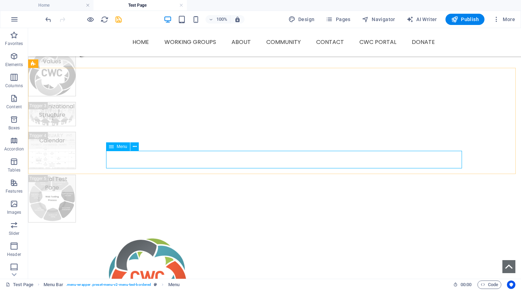
select select "6"
select select
select select "7"
select select
select select "9"
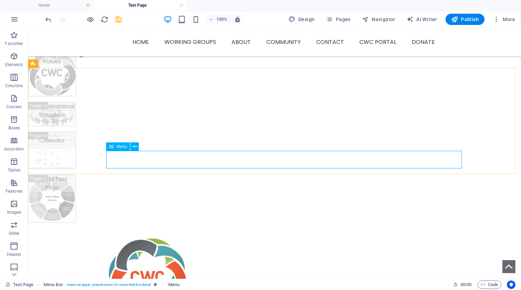
select select
select select "10"
select select
select select "11"
select select
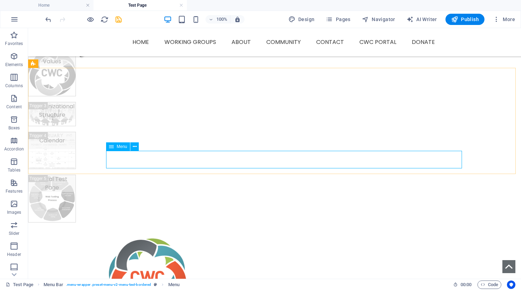
select select "12"
select select
select select "13"
select select
select select "15"
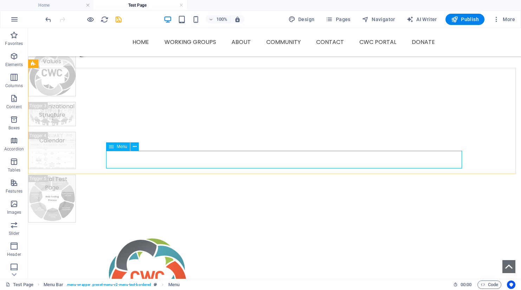
select select
select select "16"
select select
select select "17"
select select
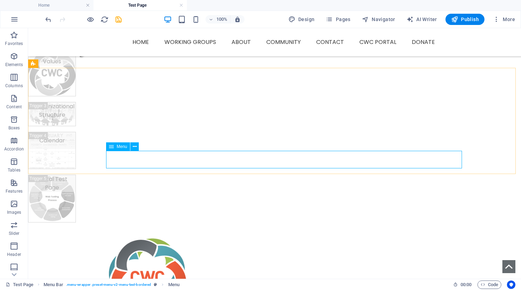
select select "18"
select select
select select "19"
select select
select select "20"
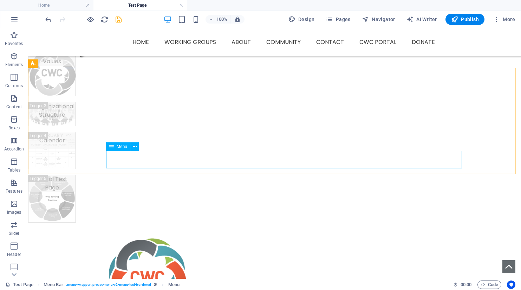
select select
select select "21"
select select
select select "30"
select select
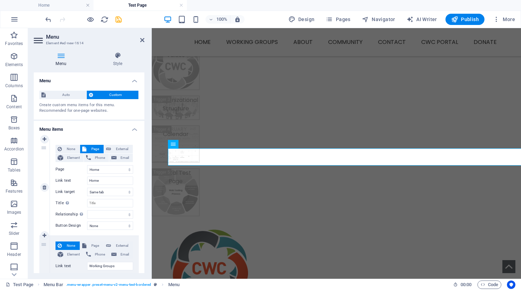
scroll to position [143, 0]
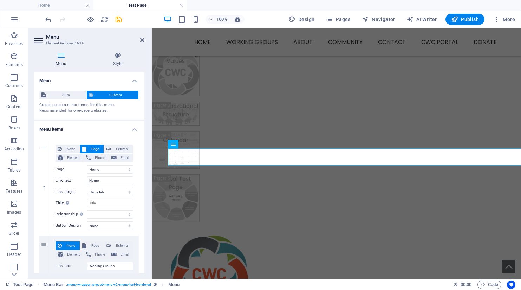
click at [60, 54] on icon at bounding box center [61, 55] width 54 height 7
click at [119, 59] on h4 "Style" at bounding box center [117, 59] width 53 height 15
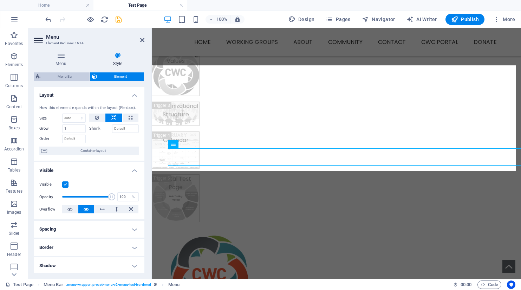
click at [69, 77] on span "Menu Bar" at bounding box center [64, 76] width 45 height 8
select select "rem"
select select "preset-menu-v2-menu-test-bordered"
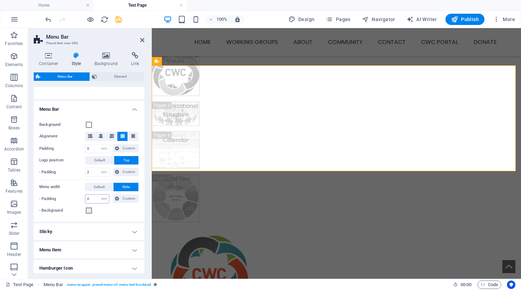
scroll to position [173, 0]
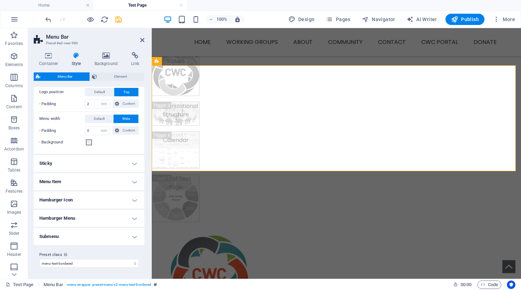
click at [132, 180] on h4 "Menu Item" at bounding box center [89, 181] width 111 height 17
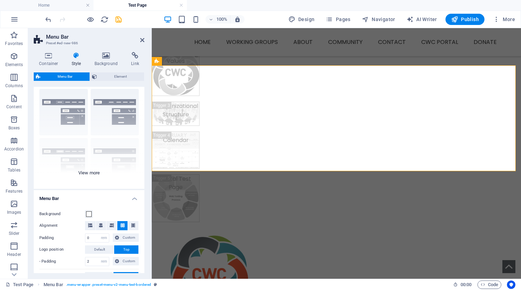
scroll to position [0, 0]
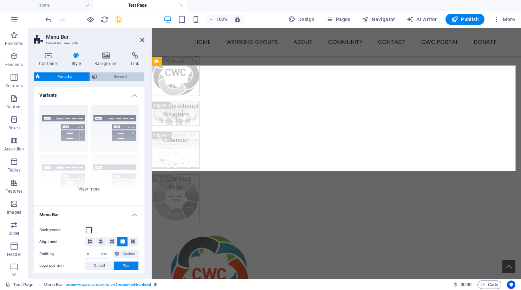
click at [116, 77] on span "Element" at bounding box center [120, 76] width 43 height 8
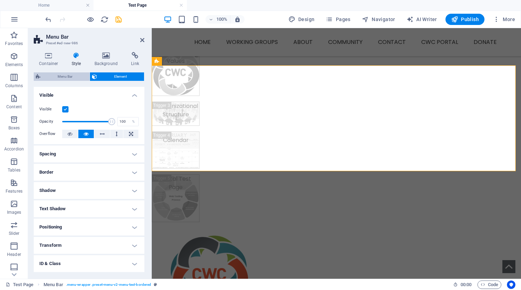
click at [65, 73] on span "Menu Bar" at bounding box center [64, 76] width 45 height 8
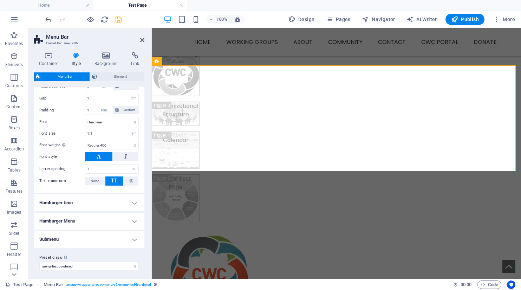
scroll to position [356, 0]
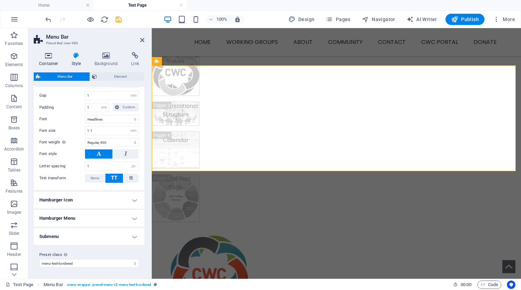
click at [42, 57] on icon at bounding box center [49, 55] width 30 height 7
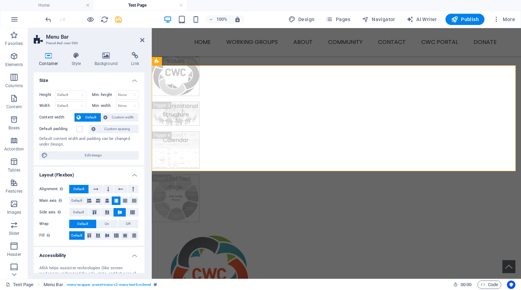
scroll to position [0, 0]
click at [182, 144] on span "Menu" at bounding box center [183, 144] width 11 height 4
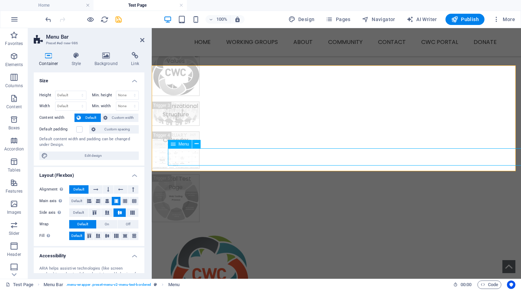
click at [182, 144] on span "Menu" at bounding box center [183, 144] width 11 height 4
select select
select select "2"
select select
select select "3"
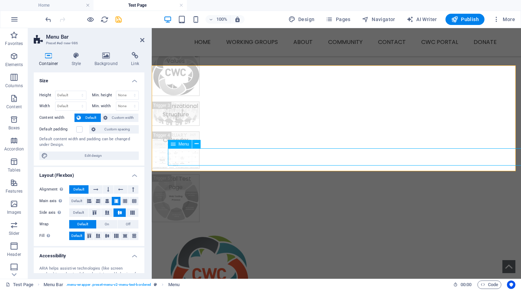
select select
select select "4"
select select
select select "5"
select select
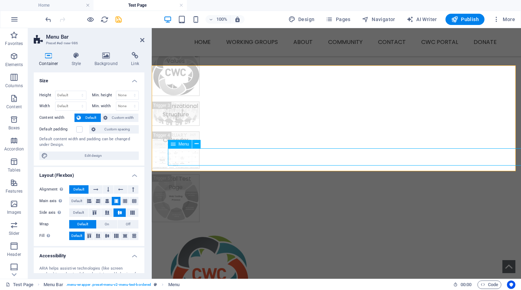
select select "6"
select select
select select "7"
select select
select select "9"
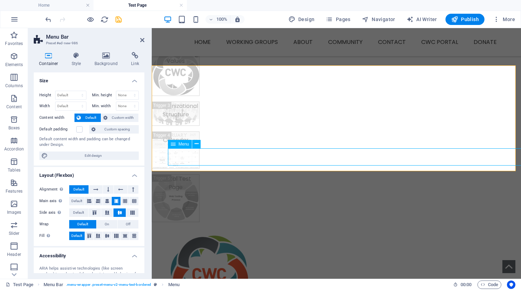
select select
select select "10"
select select
select select "11"
select select
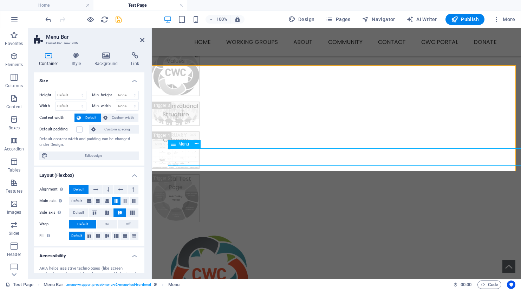
select select "12"
select select
select select "13"
select select
select select "15"
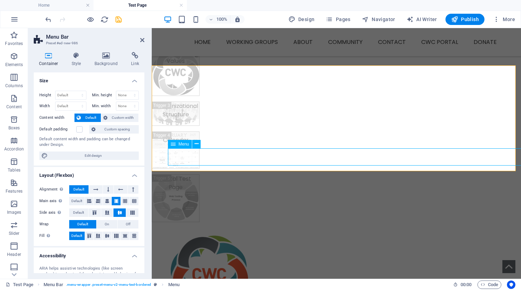
select select
select select "16"
select select
select select "17"
select select
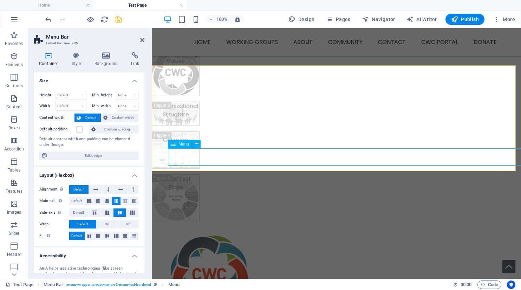
select select "18"
select select
select select "19"
select select
select select "20"
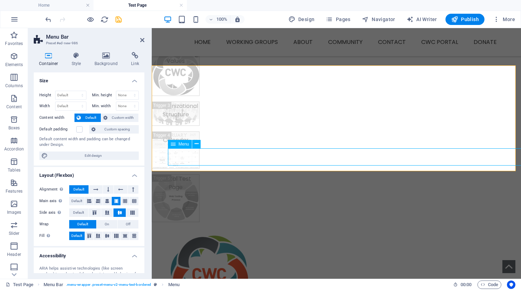
select select
select select "21"
select select
select select "30"
select select
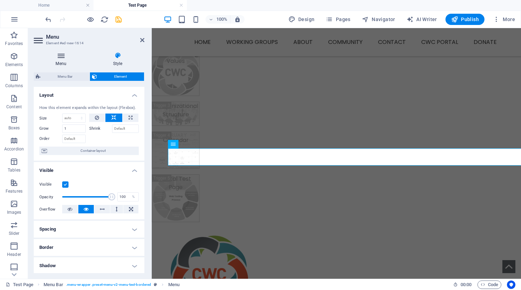
click at [61, 58] on icon at bounding box center [61, 55] width 54 height 7
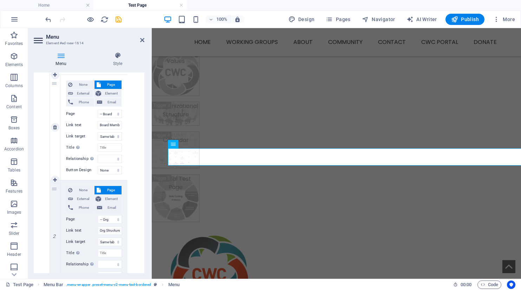
scroll to position [878, 0]
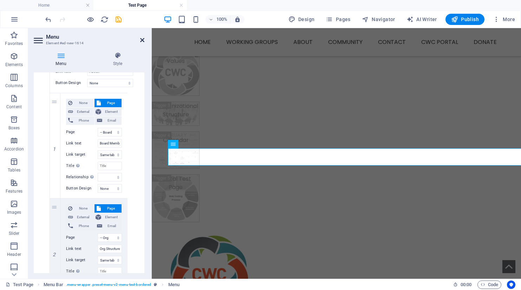
click at [142, 40] on icon at bounding box center [142, 40] width 4 height 6
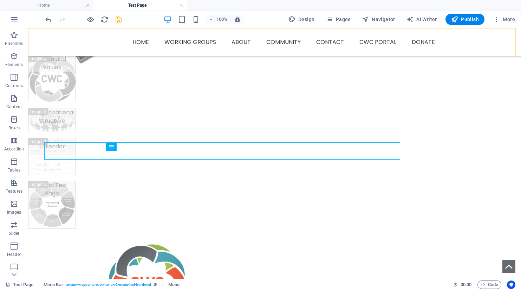
scroll to position [149, 0]
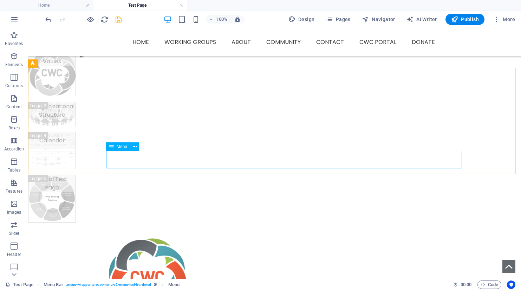
click at [117, 146] on span "Menu" at bounding box center [122, 146] width 11 height 4
select select
select select "2"
select select
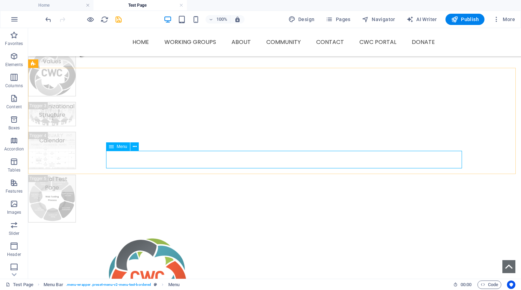
select select "3"
select select
select select "4"
select select
select select "5"
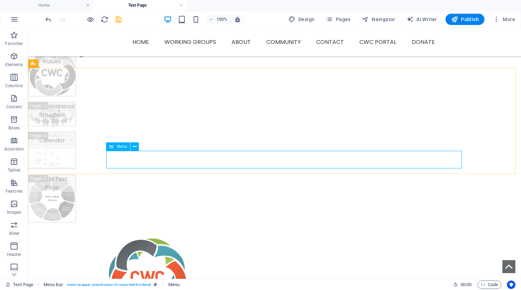
select select
select select "6"
select select
select select "7"
select select
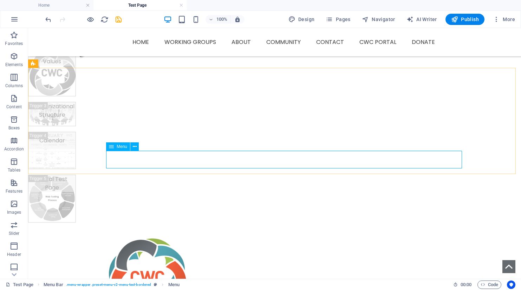
select select "9"
select select
select select "10"
select select
select select "11"
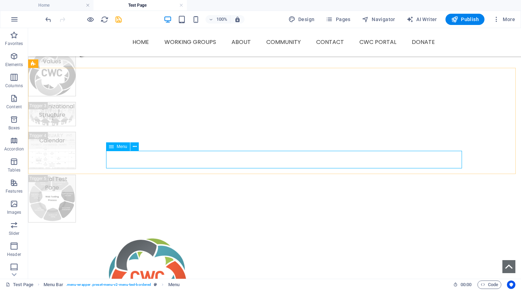
select select
select select "12"
select select
select select "13"
select select
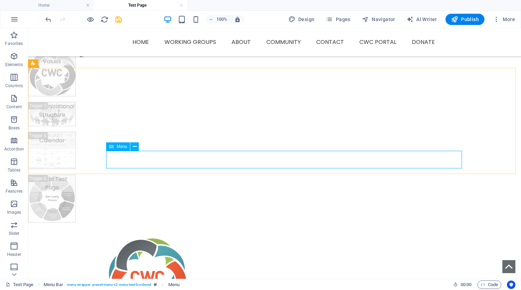
select select "15"
select select
select select "16"
select select
select select "17"
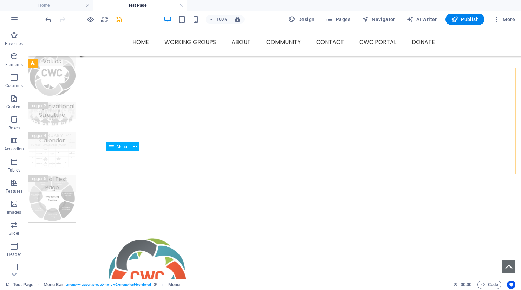
select select
select select "18"
select select
select select "19"
select select
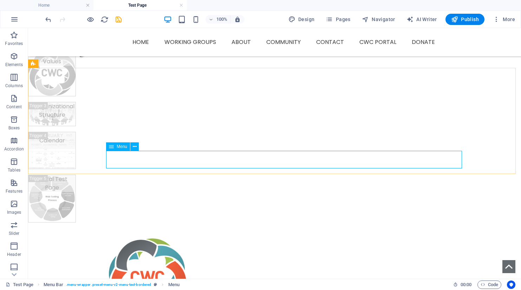
select select "20"
select select
select select "21"
select select
select select "30"
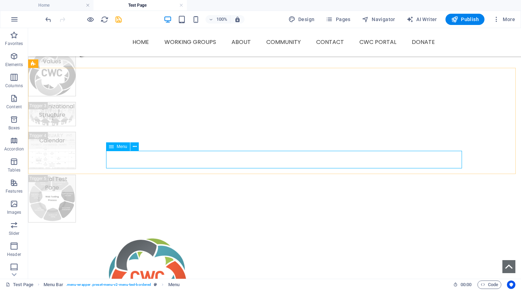
select select
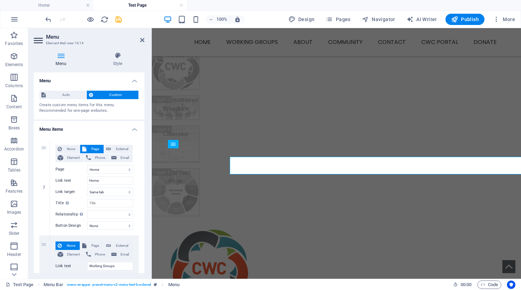
scroll to position [143, 0]
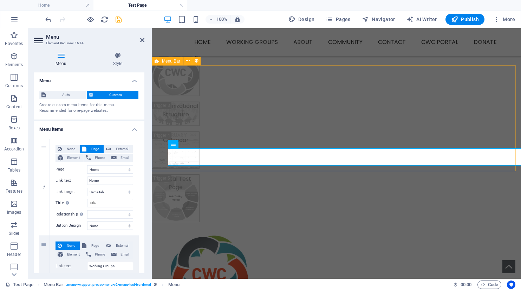
click at [282, 229] on div "Menu Home About Service Contact Home Working Groups Food Security Supporting Em…" at bounding box center [336, 294] width 369 height 130
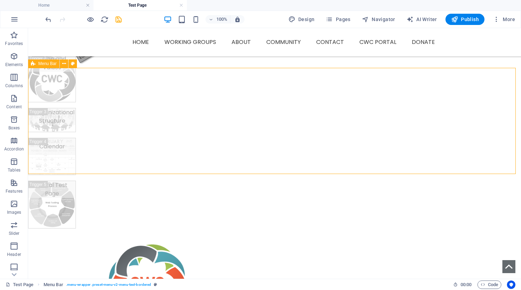
scroll to position [149, 0]
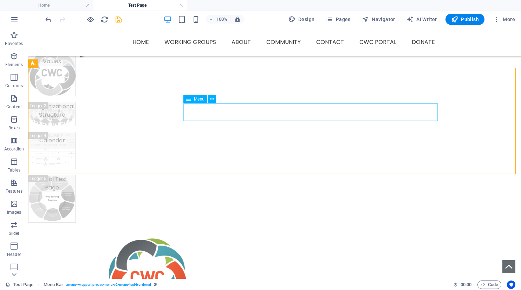
click at [198, 100] on span "Menu" at bounding box center [199, 99] width 11 height 4
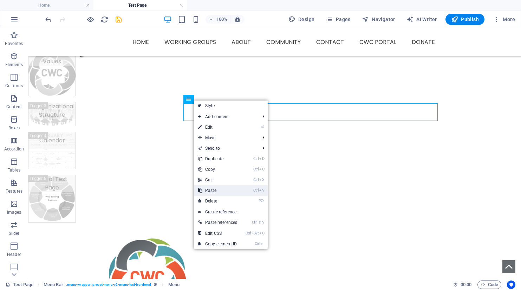
click at [214, 189] on link "Ctrl V Paste" at bounding box center [217, 190] width 47 height 11
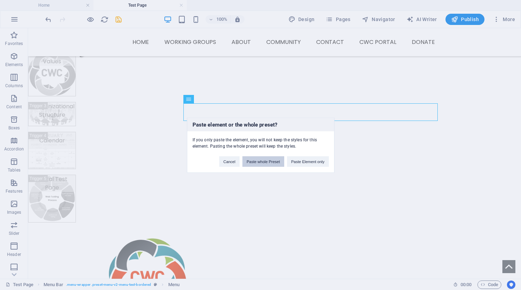
click at [267, 162] on button "Paste whole Preset" at bounding box center [263, 161] width 42 height 11
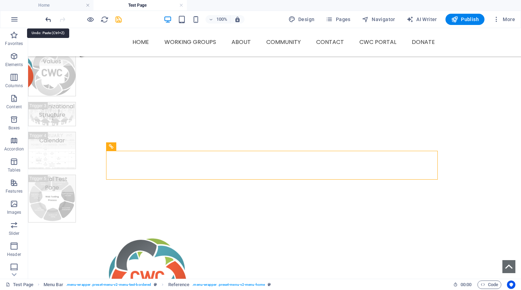
click at [49, 19] on icon "undo" at bounding box center [48, 19] width 8 height 8
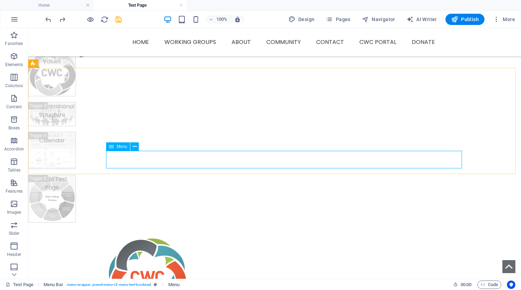
click at [116, 145] on div "Menu" at bounding box center [118, 146] width 24 height 8
select select
select select "2"
select select
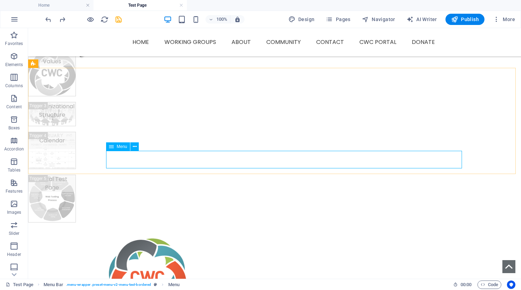
select select "3"
select select
select select "4"
select select
select select "5"
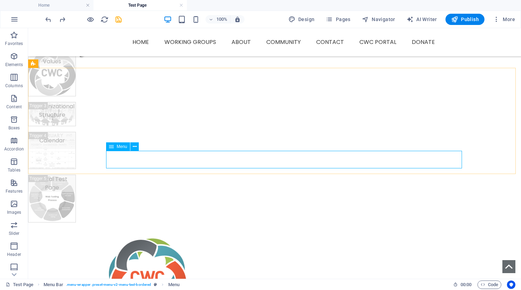
select select
select select "6"
select select
select select "7"
select select
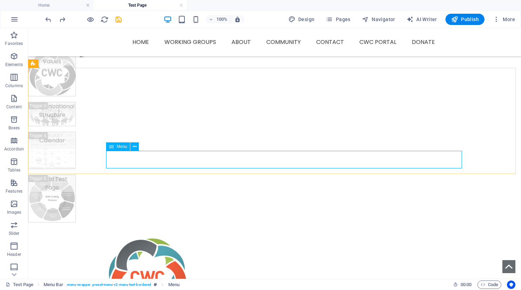
select select "9"
select select
select select "10"
select select
select select "11"
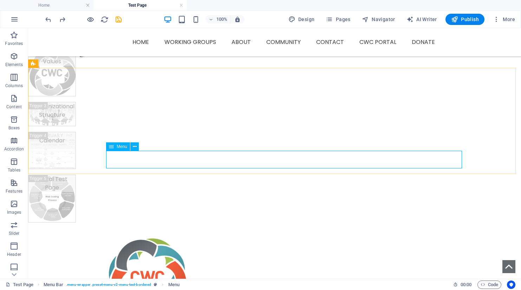
select select
select select "12"
select select
select select "13"
select select
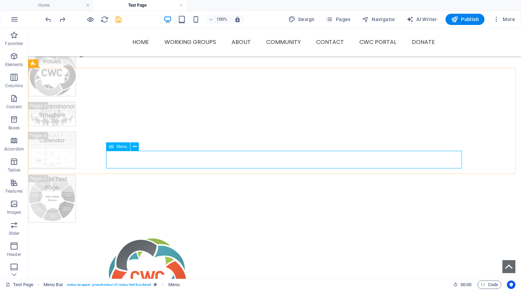
select select "15"
select select
select select "16"
select select
select select "17"
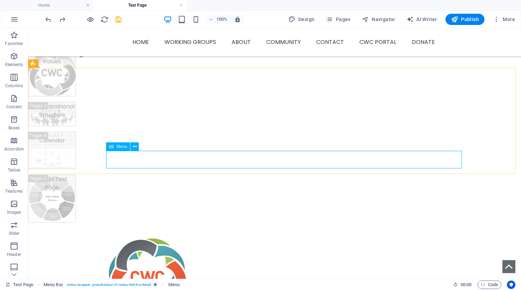
select select
select select "18"
select select
select select "19"
select select
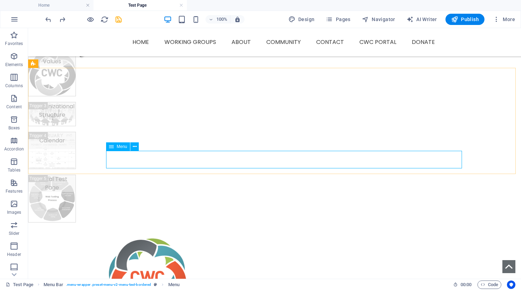
select select "20"
select select
select select "21"
select select
select select "30"
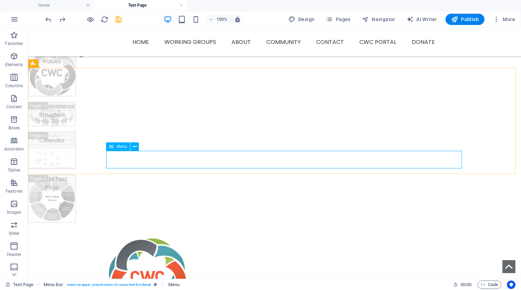
select select
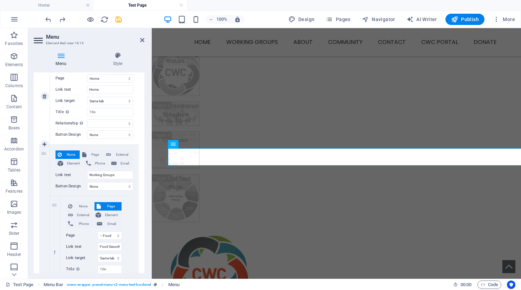
scroll to position [0, 0]
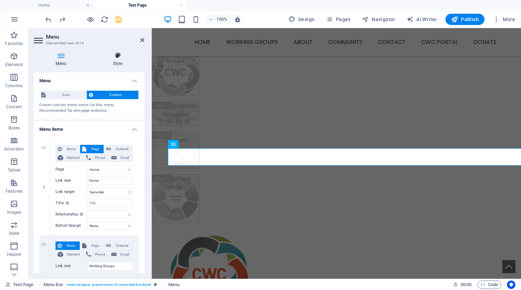
click at [118, 53] on icon at bounding box center [117, 55] width 53 height 7
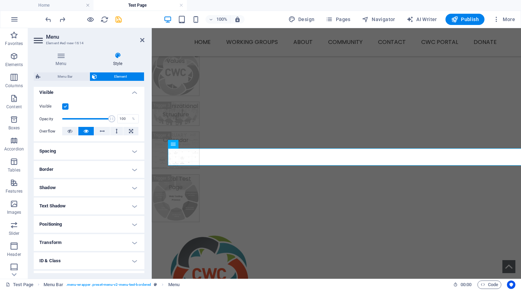
scroll to position [111, 0]
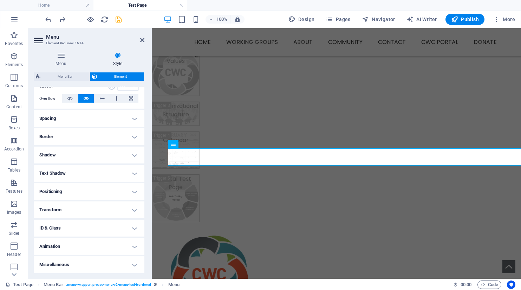
click at [136, 266] on h4 "Miscellaneous" at bounding box center [89, 264] width 111 height 17
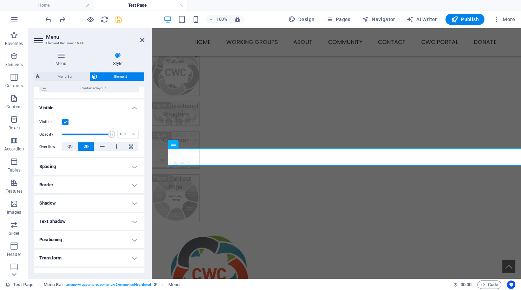
scroll to position [0, 0]
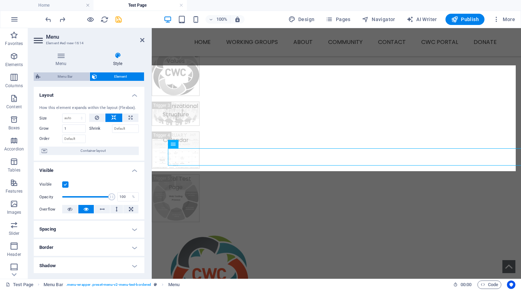
click at [58, 76] on span "Menu Bar" at bounding box center [64, 76] width 45 height 8
select select "rem"
select select "hover_border"
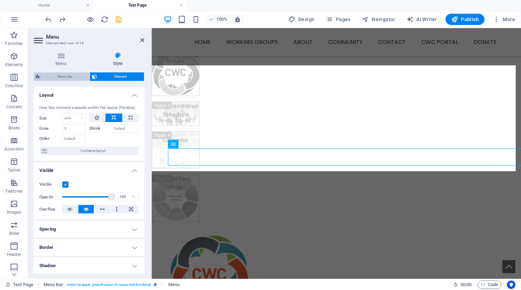
select select "px"
select select "rem"
select select "link-special-font"
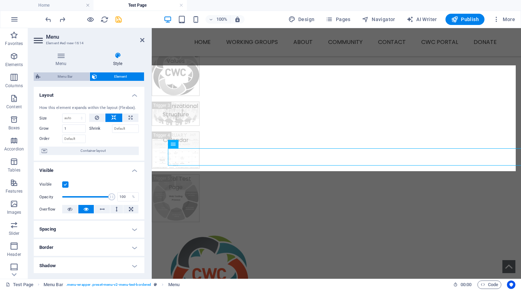
select select "rem"
select select "400"
select select "px"
select select "preset-menu-v2-menu-test-bordered"
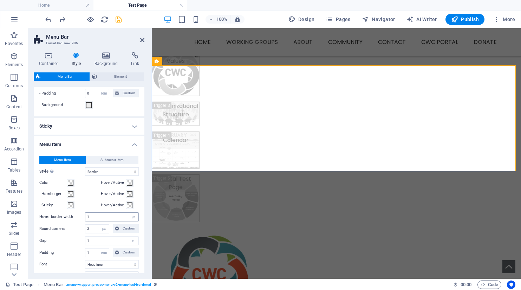
scroll to position [246, 0]
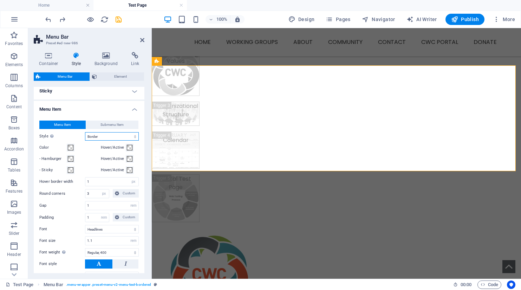
click at [98, 137] on select "Plain Text color Box: Fade Box: Flip vertical Box: Flip horizontal Box: Slide d…" at bounding box center [112, 136] width 54 height 8
select select "hover_box_fade"
click at [85, 132] on select "Plain Text color Box: Fade Box: Flip vertical Box: Flip horizontal Box: Slide d…" at bounding box center [112, 136] width 54 height 8
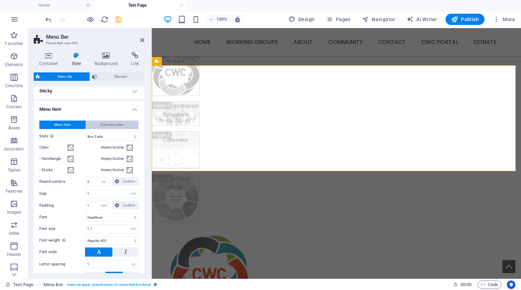
click at [116, 123] on span "Submenu Item" at bounding box center [111, 124] width 23 height 8
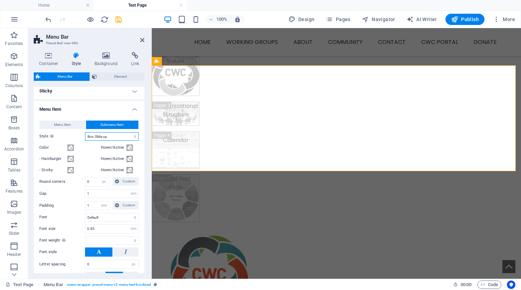
click at [112, 136] on select "Plain Text color Box: Fade Box: Flip vertical Box: Flip horizontal Box: Slide d…" at bounding box center [112, 136] width 54 height 8
select select
select select "hover_box_fade"
click at [85, 132] on select "Plain Text color Box: Fade Box: Flip vertical Box: Flip horizontal Box: Slide d…" at bounding box center [112, 136] width 54 height 8
click at [75, 123] on button "Menu Item" at bounding box center [62, 124] width 46 height 8
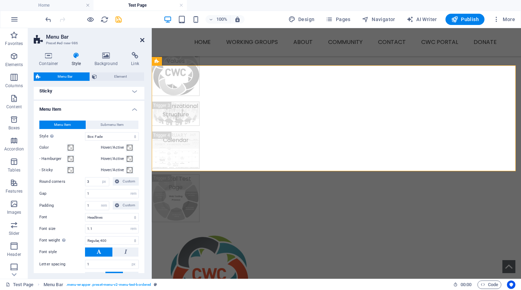
drag, startPoint x: 113, startPoint y: 11, endPoint x: 141, endPoint y: 39, distance: 39.7
click at [141, 39] on icon at bounding box center [142, 40] width 4 height 6
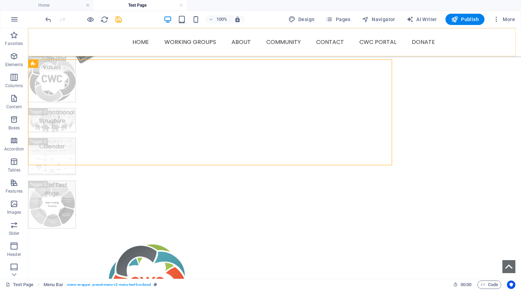
scroll to position [149, 0]
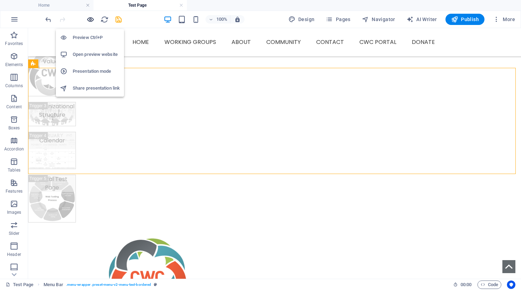
click at [90, 20] on icon "button" at bounding box center [90, 19] width 8 height 8
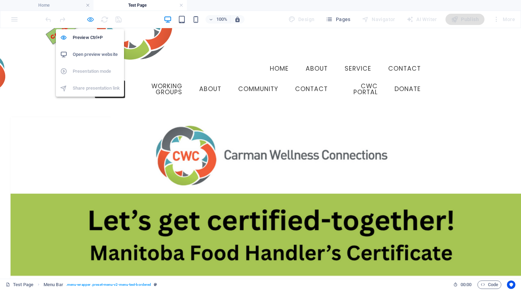
scroll to position [59, 0]
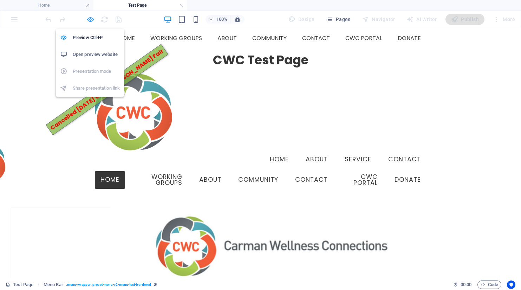
click at [92, 19] on icon "button" at bounding box center [90, 19] width 8 height 8
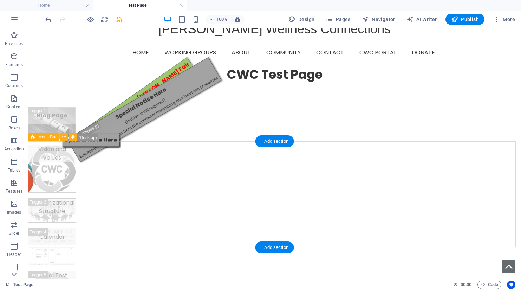
scroll to position [70, 0]
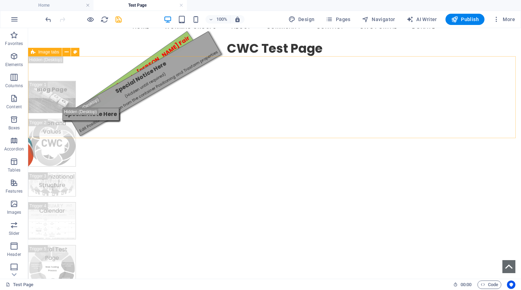
click at [50, 53] on span "Image tabs" at bounding box center [48, 52] width 21 height 4
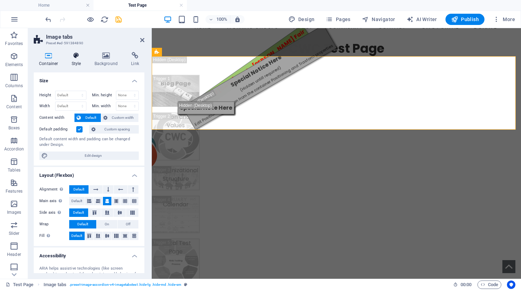
click at [75, 57] on icon at bounding box center [76, 55] width 20 height 7
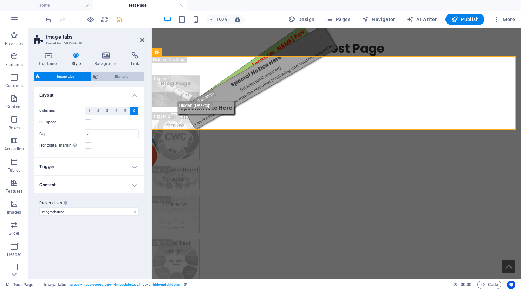
click at [123, 77] on span "Element" at bounding box center [121, 76] width 42 height 8
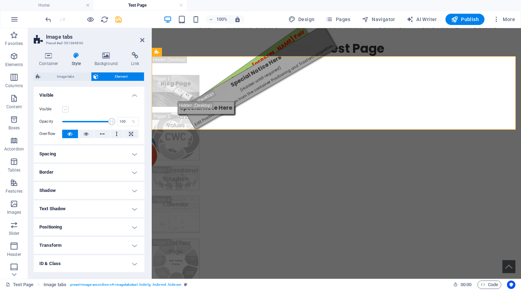
click at [66, 110] on label at bounding box center [65, 109] width 6 height 6
click at [0, 0] on input "Visible" at bounding box center [0, 0] width 0 height 0
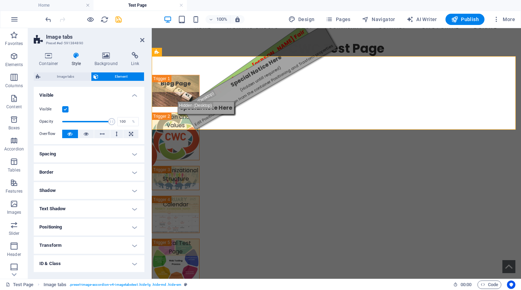
click at [66, 110] on label at bounding box center [65, 109] width 6 height 6
click at [0, 0] on input "Visible" at bounding box center [0, 0] width 0 height 0
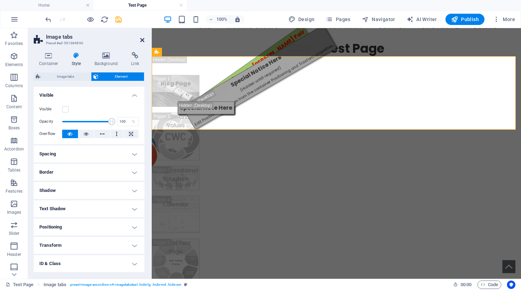
click at [143, 40] on icon at bounding box center [142, 40] width 4 height 6
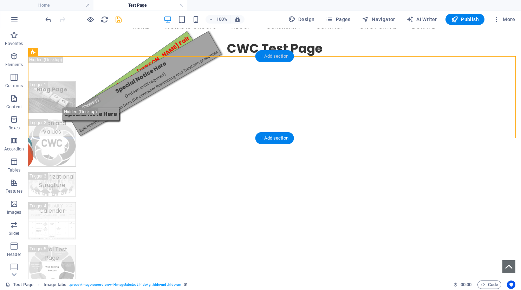
click at [269, 57] on div "+ Add section" at bounding box center [274, 56] width 39 height 12
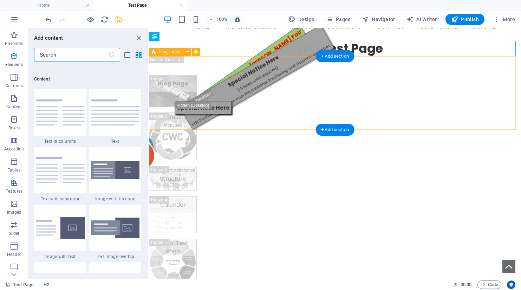
scroll to position [1229, 0]
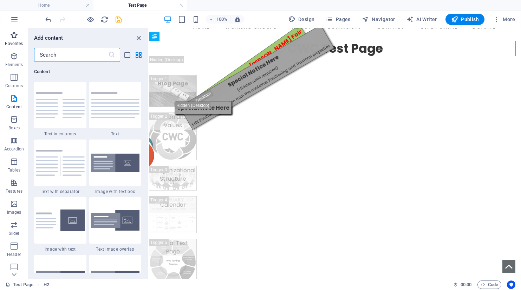
click at [15, 37] on icon "button" at bounding box center [14, 35] width 8 height 8
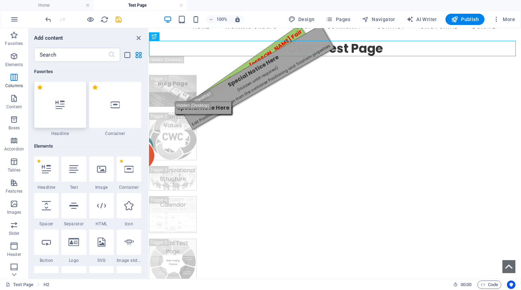
scroll to position [0, 0]
click at [114, 109] on icon at bounding box center [115, 104] width 9 height 9
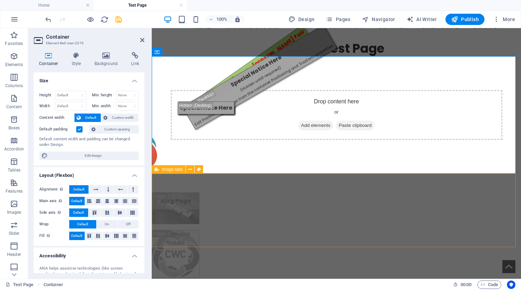
click at [176, 222] on div "Blog Page Vision and Values Organizational Structure Calendar Portal Test Page" at bounding box center [336, 291] width 369 height 237
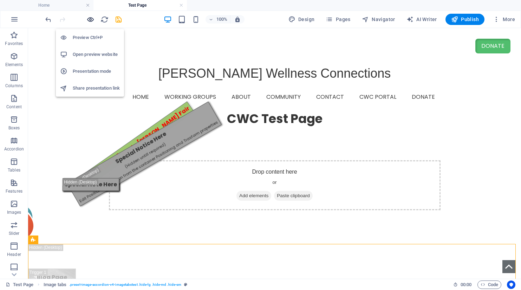
click at [91, 17] on icon "button" at bounding box center [90, 19] width 8 height 8
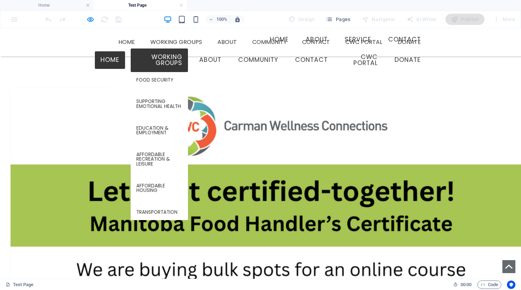
scroll to position [149, 0]
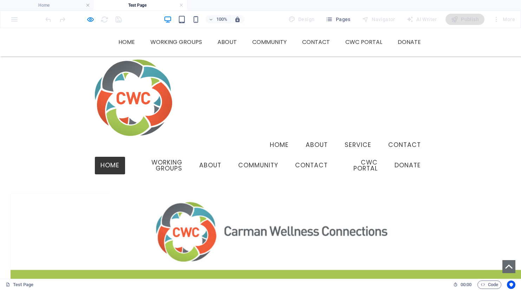
click at [137, 96] on img at bounding box center [133, 97] width 77 height 77
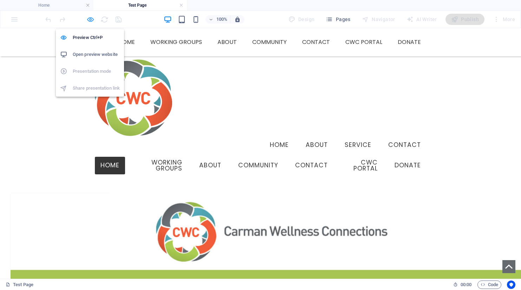
click at [88, 19] on icon "button" at bounding box center [90, 19] width 8 height 8
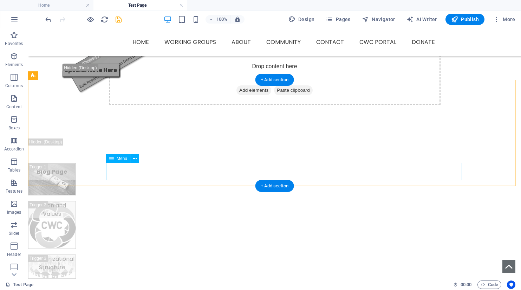
scroll to position [255, 0]
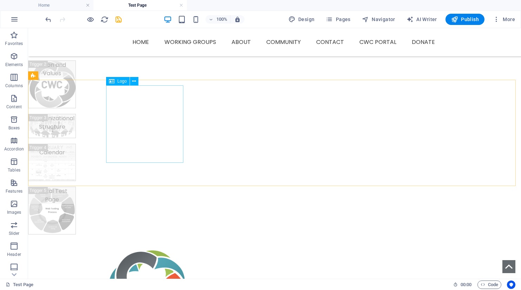
click at [120, 80] on span "Logo" at bounding box center [121, 81] width 9 height 4
select select "px"
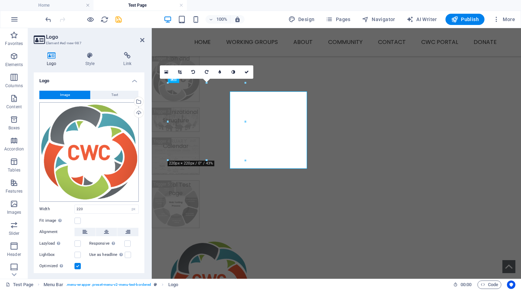
scroll to position [249, 0]
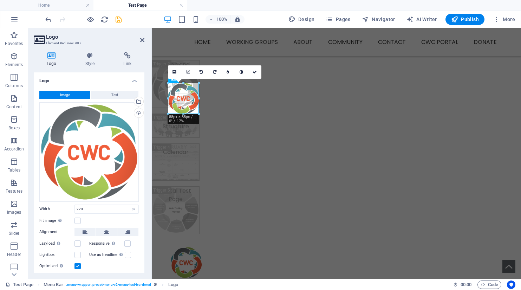
drag, startPoint x: 244, startPoint y: 158, endPoint x: 45, endPoint y: 74, distance: 216.5
type input "88"
click at [142, 42] on icon at bounding box center [142, 40] width 4 height 6
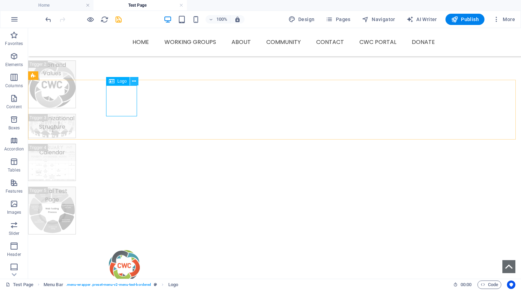
click at [135, 82] on icon at bounding box center [134, 81] width 4 height 7
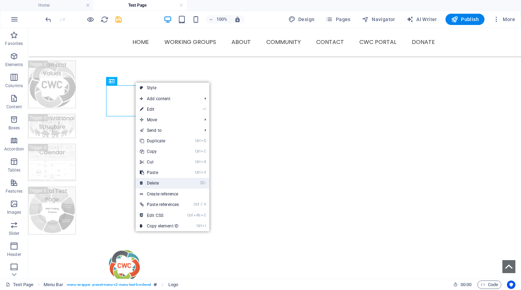
click at [158, 182] on link "⌦ Delete" at bounding box center [159, 183] width 47 height 11
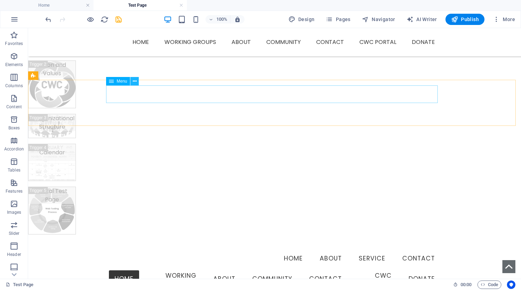
click at [135, 83] on icon at bounding box center [135, 81] width 4 height 7
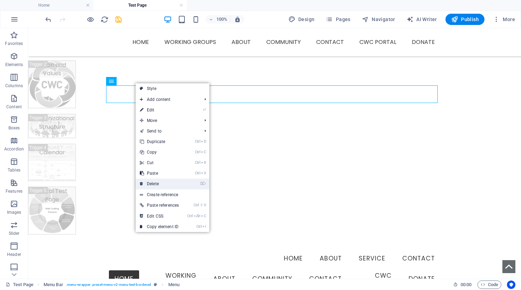
click at [153, 183] on link "⌦ Delete" at bounding box center [159, 183] width 47 height 11
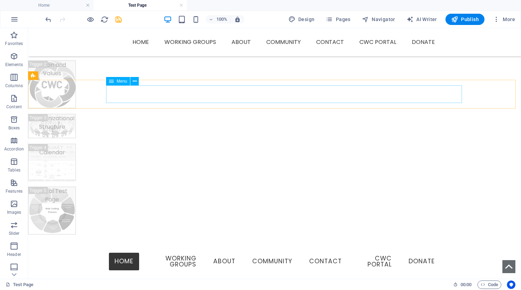
click at [122, 81] on span "Menu" at bounding box center [122, 81] width 11 height 4
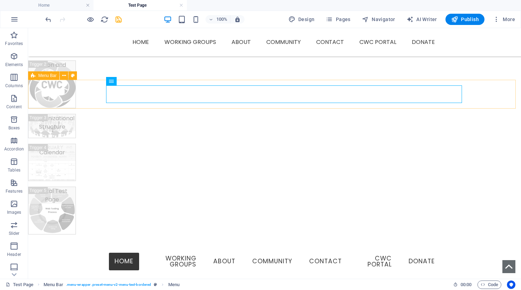
click at [50, 78] on span "Menu Bar" at bounding box center [47, 75] width 18 height 4
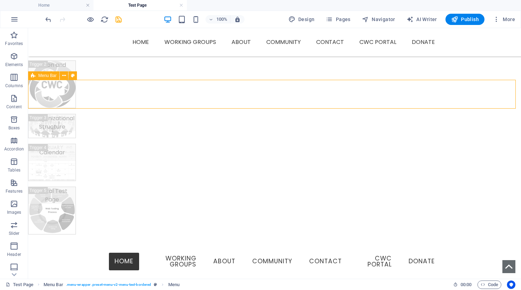
click at [50, 77] on span "Menu Bar" at bounding box center [47, 75] width 18 height 4
select select "rem"
select select "hover_box_fade"
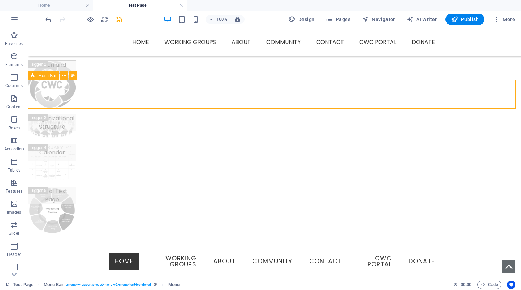
select select "px"
select select "rem"
select select "link-special-font"
select select "rem"
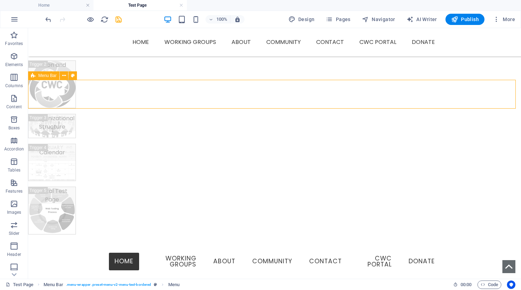
select select "400"
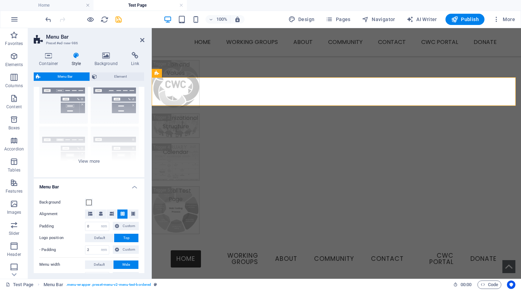
scroll to position [0, 0]
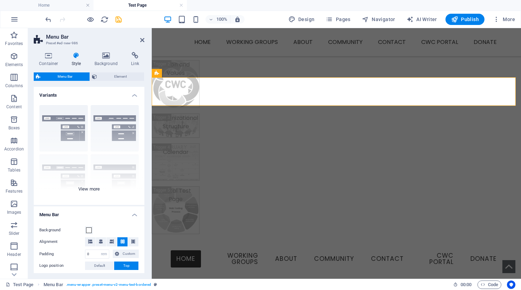
click at [91, 187] on div "Border Centered Default Fixed Loki Trigger Wide XXL" at bounding box center [89, 151] width 111 height 105
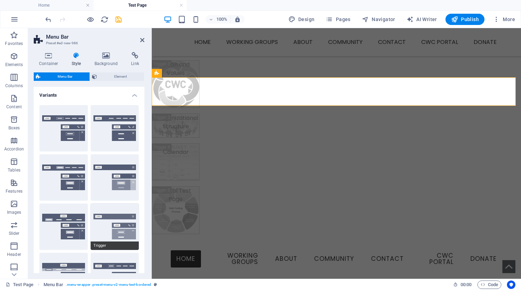
scroll to position [140, 0]
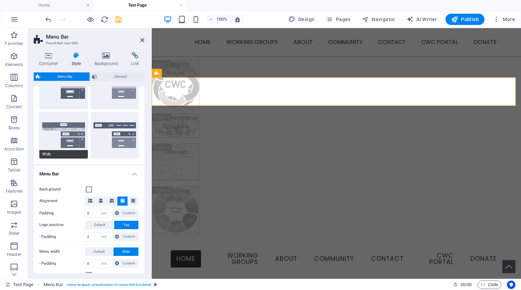
click at [61, 126] on button "Wide" at bounding box center [63, 135] width 48 height 46
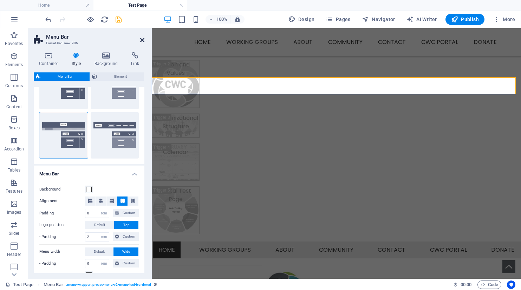
drag, startPoint x: 141, startPoint y: 41, endPoint x: 86, endPoint y: 6, distance: 65.4
click at [141, 41] on icon at bounding box center [142, 40] width 4 height 6
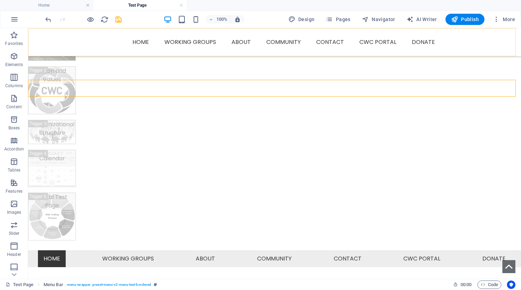
scroll to position [255, 0]
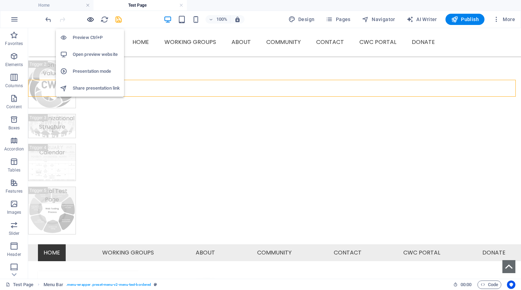
click at [89, 19] on icon "button" at bounding box center [90, 19] width 8 height 8
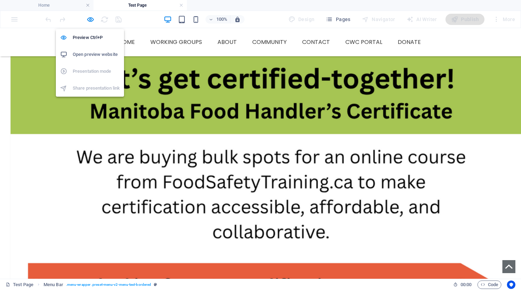
scroll to position [123, 0]
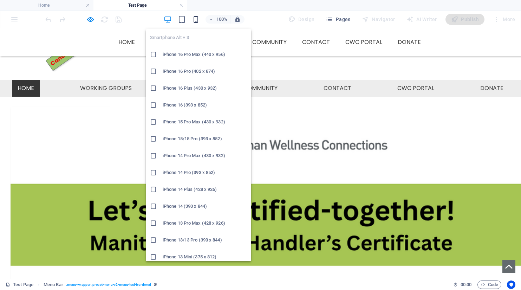
click at [194, 18] on icon "button" at bounding box center [196, 19] width 8 height 8
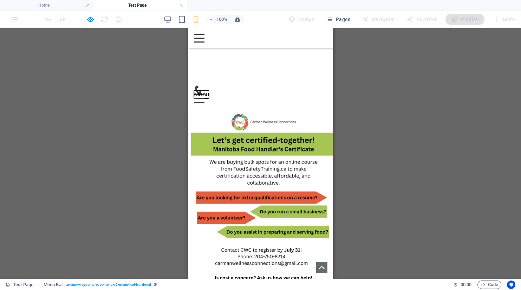
click at [204, 94] on button "Menu" at bounding box center [198, 94] width 11 height 1
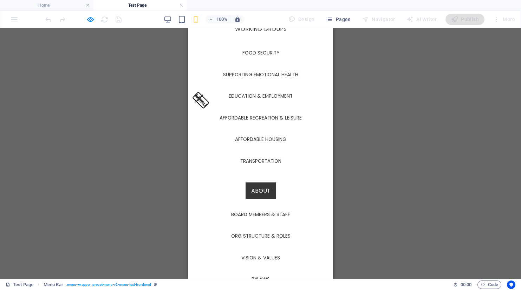
scroll to position [0, 0]
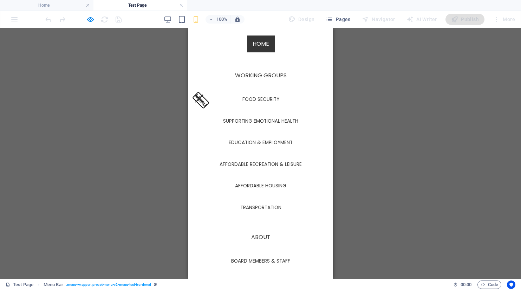
click at [203, 94] on button "Menu" at bounding box center [199, 98] width 8 height 8
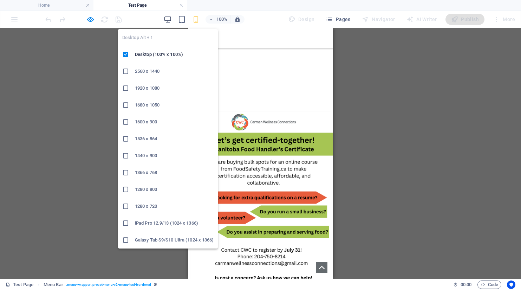
click at [169, 18] on icon "button" at bounding box center [168, 19] width 8 height 8
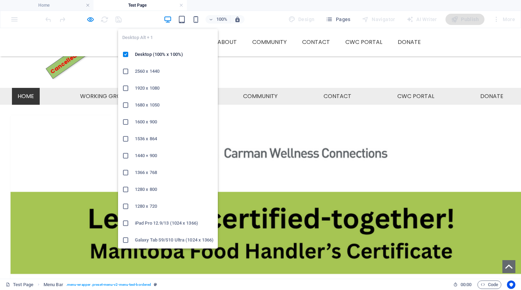
scroll to position [96, 0]
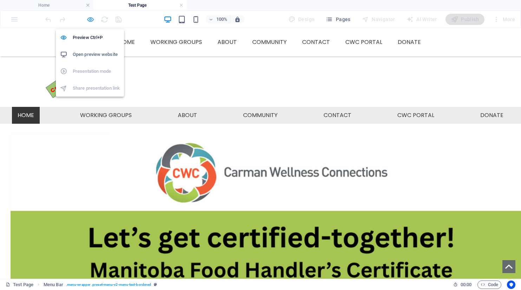
click at [91, 22] on icon "button" at bounding box center [90, 19] width 8 height 8
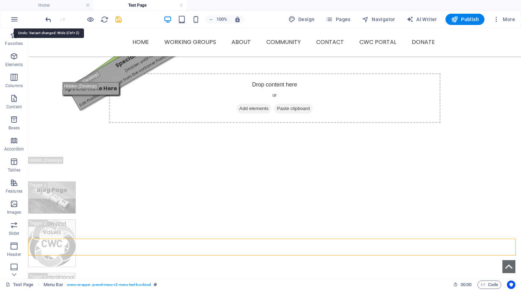
click at [47, 20] on icon "undo" at bounding box center [48, 19] width 8 height 8
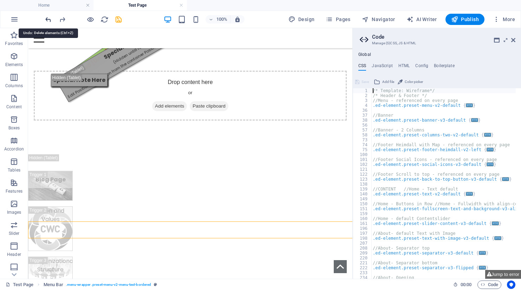
scroll to position [113, 0]
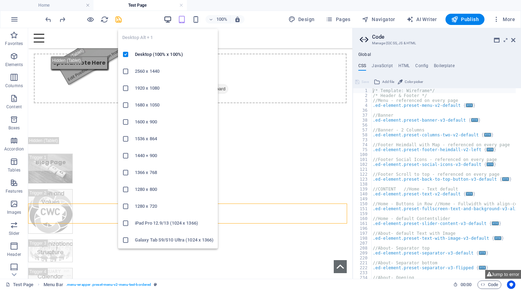
click at [170, 19] on icon "button" at bounding box center [168, 19] width 8 height 8
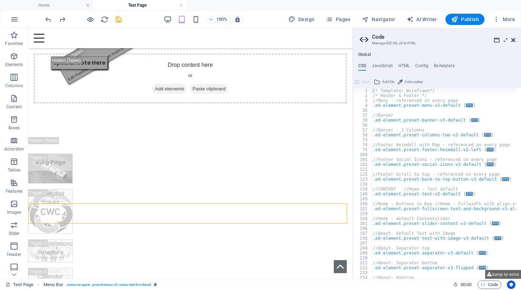
click at [513, 40] on icon at bounding box center [513, 40] width 4 height 6
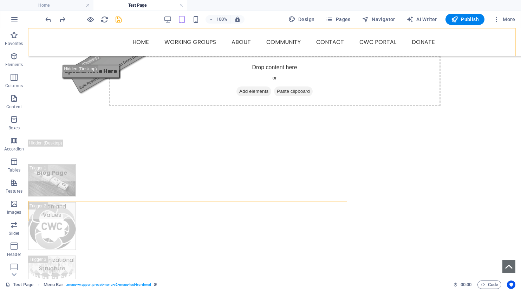
scroll to position [116, 0]
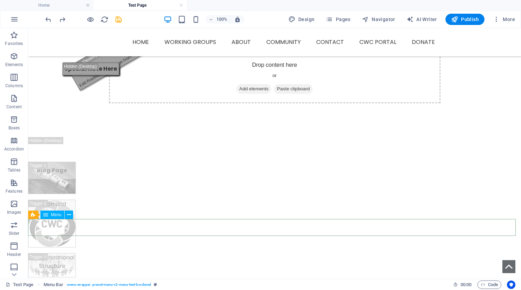
click at [50, 216] on div "Menu" at bounding box center [52, 214] width 24 height 8
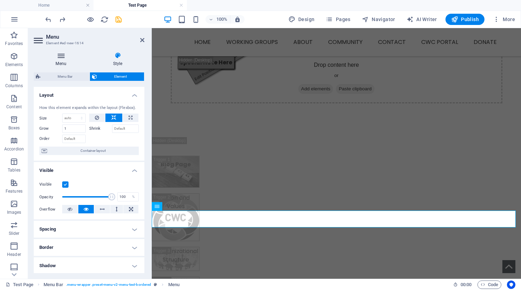
click at [60, 55] on icon at bounding box center [61, 55] width 54 height 7
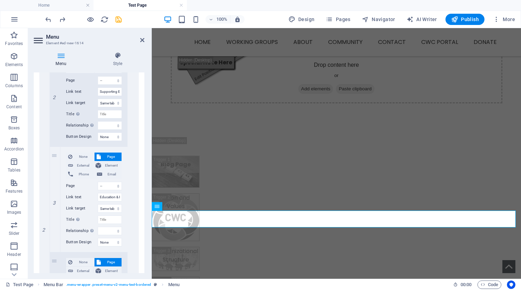
scroll to position [0, 0]
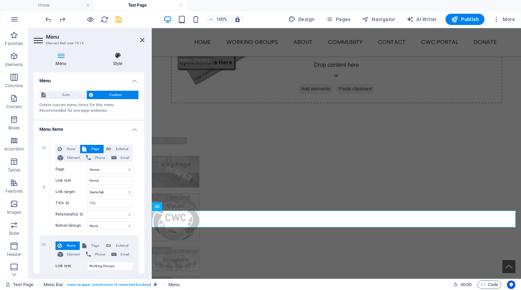
click at [118, 58] on icon at bounding box center [117, 55] width 53 height 7
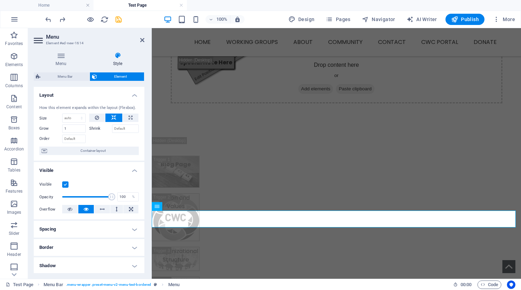
click at [130, 94] on h4 "Layout" at bounding box center [89, 93] width 111 height 13
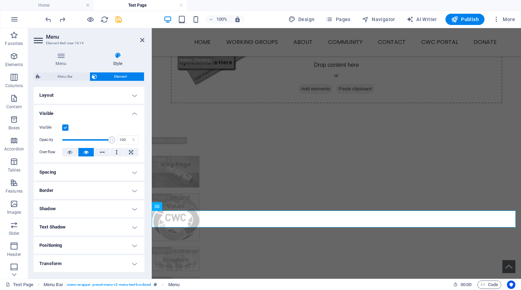
click at [133, 96] on h4 "Layout" at bounding box center [89, 95] width 111 height 17
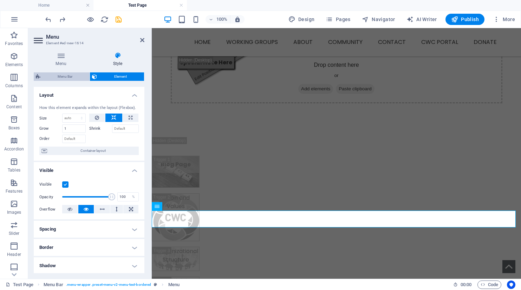
click at [59, 75] on span "Menu Bar" at bounding box center [64, 76] width 45 height 8
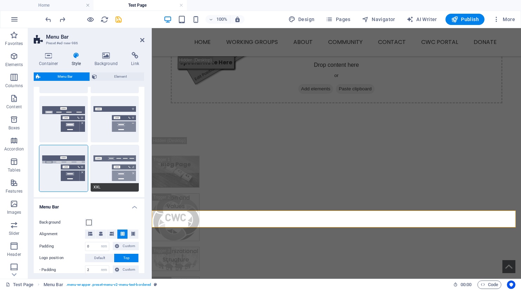
scroll to position [105, 0]
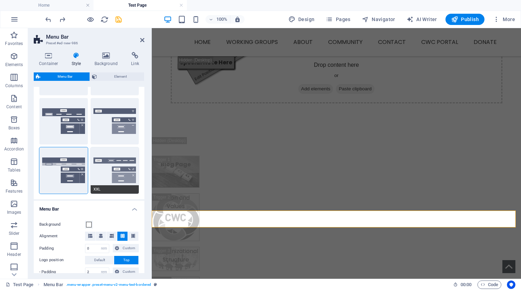
click at [117, 165] on button "XXL" at bounding box center [115, 170] width 48 height 46
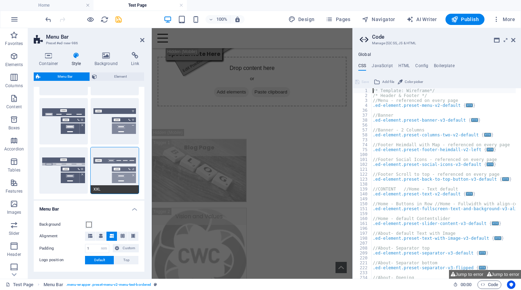
scroll to position [374, 0]
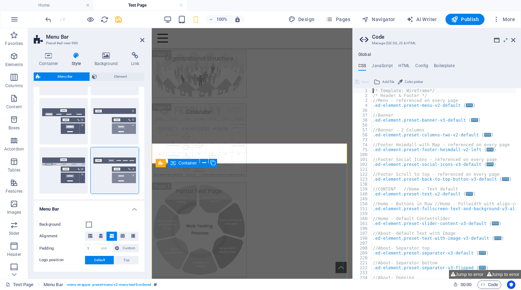
click at [514, 37] on h2 "Code" at bounding box center [443, 37] width 143 height 6
click at [47, 21] on icon "undo" at bounding box center [48, 19] width 8 height 8
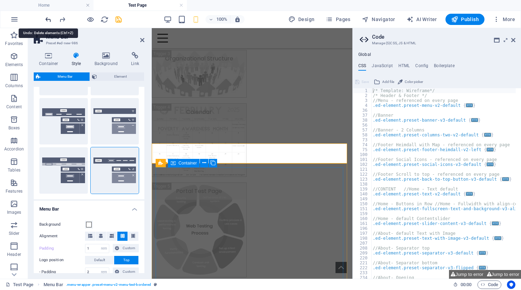
click at [49, 19] on icon "undo" at bounding box center [48, 19] width 8 height 8
click at [432, 274] on button "Jump to error" at bounding box center [431, 274] width 36 height 9
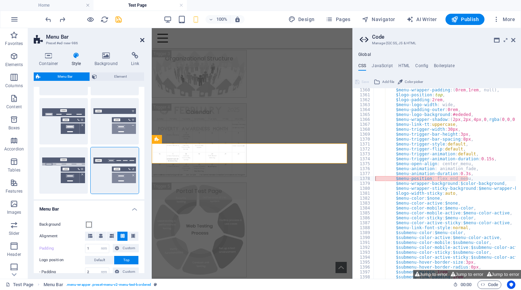
click at [143, 40] on icon at bounding box center [142, 40] width 4 height 6
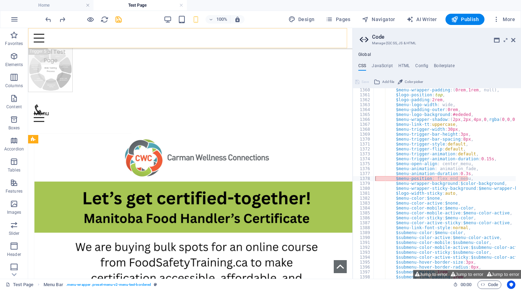
scroll to position [173, 0]
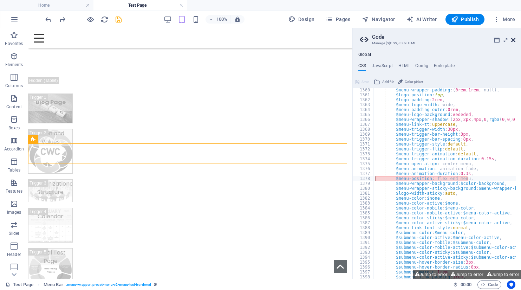
click at [513, 39] on icon at bounding box center [513, 40] width 4 height 6
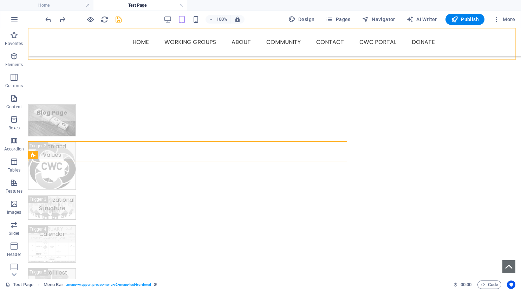
scroll to position [175, 0]
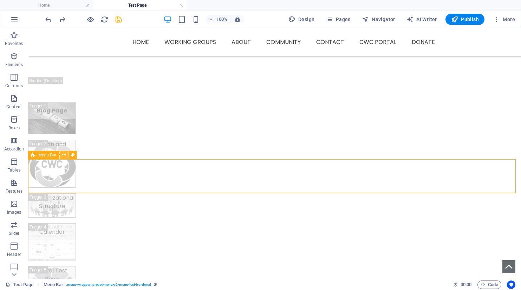
click at [64, 155] on icon at bounding box center [64, 154] width 4 height 7
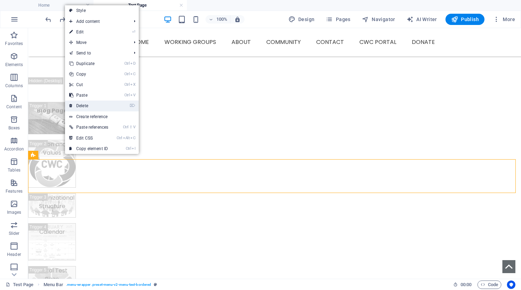
click at [86, 103] on link "⌦ Delete" at bounding box center [88, 105] width 47 height 11
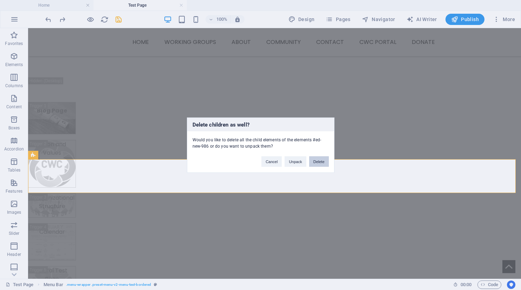
click at [319, 163] on button "Delete" at bounding box center [319, 161] width 20 height 11
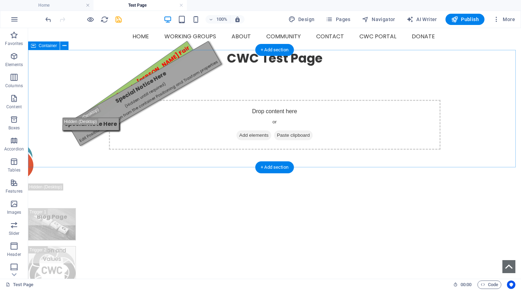
scroll to position [166, 0]
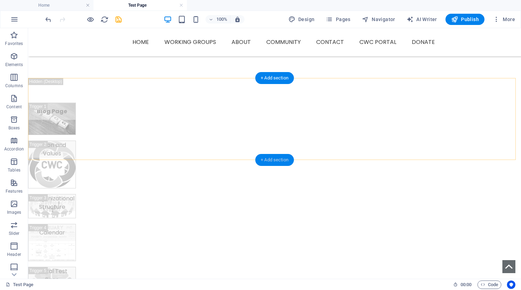
drag, startPoint x: 271, startPoint y: 160, endPoint x: 122, endPoint y: 132, distance: 151.5
click at [271, 160] on div "+ Add section" at bounding box center [274, 160] width 39 height 12
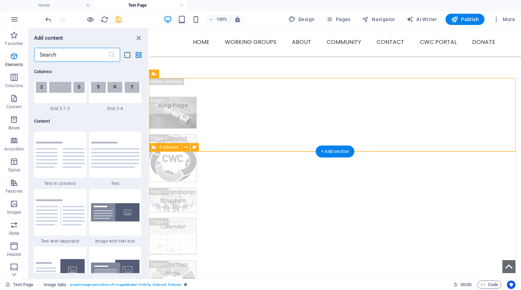
scroll to position [1229, 0]
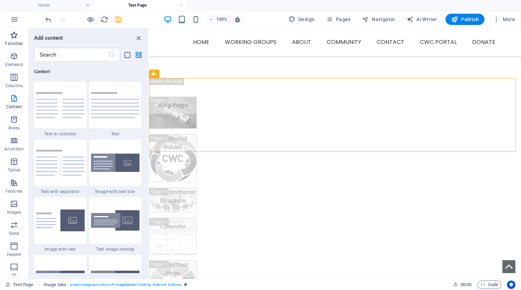
click at [15, 31] on icon "button" at bounding box center [14, 35] width 8 height 8
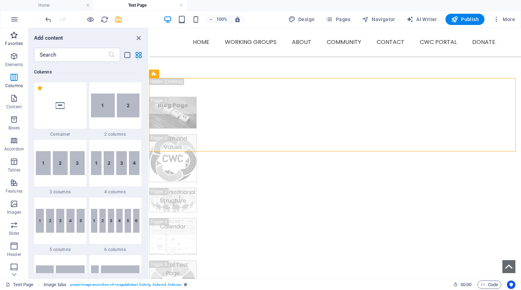
scroll to position [0, 0]
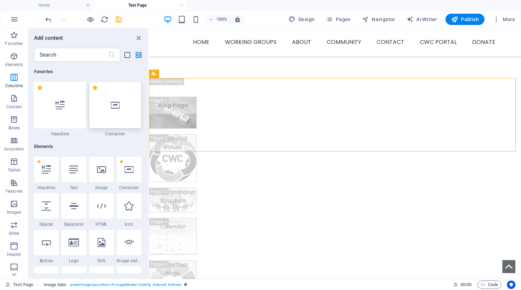
click at [120, 109] on div at bounding box center [115, 105] width 52 height 46
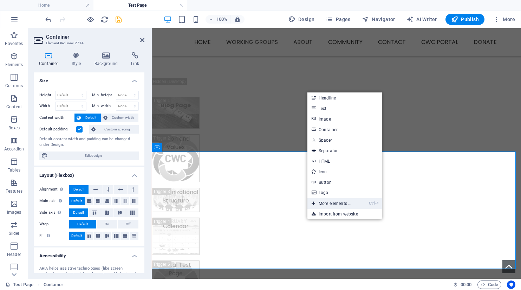
click at [329, 204] on link "Ctrl ⏎ More elements ..." at bounding box center [331, 203] width 48 height 11
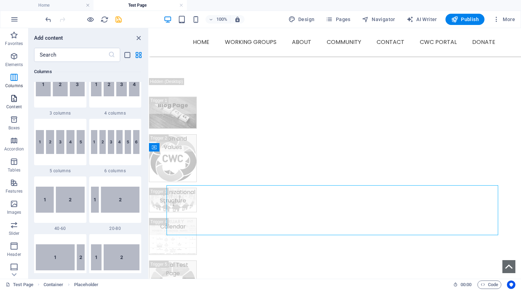
click at [15, 103] on span "Content" at bounding box center [14, 102] width 28 height 17
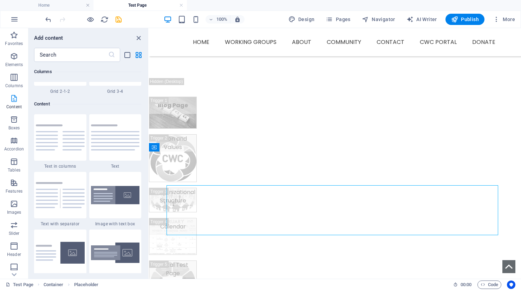
scroll to position [1229, 0]
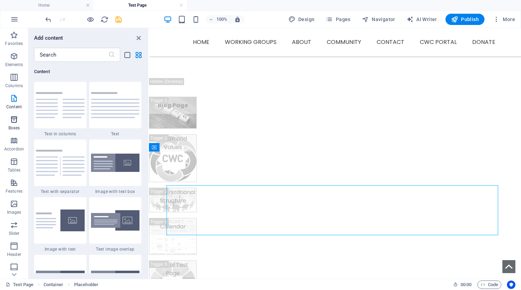
click at [15, 118] on icon "button" at bounding box center [14, 119] width 8 height 8
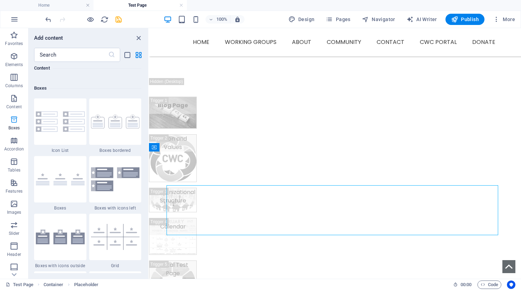
scroll to position [1937, 0]
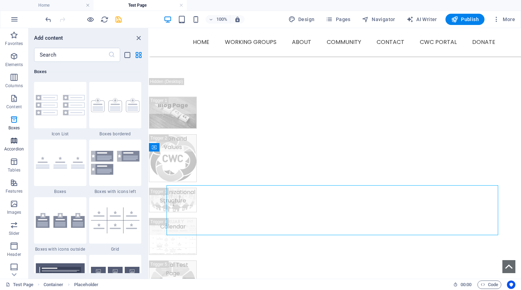
click at [13, 144] on icon "button" at bounding box center [14, 140] width 8 height 8
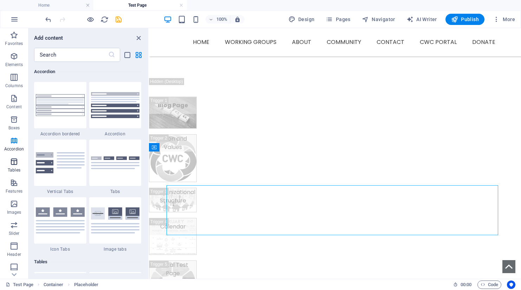
click at [13, 160] on icon "button" at bounding box center [14, 161] width 8 height 8
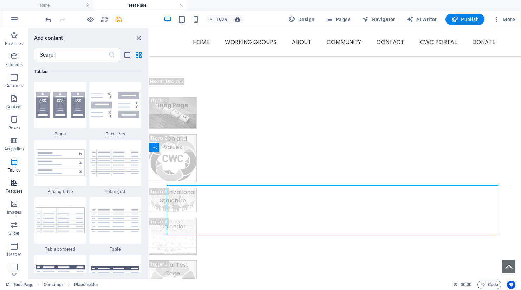
click at [17, 187] on span "Features" at bounding box center [14, 186] width 28 height 17
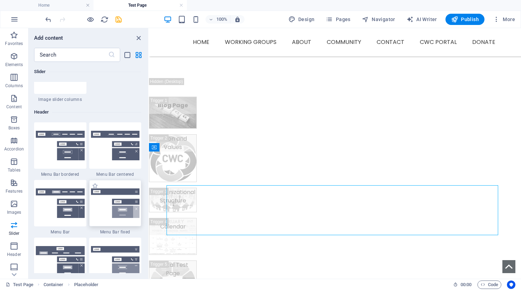
scroll to position [4177, 0]
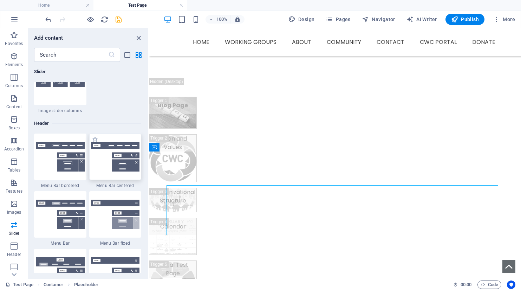
click at [110, 143] on img at bounding box center [115, 156] width 49 height 29
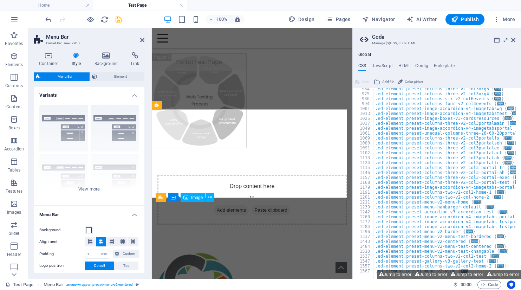
scroll to position [592, 0]
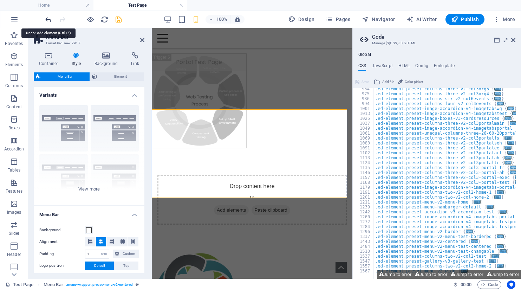
click at [48, 19] on icon "undo" at bounding box center [48, 19] width 8 height 8
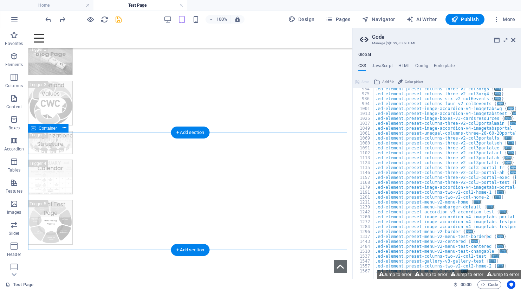
scroll to position [167, 0]
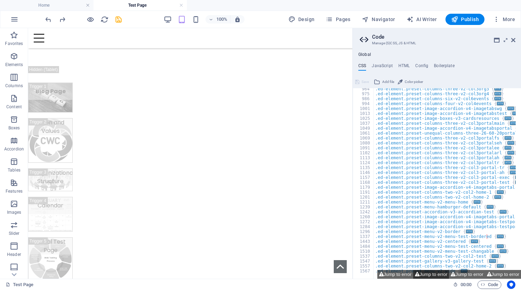
click at [429, 276] on button "Jump to error" at bounding box center [431, 274] width 36 height 9
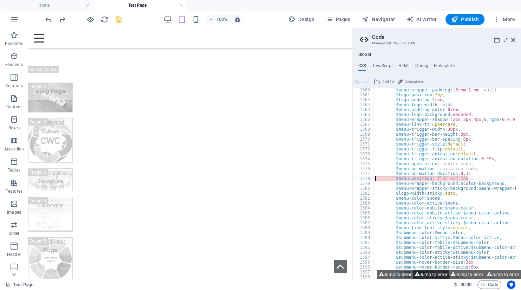
scroll to position [852, 0]
click at [429, 274] on button "Jump to error" at bounding box center [431, 274] width 36 height 9
click at [392, 273] on button "Jump to error" at bounding box center [395, 274] width 36 height 9
click at [434, 275] on button "Jump to error" at bounding box center [431, 274] width 36 height 9
click at [459, 274] on button "Jump to error" at bounding box center [467, 274] width 36 height 9
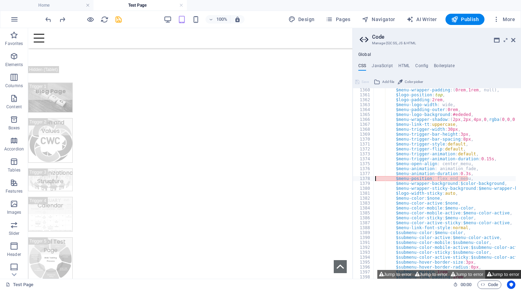
click at [505, 275] on button "Jump to error" at bounding box center [503, 274] width 36 height 9
click at [182, 6] on link at bounding box center [181, 5] width 4 height 7
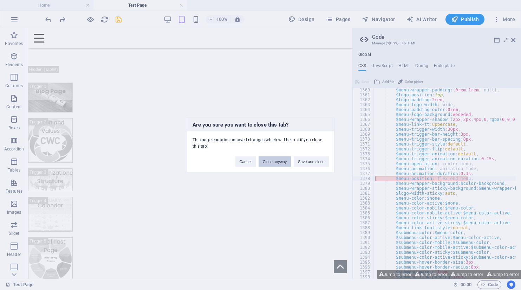
click at [270, 161] on button "Close anyway" at bounding box center [274, 161] width 32 height 11
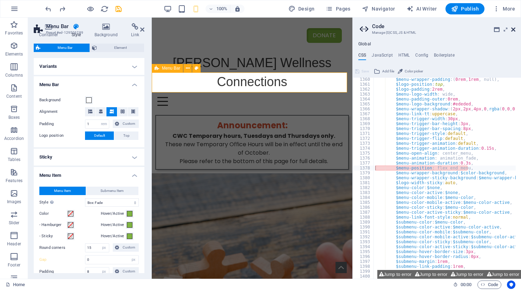
click at [515, 28] on icon at bounding box center [513, 30] width 4 height 6
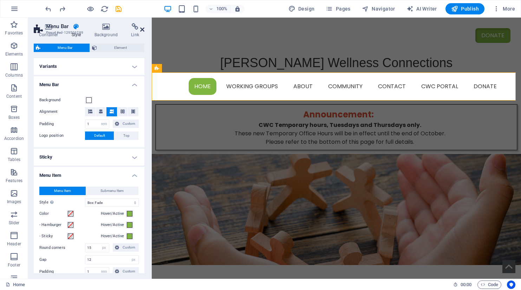
click at [144, 28] on icon at bounding box center [142, 30] width 4 height 6
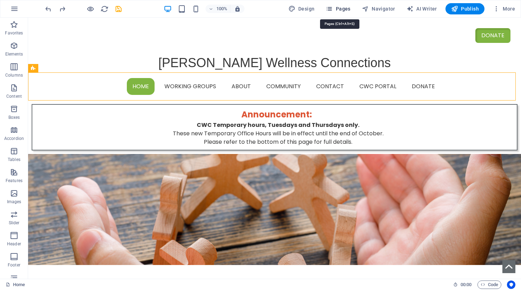
click at [332, 9] on icon "button" at bounding box center [329, 8] width 7 height 7
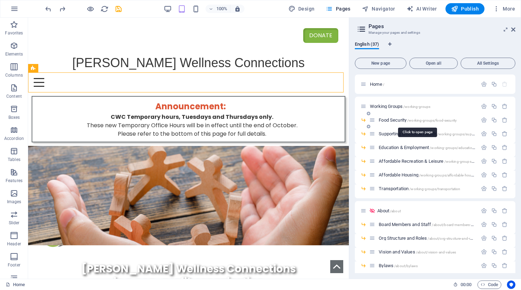
click at [392, 119] on span "Food Security /working-groups/food-security" at bounding box center [418, 119] width 78 height 5
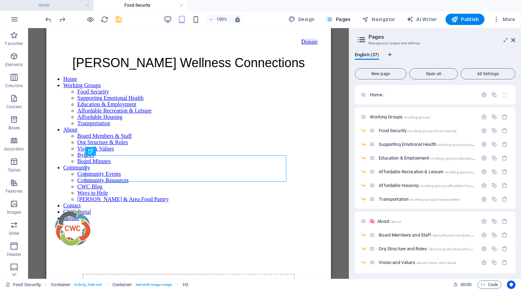
scroll to position [0, 0]
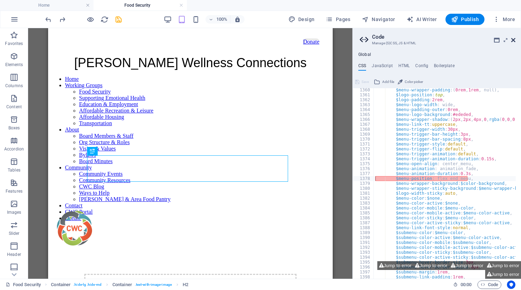
click at [514, 41] on icon at bounding box center [513, 40] width 4 height 6
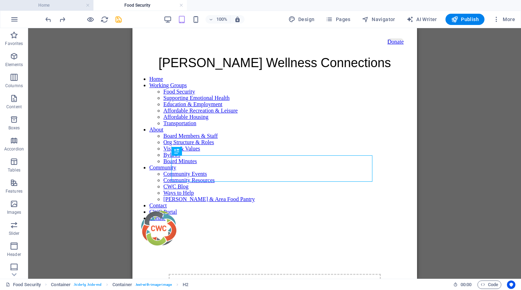
click at [72, 5] on h4 "Home" at bounding box center [46, 5] width 93 height 8
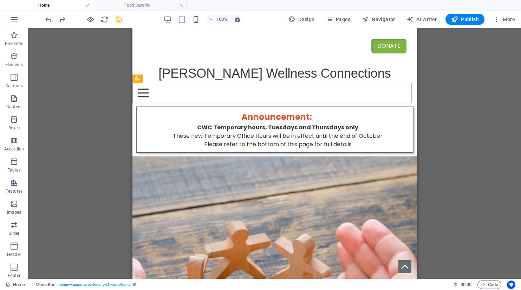
click at [86, 5] on link at bounding box center [88, 5] width 4 height 7
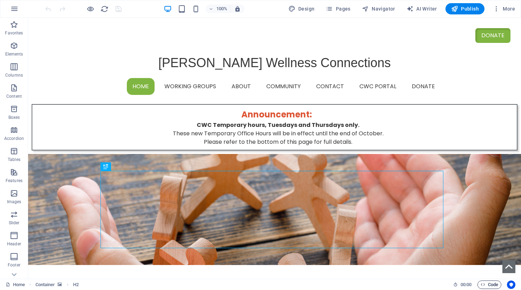
click at [488, 285] on span "Code" at bounding box center [489, 284] width 18 height 8
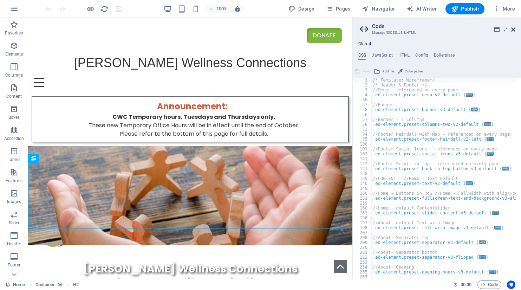
drag, startPoint x: 513, startPoint y: 30, endPoint x: 485, endPoint y: 12, distance: 33.1
click at [513, 30] on icon at bounding box center [513, 30] width 4 height 6
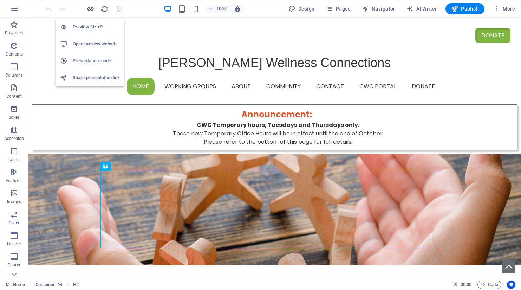
click at [88, 8] on icon "button" at bounding box center [90, 9] width 8 height 8
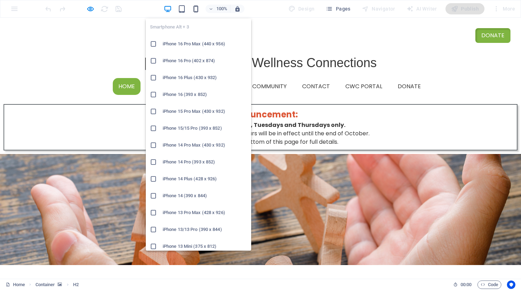
click at [199, 9] on icon "button" at bounding box center [196, 9] width 8 height 8
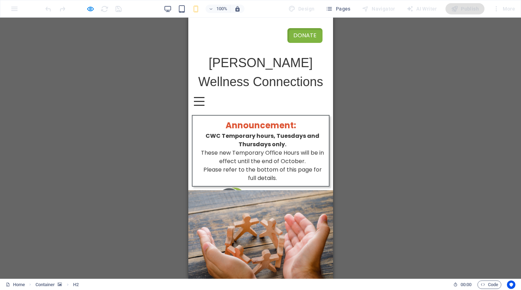
click at [204, 98] on div at bounding box center [198, 97] width 11 height 1
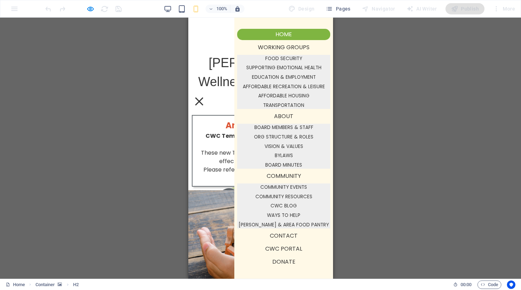
click at [203, 103] on div at bounding box center [199, 101] width 8 height 8
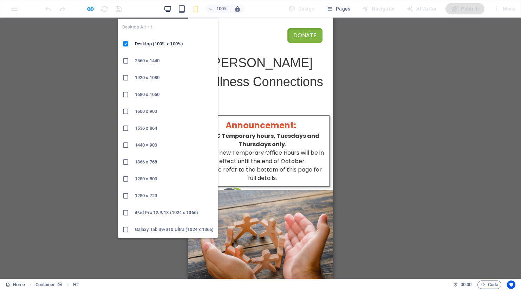
click at [168, 8] on icon "button" at bounding box center [168, 9] width 8 height 8
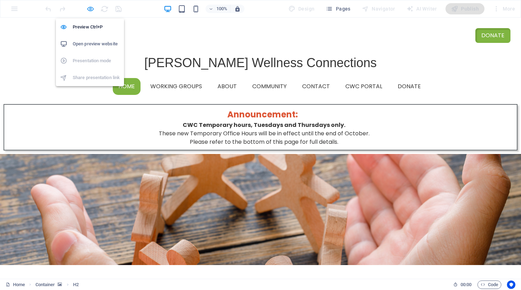
click at [91, 9] on icon "button" at bounding box center [90, 9] width 8 height 8
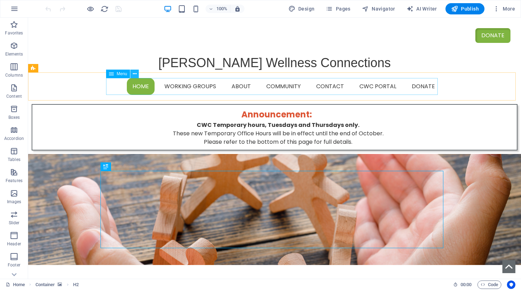
click at [134, 74] on icon at bounding box center [135, 73] width 4 height 7
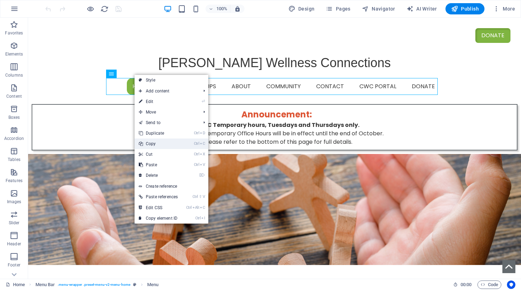
click at [148, 143] on link "Ctrl C Copy" at bounding box center [157, 143] width 47 height 11
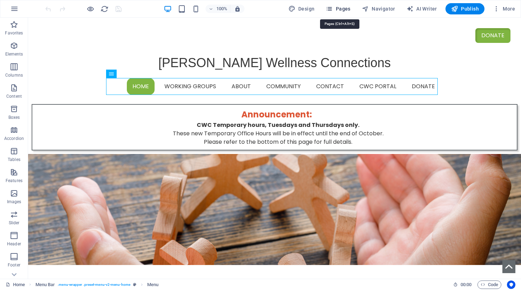
click at [333, 10] on icon "button" at bounding box center [329, 8] width 7 height 7
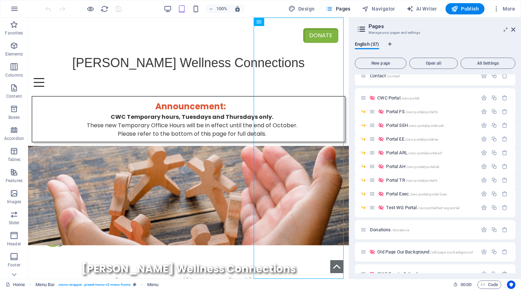
scroll to position [418, 0]
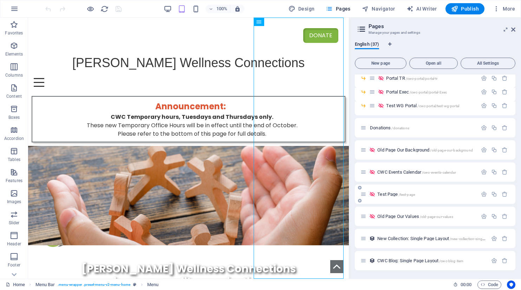
click at [390, 192] on span "Test Page /test-page" at bounding box center [396, 193] width 38 height 5
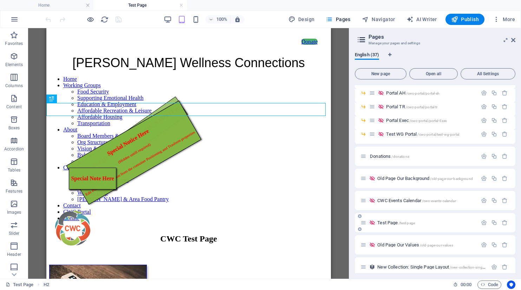
scroll to position [0, 0]
click at [515, 40] on aside "Pages Manage your pages and settings English (37) New page Open all All Setting…" at bounding box center [435, 153] width 172 height 250
click at [513, 41] on icon at bounding box center [513, 40] width 4 height 6
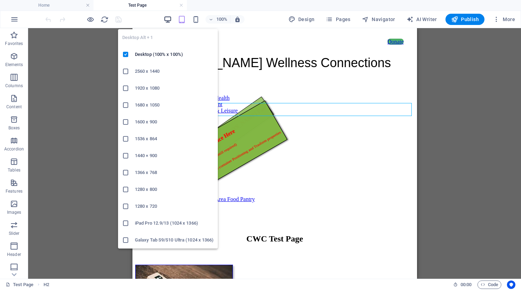
click at [164, 19] on icon "button" at bounding box center [168, 19] width 8 height 8
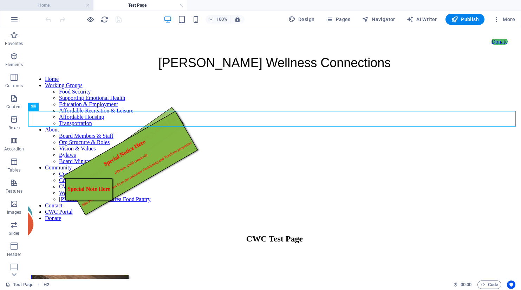
click at [44, 6] on h4 "Home" at bounding box center [46, 5] width 93 height 8
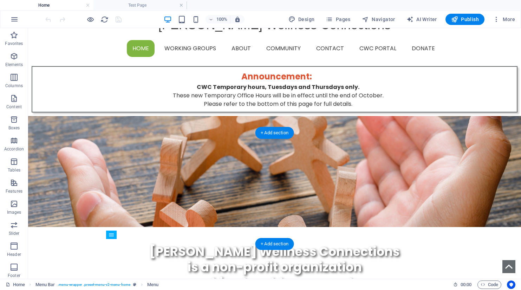
scroll to position [26, 0]
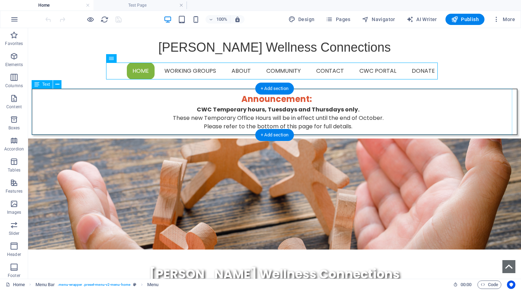
click at [224, 112] on div "Announcement : CWC Temporary hours, Tuesdays and Thursdays only. These new Temp…" at bounding box center [275, 111] width 486 height 46
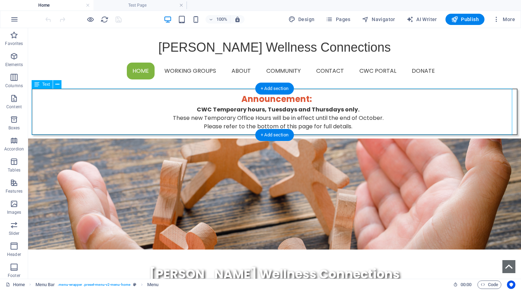
drag, startPoint x: 224, startPoint y: 112, endPoint x: 101, endPoint y: 111, distance: 123.6
click at [224, 111] on div "Announcement : CWC Temporary hours, Tuesdays and Thursdays only. These new Temp…" at bounding box center [275, 111] width 486 height 46
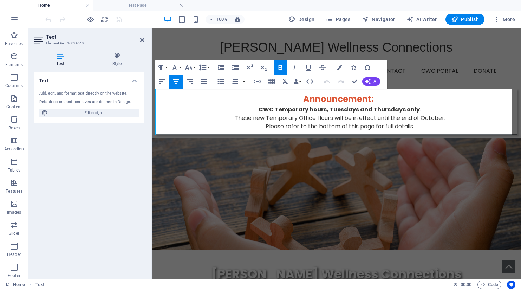
click at [307, 108] on strong "CWC Temporary hours, Tuesdays and Thursdays only." at bounding box center [339, 109] width 163 height 8
click at [303, 110] on strong "CWC Temporary office hours, Tuesdays and Thursdays only." at bounding box center [340, 109] width 180 height 8
click at [322, 108] on strong "CWC Temporary Office hours, Tuesdays and Thursdays only." at bounding box center [340, 109] width 182 height 8
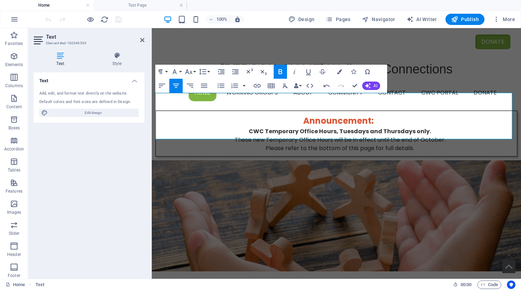
scroll to position [0, 0]
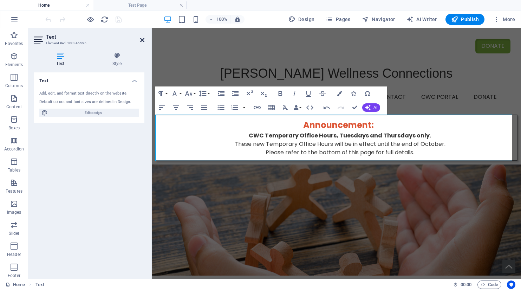
click at [142, 40] on icon at bounding box center [142, 40] width 4 height 6
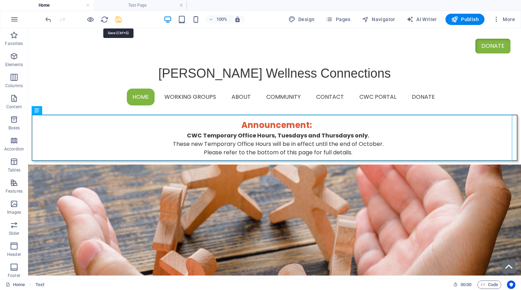
click at [117, 20] on icon "save" at bounding box center [118, 19] width 8 height 8
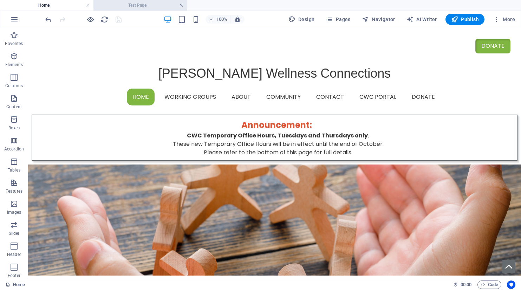
click at [180, 5] on link at bounding box center [181, 5] width 4 height 7
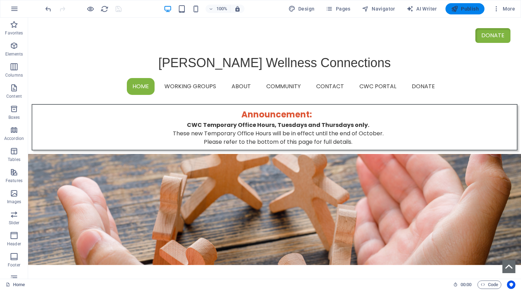
click at [473, 10] on span "Publish" at bounding box center [465, 8] width 28 height 7
click at [121, 10] on div at bounding box center [83, 8] width 79 height 11
click at [470, 10] on span "Publish" at bounding box center [465, 8] width 28 height 7
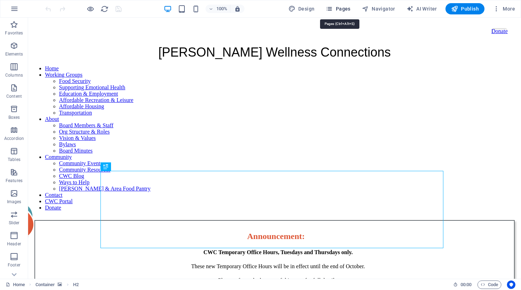
click at [336, 8] on span "Pages" at bounding box center [338, 8] width 25 height 7
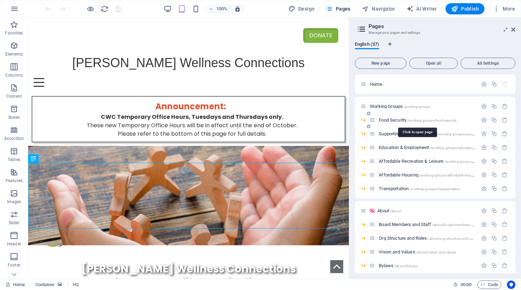
click at [394, 120] on span "Food Security /working-groups/food-security" at bounding box center [418, 119] width 78 height 5
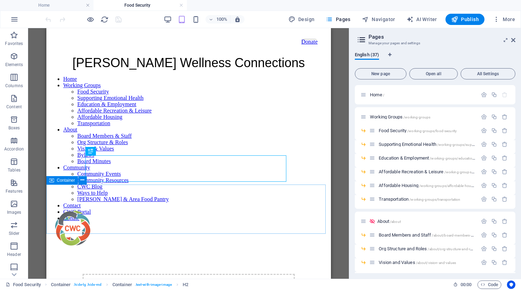
click at [61, 181] on span "Container" at bounding box center [66, 180] width 18 height 4
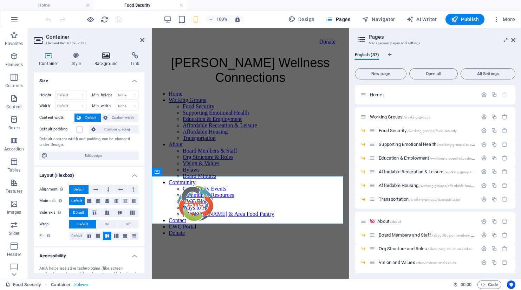
click at [105, 58] on icon at bounding box center [106, 55] width 34 height 7
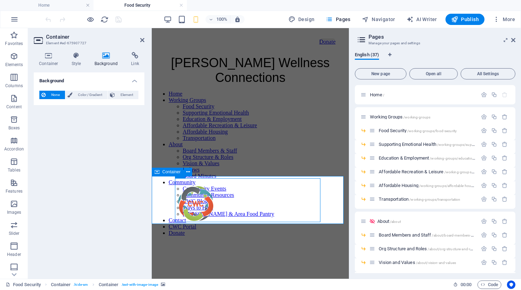
click at [188, 176] on span "Container" at bounding box center [194, 174] width 18 height 4
select select "px"
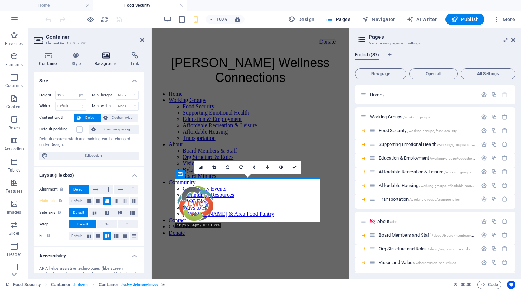
click at [106, 58] on icon at bounding box center [106, 55] width 34 height 7
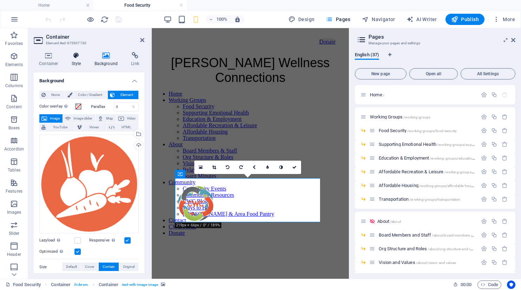
click at [76, 59] on h4 "Style" at bounding box center [77, 59] width 23 height 15
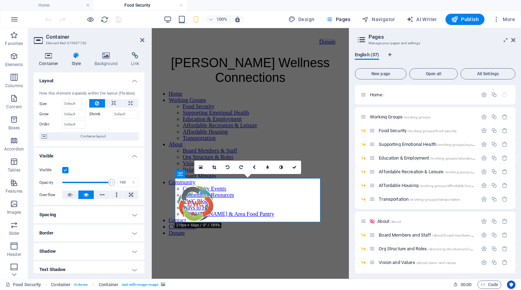
click at [44, 58] on icon at bounding box center [49, 55] width 30 height 7
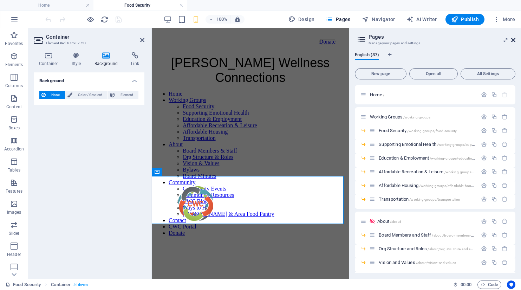
click at [514, 38] on icon at bounding box center [513, 40] width 4 height 6
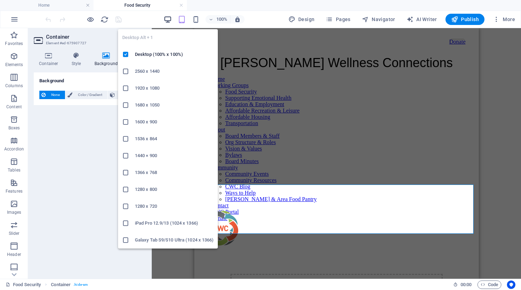
click at [168, 18] on icon "button" at bounding box center [168, 19] width 8 height 8
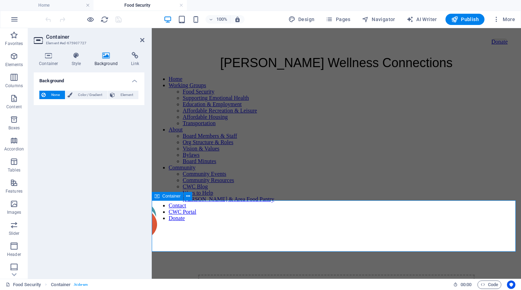
click at [105, 58] on icon at bounding box center [106, 55] width 34 height 7
click at [118, 94] on span "Element" at bounding box center [126, 95] width 19 height 8
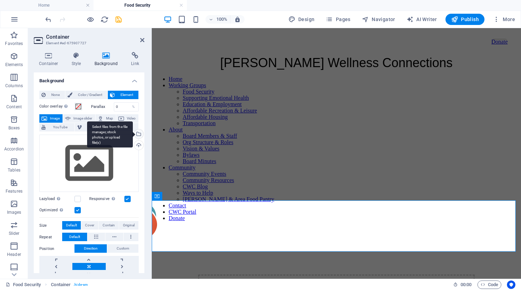
click at [138, 133] on div "Select files from the file manager, stock photos, or upload file(s)" at bounding box center [138, 134] width 11 height 11
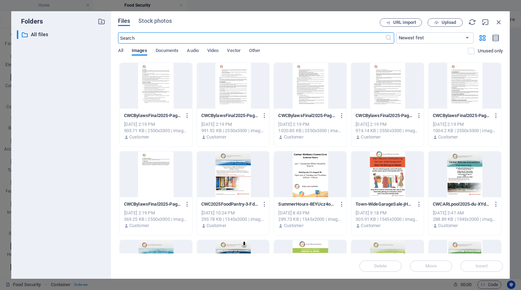
scroll to position [316, 0]
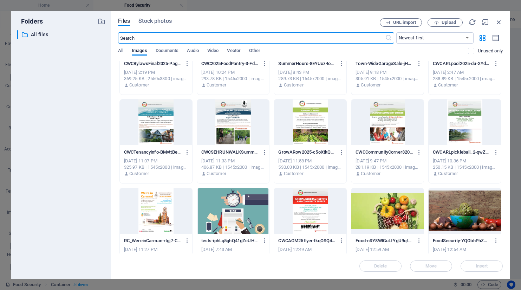
click at [469, 215] on div at bounding box center [464, 211] width 72 height 46
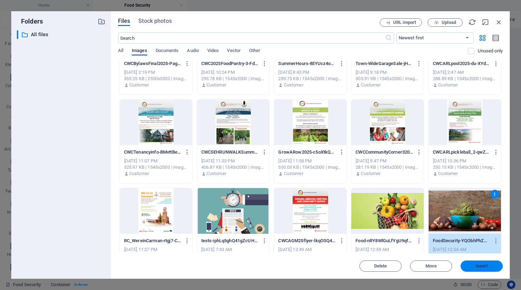
click at [481, 267] on span "Insert" at bounding box center [481, 266] width 12 height 4
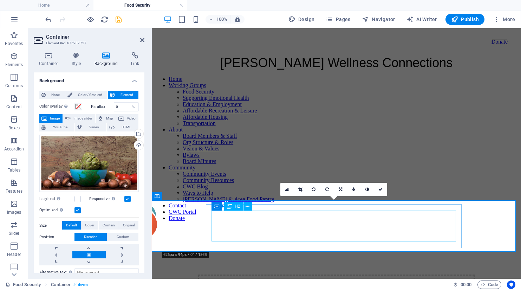
click at [235, 208] on span "H2" at bounding box center [237, 206] width 5 height 4
click at [235, 207] on span "H2" at bounding box center [237, 206] width 5 height 4
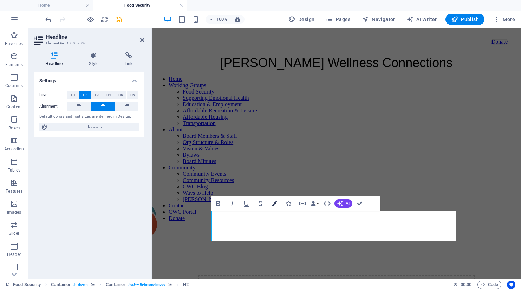
click at [273, 203] on icon "button" at bounding box center [274, 203] width 5 height 5
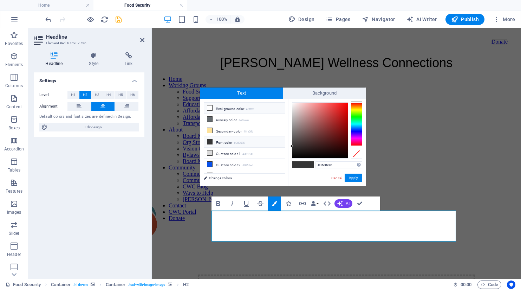
click at [209, 108] on icon at bounding box center [209, 107] width 5 height 5
type input "#ffffff"
click at [353, 178] on button "Apply" at bounding box center [353, 177] width 18 height 8
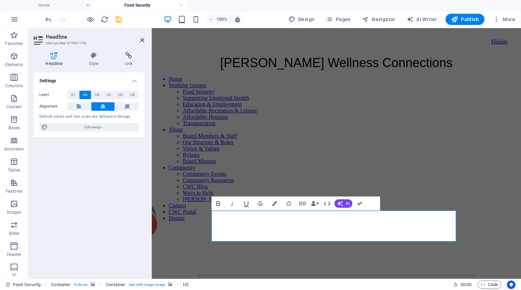
click at [128, 229] on div "Settings Level H1 H2 H3 H4 H5 H6 Alignment Default colors and font sizes are de…" at bounding box center [89, 172] width 111 height 201
click at [141, 39] on icon at bounding box center [142, 40] width 4 height 6
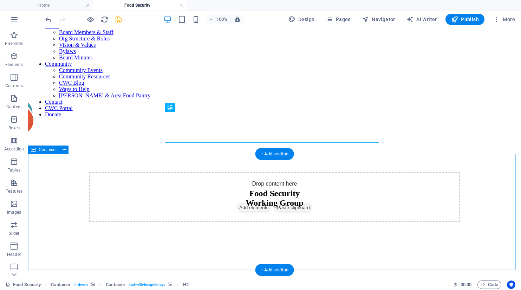
scroll to position [105, 0]
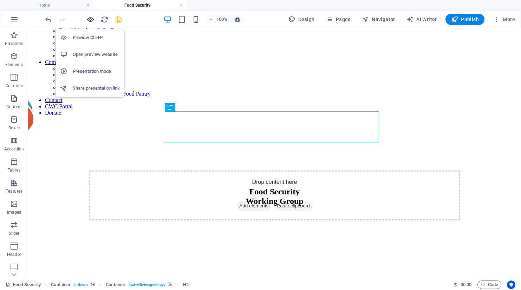
click at [90, 20] on icon "button" at bounding box center [90, 19] width 8 height 8
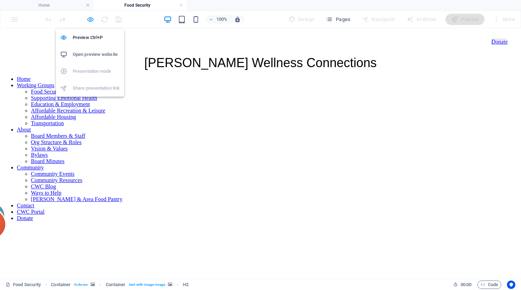
click at [91, 20] on icon "button" at bounding box center [90, 19] width 8 height 8
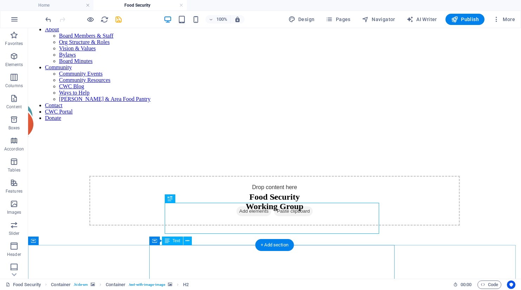
scroll to position [105, 0]
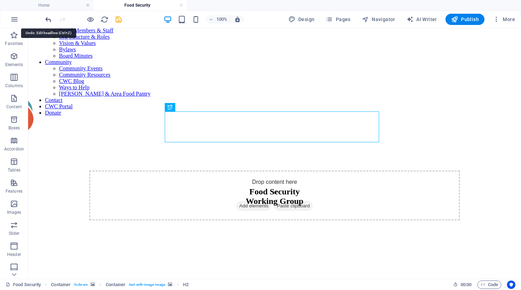
click at [48, 19] on icon "undo" at bounding box center [48, 19] width 8 height 8
click at [47, 19] on icon "undo" at bounding box center [48, 19] width 8 height 8
click at [62, 21] on icon "redo" at bounding box center [62, 19] width 8 height 8
click at [61, 21] on icon "redo" at bounding box center [62, 19] width 8 height 8
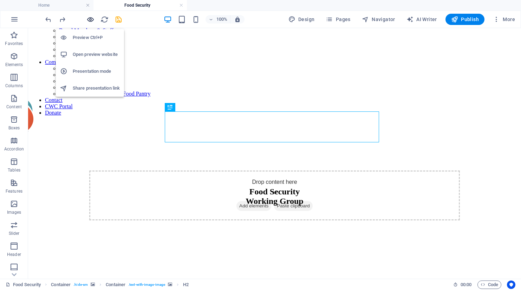
click at [89, 18] on icon "button" at bounding box center [90, 19] width 8 height 8
click at [90, 20] on icon "button" at bounding box center [90, 19] width 8 height 8
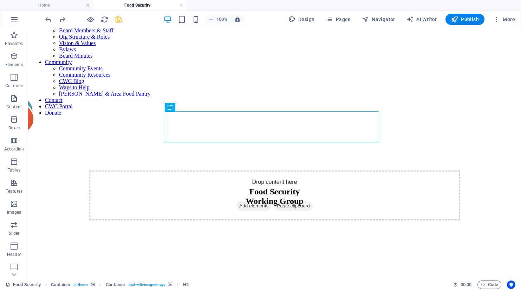
click at [135, 218] on figure at bounding box center [274, 218] width 487 height 0
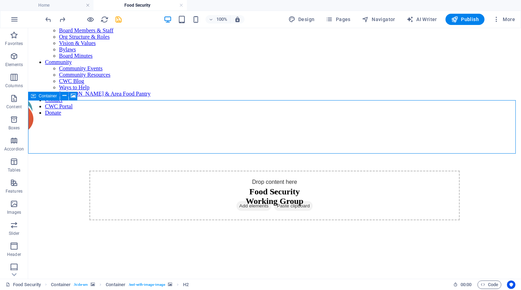
click at [40, 97] on span "Container" at bounding box center [48, 96] width 18 height 4
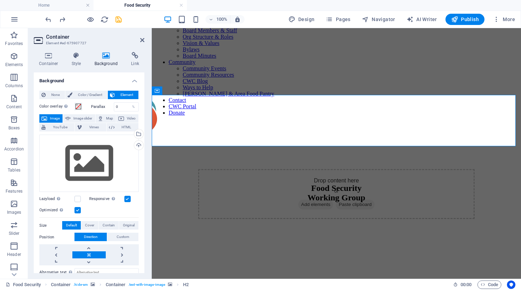
click at [144, 39] on aside "Container Element #ed-675907727 Container Style Background Link Size Height Def…" at bounding box center [90, 153] width 124 height 250
drag, startPoint x: 141, startPoint y: 39, endPoint x: 113, endPoint y: 12, distance: 39.5
click at [141, 39] on icon at bounding box center [142, 40] width 4 height 6
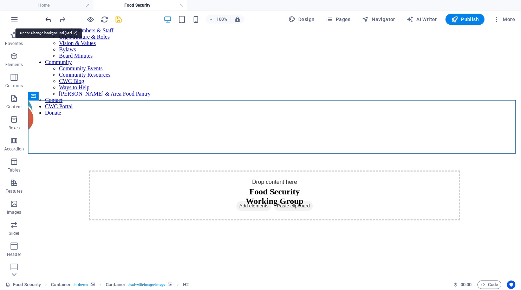
click at [45, 20] on icon "undo" at bounding box center [48, 19] width 8 height 8
click at [49, 20] on icon "undo" at bounding box center [48, 19] width 8 height 8
click at [48, 20] on icon "undo" at bounding box center [48, 19] width 8 height 8
click at [126, 5] on h4 "Food Security" at bounding box center [139, 5] width 93 height 8
click at [181, 6] on link at bounding box center [181, 5] width 4 height 7
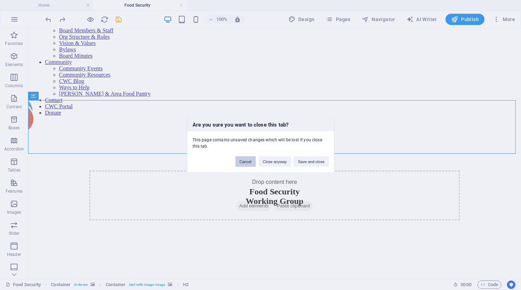
click at [245, 162] on button "Cancel" at bounding box center [245, 161] width 20 height 11
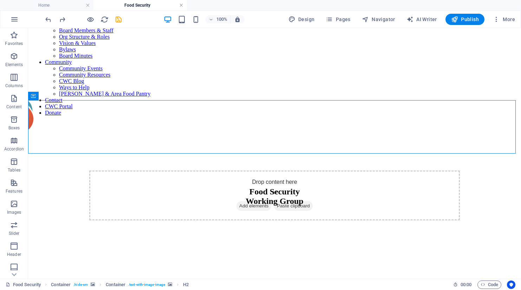
click at [182, 5] on link at bounding box center [181, 5] width 4 height 7
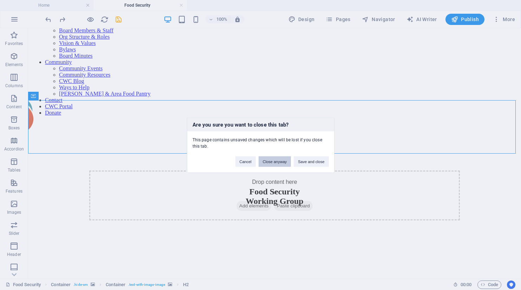
click at [274, 162] on button "Close anyway" at bounding box center [274, 161] width 32 height 11
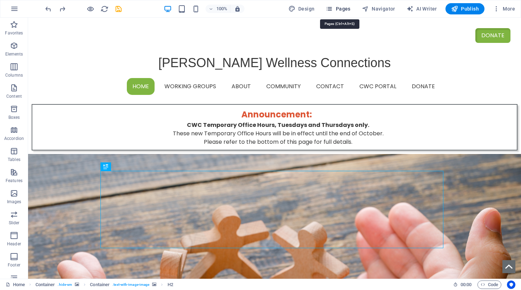
click at [329, 9] on icon "button" at bounding box center [329, 8] width 7 height 7
click at [333, 9] on icon "button" at bounding box center [329, 8] width 7 height 7
click at [339, 8] on span "Pages" at bounding box center [338, 8] width 25 height 7
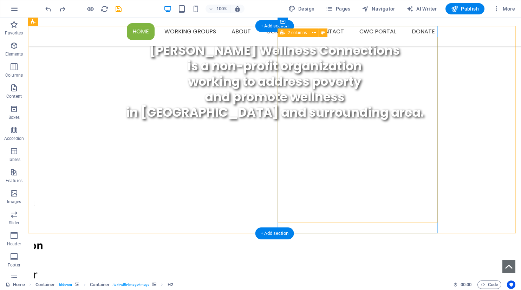
scroll to position [0, 0]
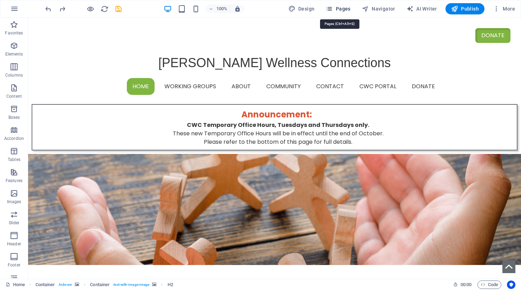
click at [341, 7] on span "Pages" at bounding box center [338, 8] width 25 height 7
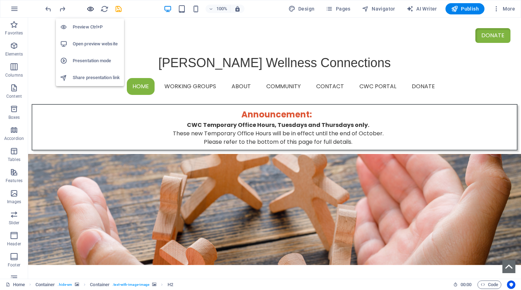
click at [89, 9] on icon "button" at bounding box center [90, 9] width 8 height 8
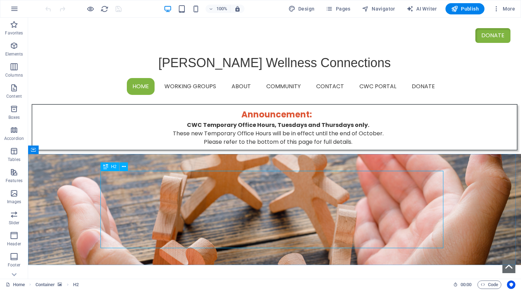
click at [111, 166] on span "H2" at bounding box center [113, 166] width 5 height 4
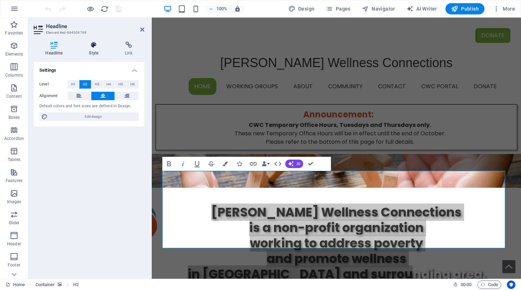
click at [93, 46] on icon at bounding box center [93, 44] width 33 height 7
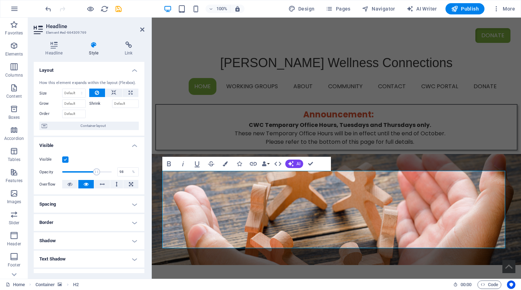
type input "100"
drag, startPoint x: 110, startPoint y: 172, endPoint x: 114, endPoint y: 170, distance: 5.5
click at [114, 170] on div "Opacity 100 %" at bounding box center [88, 171] width 99 height 11
click at [55, 44] on icon at bounding box center [54, 44] width 41 height 7
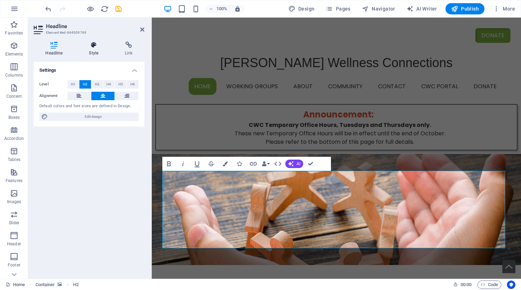
click at [96, 44] on icon at bounding box center [93, 44] width 33 height 7
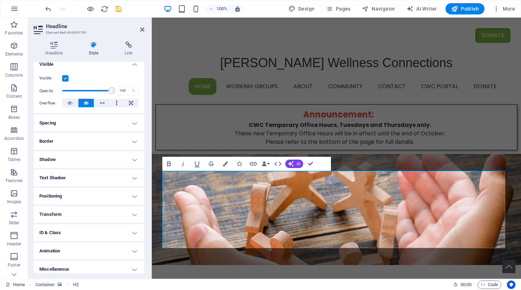
scroll to position [86, 0]
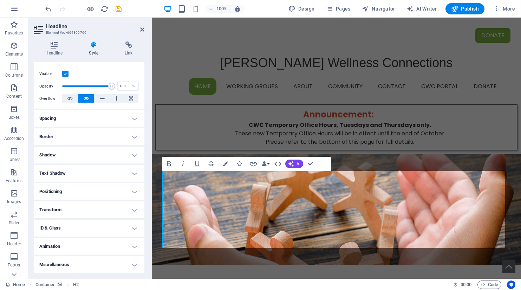
click at [131, 136] on h4 "Border" at bounding box center [89, 136] width 111 height 17
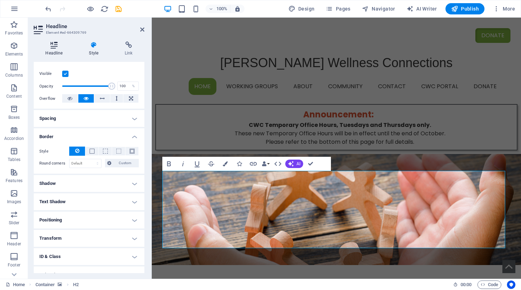
click at [55, 45] on icon at bounding box center [54, 44] width 41 height 7
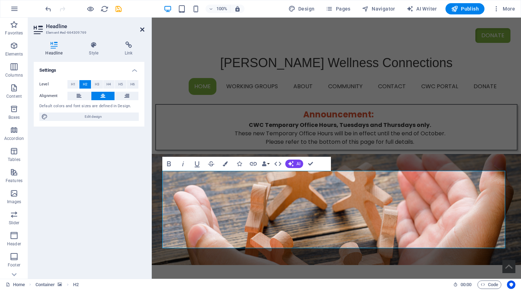
click at [143, 29] on icon at bounding box center [142, 30] width 4 height 6
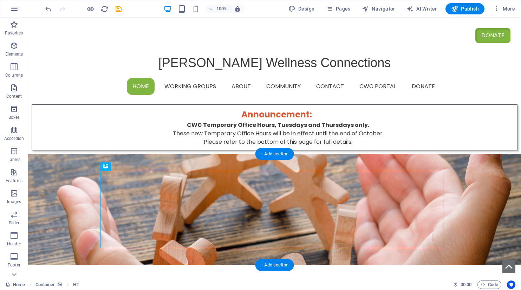
click at [65, 189] on figure at bounding box center [274, 209] width 493 height 111
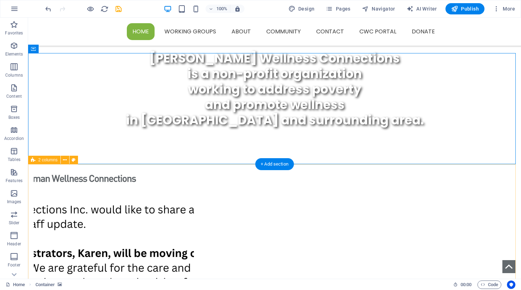
scroll to position [211, 0]
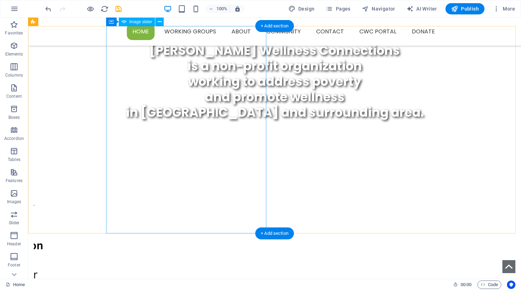
click at [34, 143] on button "button" at bounding box center [34, 143] width 0 height 0
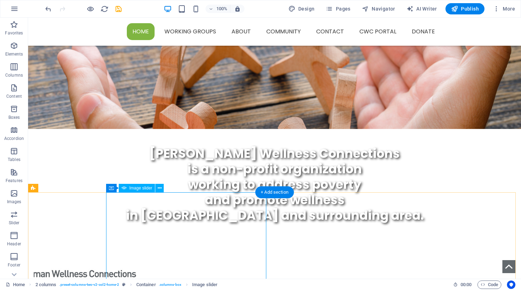
scroll to position [140, 0]
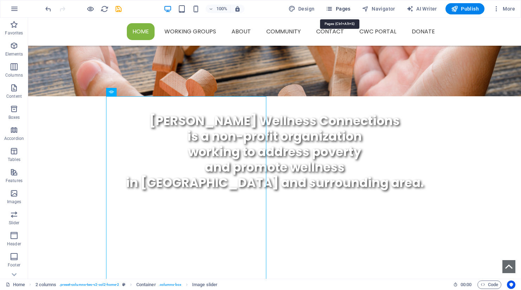
click at [342, 6] on span "Pages" at bounding box center [338, 8] width 25 height 7
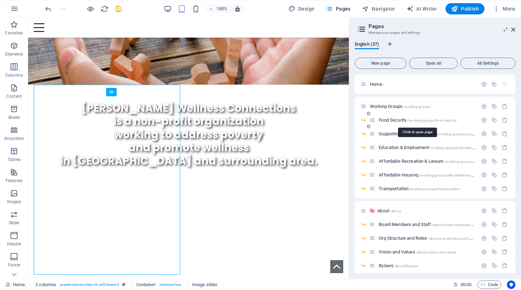
click at [399, 118] on span "Food Security /working-groups/food-security" at bounding box center [418, 119] width 78 height 5
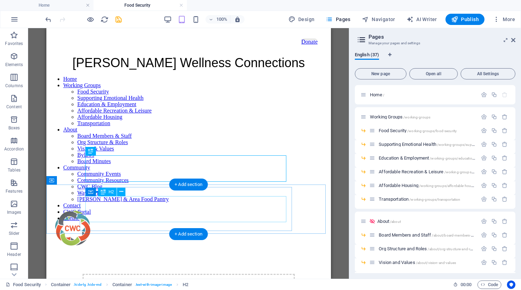
scroll to position [0, 0]
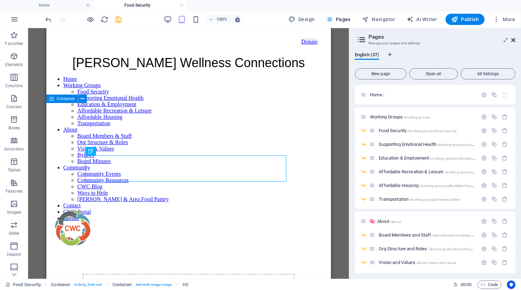
click at [512, 38] on icon at bounding box center [513, 40] width 4 height 6
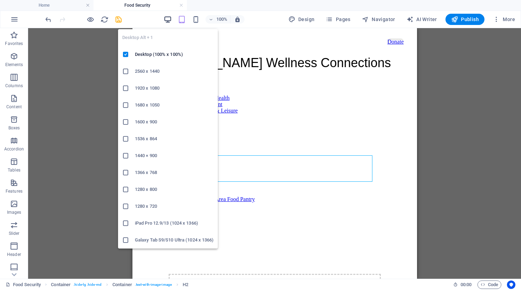
click at [167, 22] on icon "button" at bounding box center [168, 19] width 8 height 8
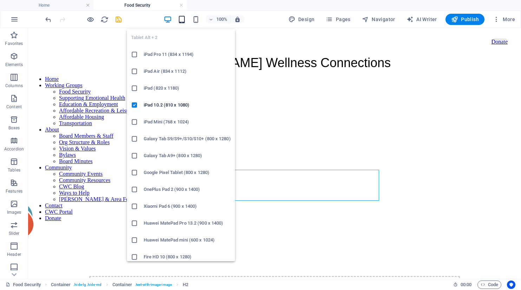
click at [184, 22] on icon "button" at bounding box center [182, 19] width 8 height 8
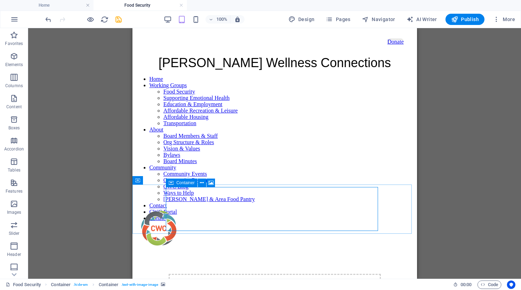
click at [180, 181] on span "Container" at bounding box center [185, 182] width 18 height 4
click at [187, 183] on span "Container" at bounding box center [185, 182] width 18 height 4
select select "px"
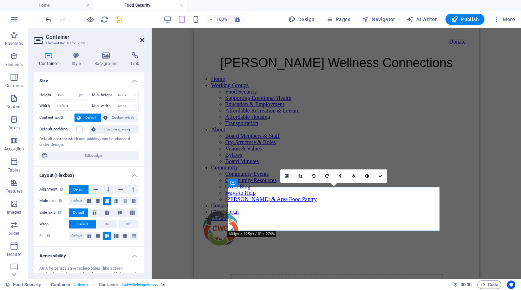
click at [143, 40] on icon at bounding box center [142, 40] width 4 height 6
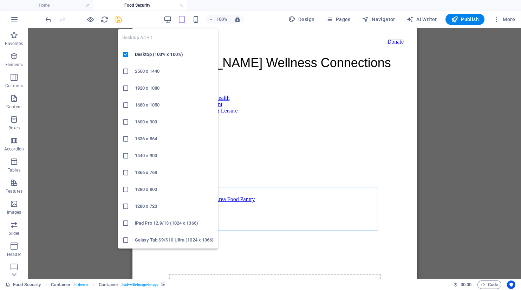
click at [168, 18] on icon "button" at bounding box center [168, 19] width 8 height 8
